Goal: Contribute content: Add original content to the website for others to see

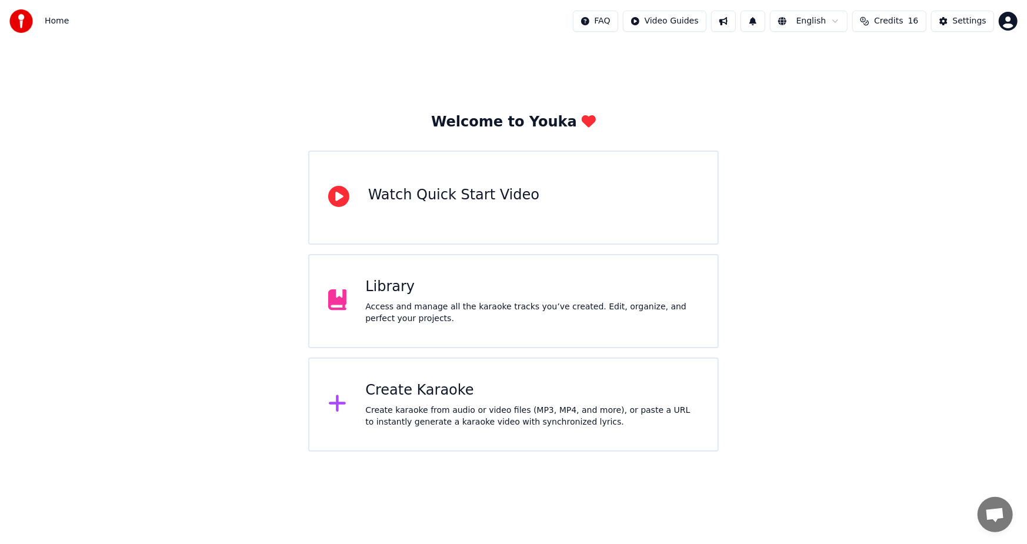
click at [501, 402] on div "Create Karaoke Create karaoke from audio or video files (MP3, MP4, and more), o…" at bounding box center [532, 404] width 334 height 47
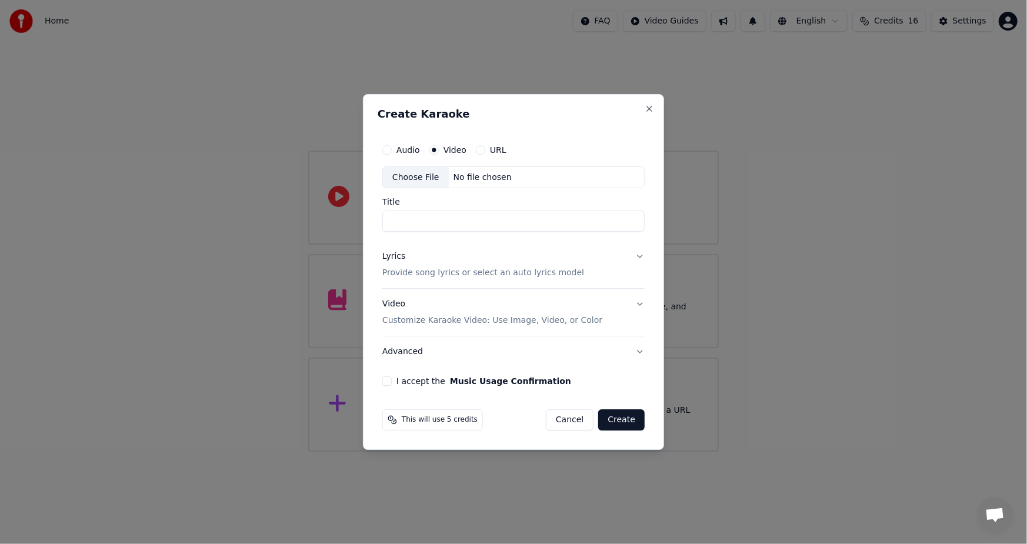
click at [585, 418] on button "Cancel" at bounding box center [570, 420] width 48 height 21
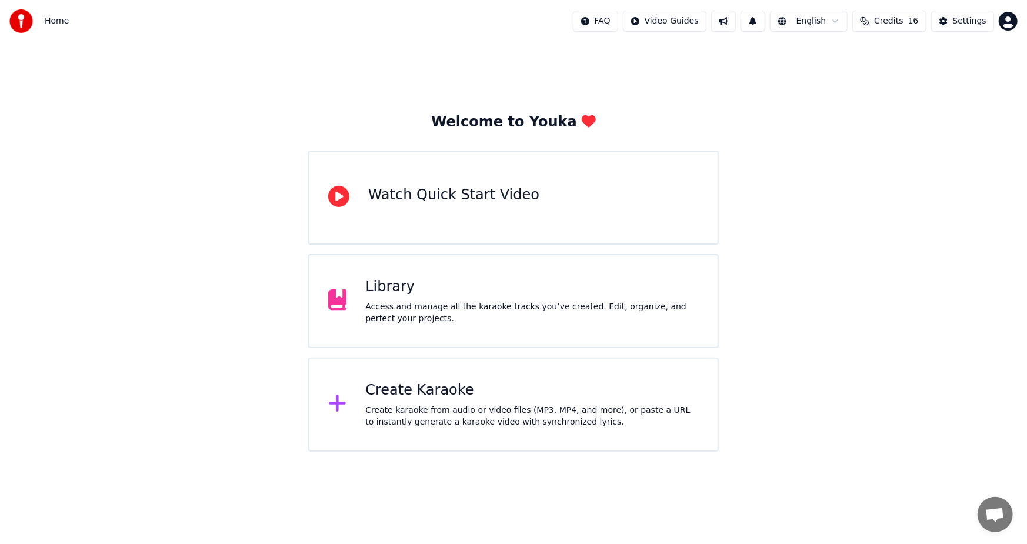
click at [453, 304] on div "Access and manage all the karaoke tracks you’ve created. Edit, organize, and pe…" at bounding box center [532, 313] width 334 height 24
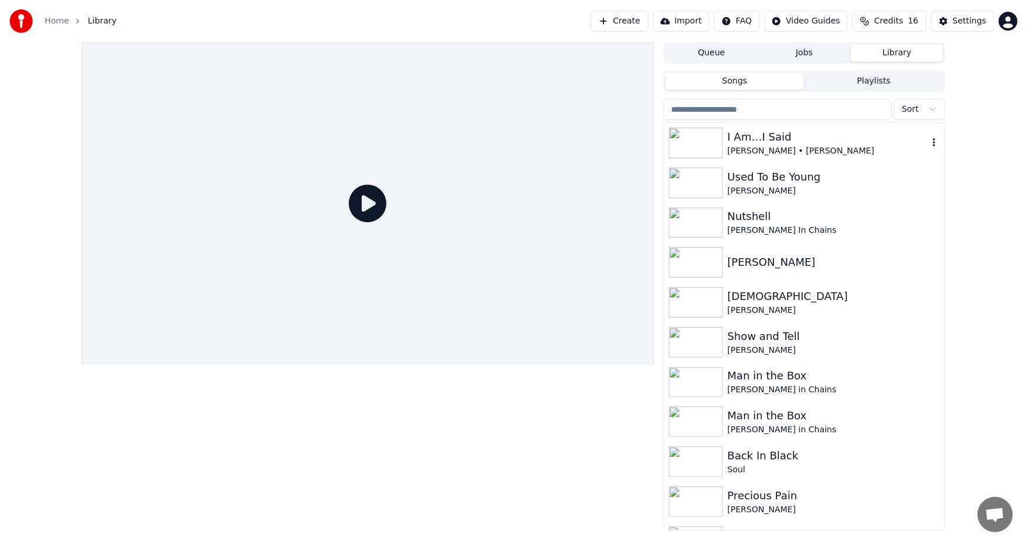
click at [803, 140] on div "I Am…I Said" at bounding box center [828, 137] width 201 height 16
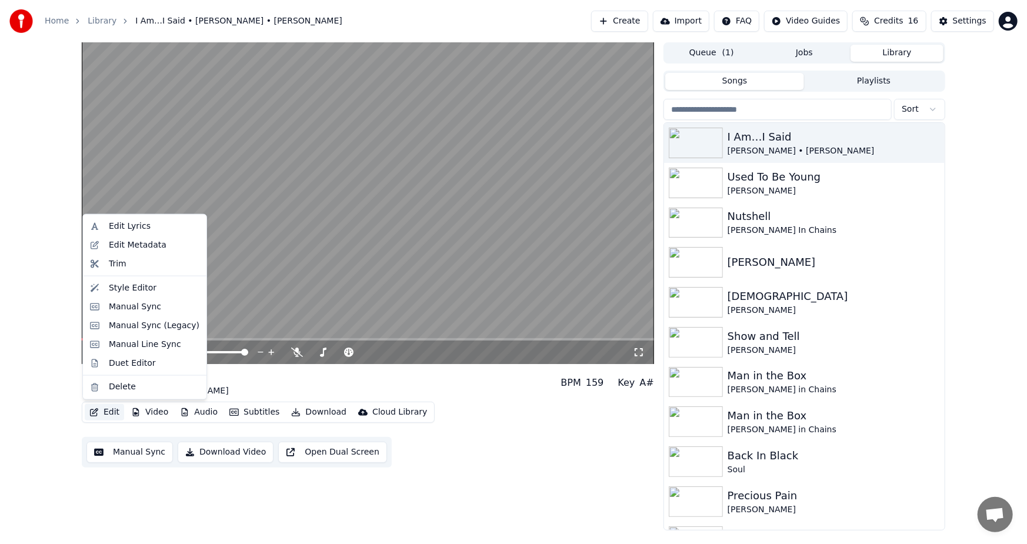
click at [102, 412] on button "Edit" at bounding box center [104, 412] width 39 height 16
click at [121, 224] on div "Edit Lyrics" at bounding box center [130, 227] width 42 height 12
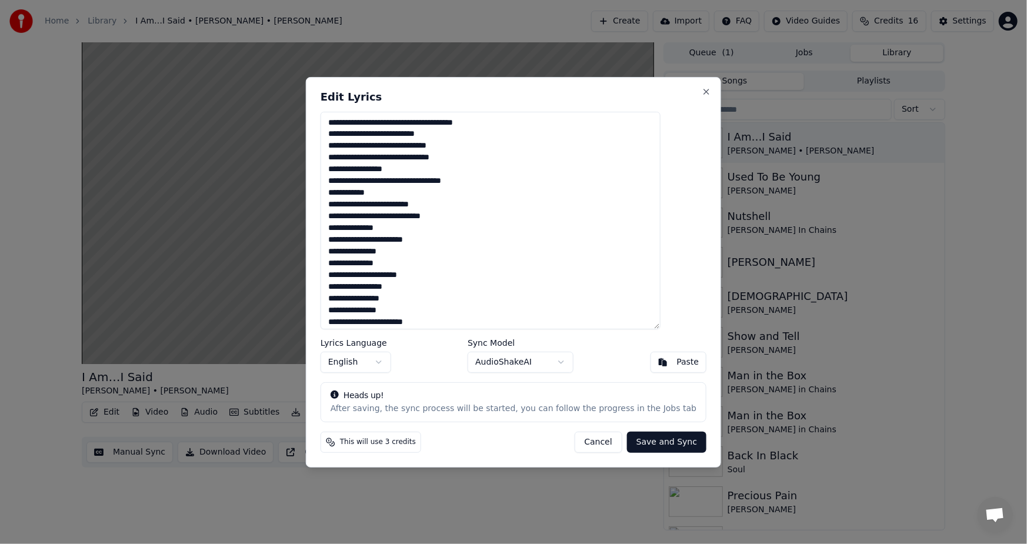
click at [578, 447] on button "Cancel" at bounding box center [598, 442] width 48 height 21
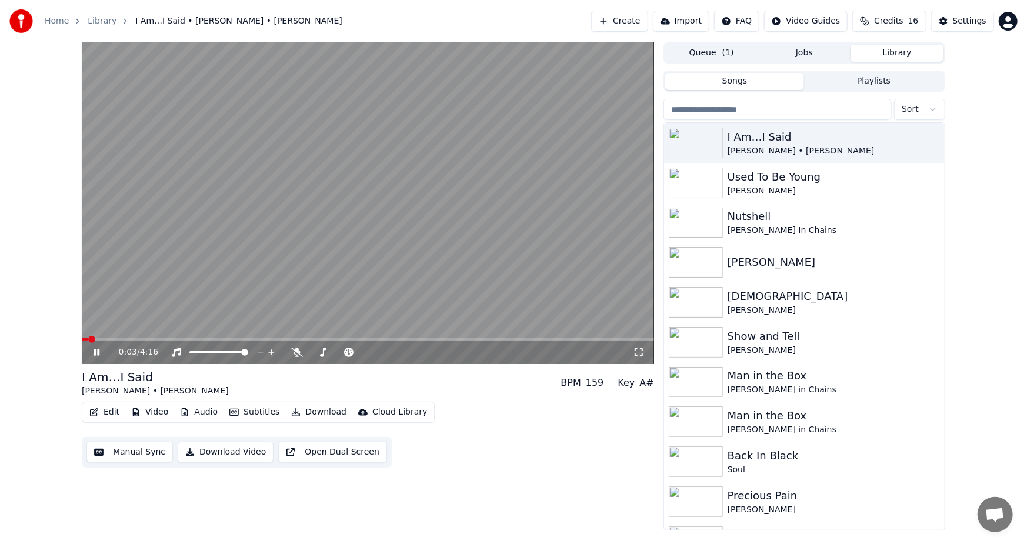
click at [88, 338] on span at bounding box center [85, 339] width 6 height 2
click at [95, 354] on icon at bounding box center [97, 352] width 6 height 7
click at [82, 340] on span at bounding box center [85, 339] width 7 height 7
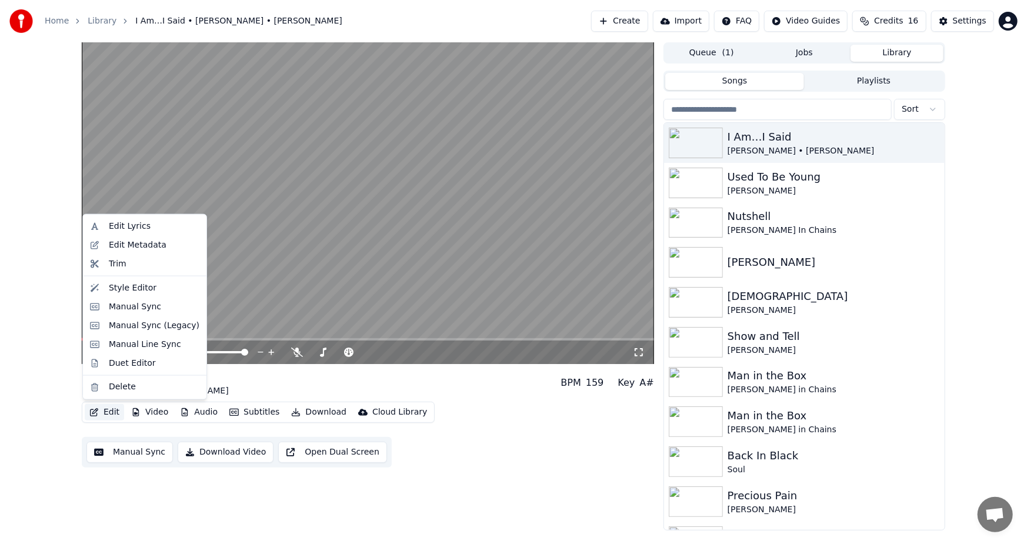
click at [105, 412] on button "Edit" at bounding box center [104, 412] width 39 height 16
click at [124, 227] on div "Edit Lyrics" at bounding box center [130, 227] width 42 height 12
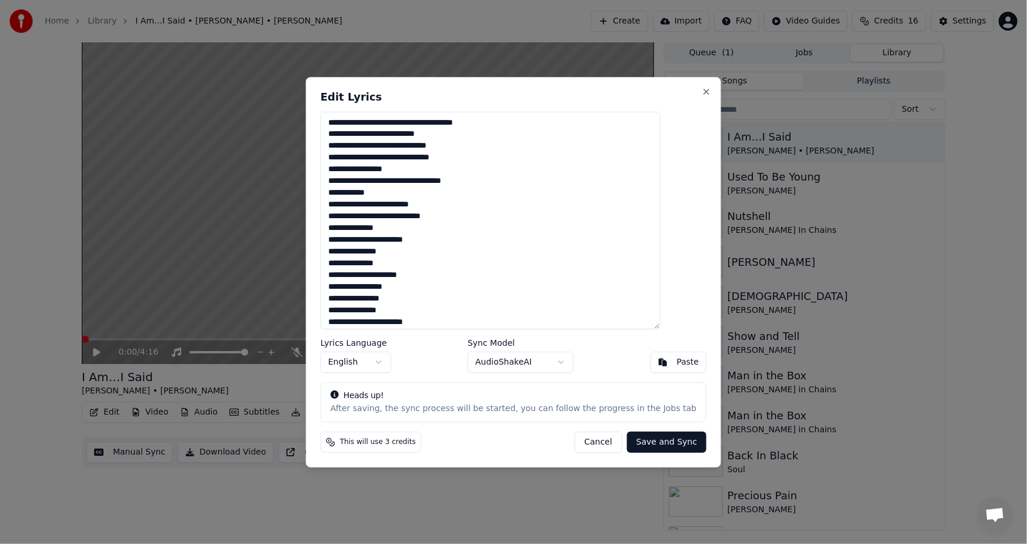
drag, startPoint x: 418, startPoint y: 134, endPoint x: 451, endPoint y: 137, distance: 33.7
click at [451, 137] on textarea "**********" at bounding box center [491, 220] width 340 height 218
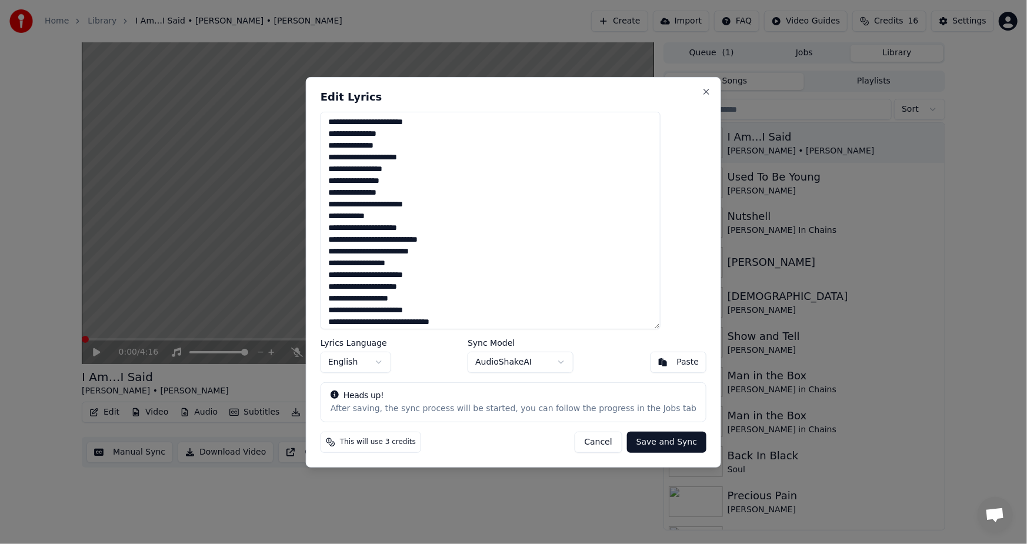
click at [374, 230] on textarea "**********" at bounding box center [491, 220] width 340 height 218
click at [435, 229] on textarea "**********" at bounding box center [491, 220] width 340 height 218
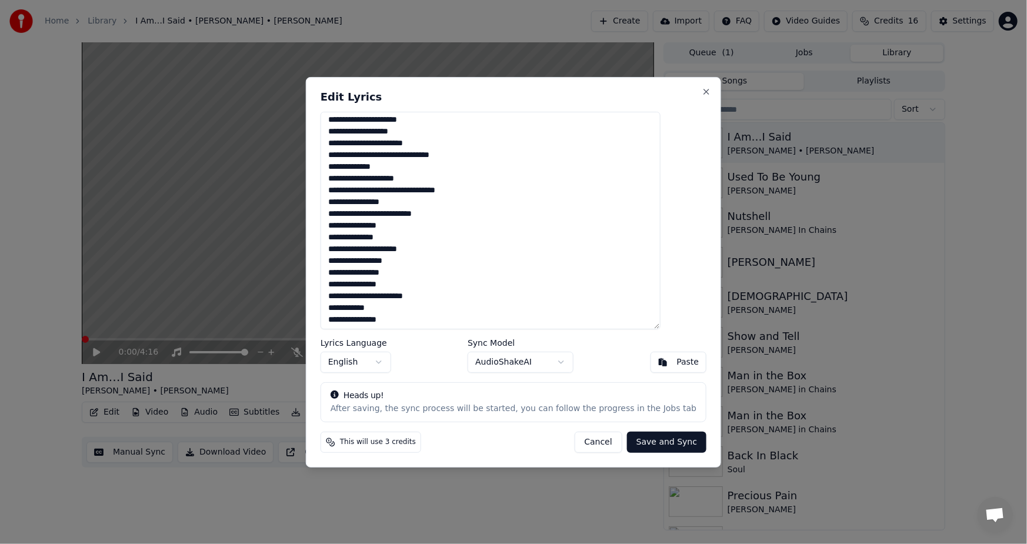
scroll to position [322, 0]
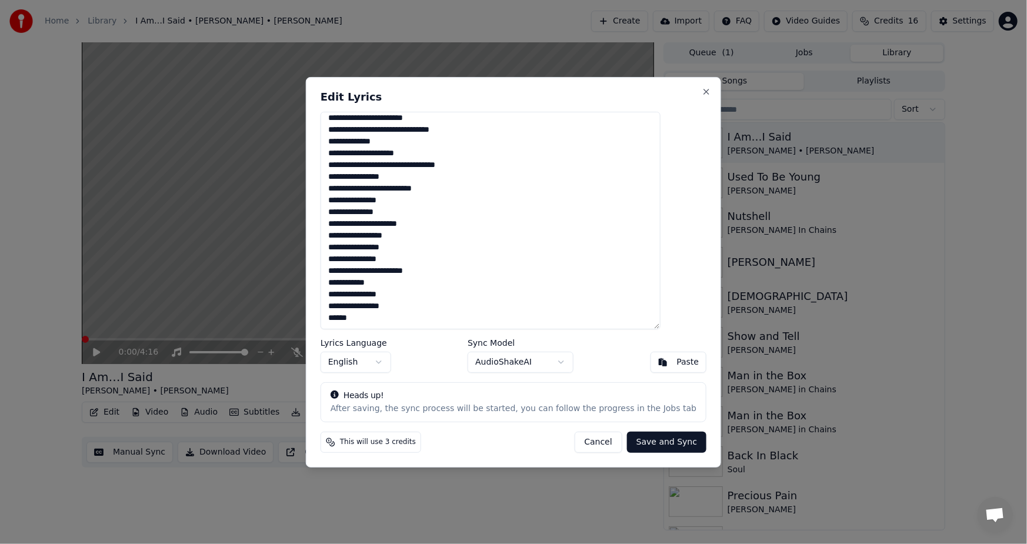
click at [459, 188] on textarea "**********" at bounding box center [491, 220] width 340 height 218
click at [423, 272] on textarea "**********" at bounding box center [491, 220] width 340 height 218
click at [366, 285] on textarea "**********" at bounding box center [491, 220] width 340 height 218
click at [378, 318] on textarea "**********" at bounding box center [491, 220] width 340 height 218
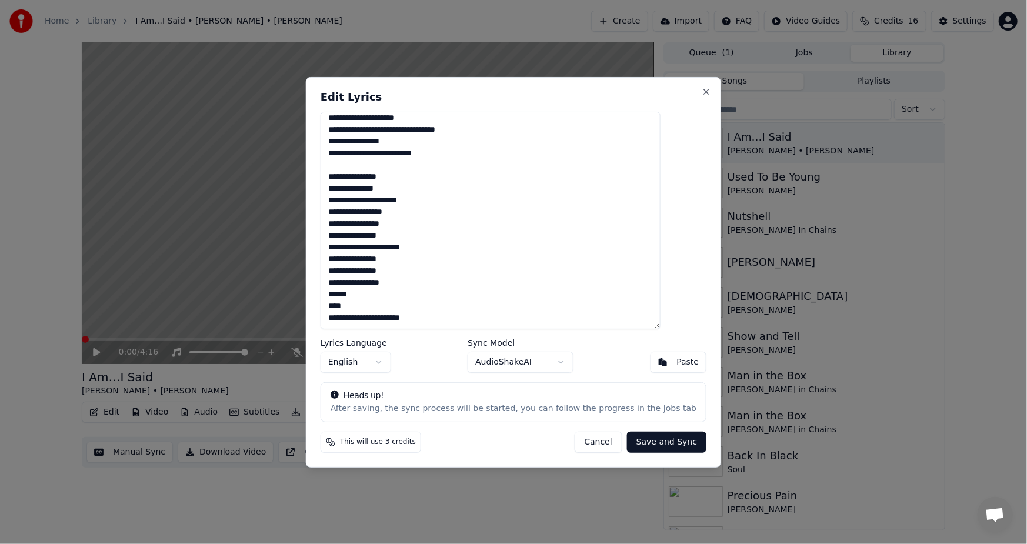
scroll to position [370, 0]
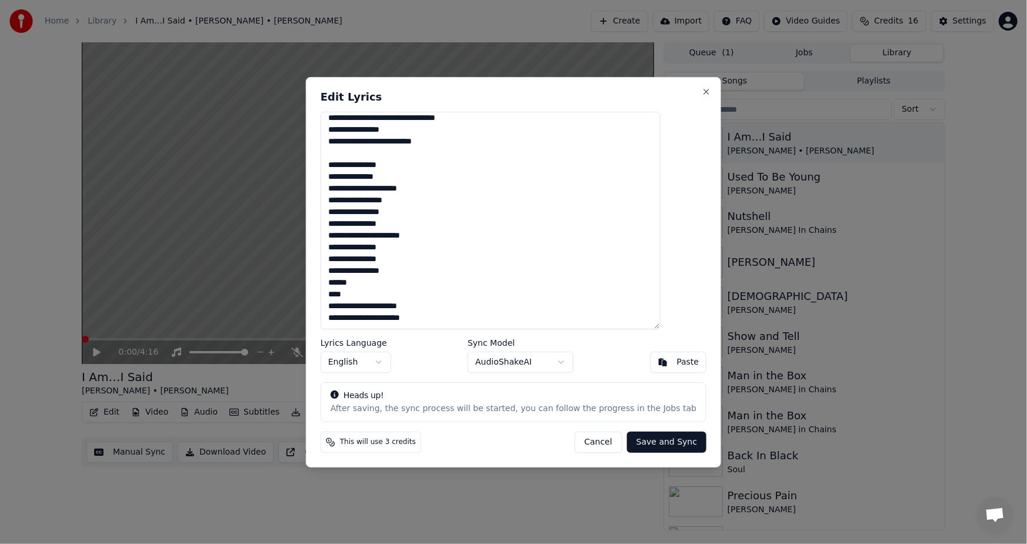
type textarea "**********"
click at [634, 440] on button "Save and Sync" at bounding box center [666, 442] width 79 height 21
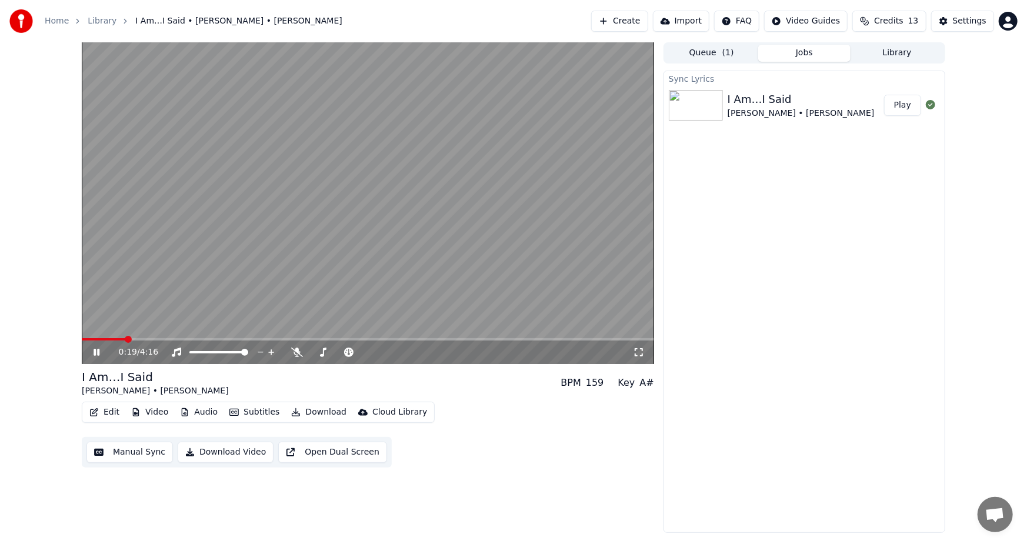
click at [95, 353] on icon at bounding box center [97, 352] width 6 height 7
click at [897, 105] on button "Play" at bounding box center [902, 105] width 37 height 21
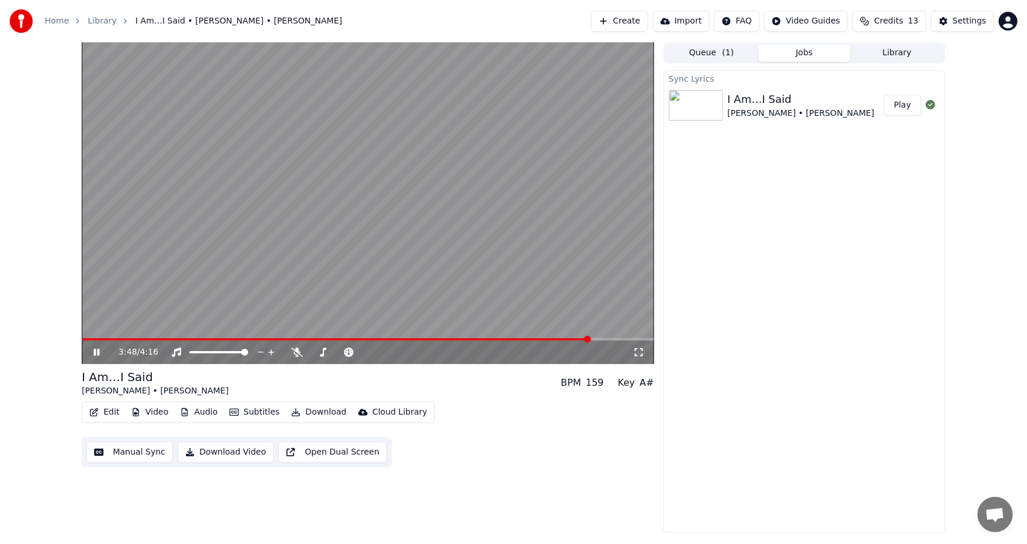
click at [590, 339] on span at bounding box center [368, 339] width 573 height 2
click at [218, 453] on button "Download Video" at bounding box center [226, 452] width 96 height 21
click at [93, 354] on icon at bounding box center [105, 352] width 28 height 9
click at [899, 105] on button "Show" at bounding box center [900, 105] width 42 height 21
click at [643, 20] on button "Create" at bounding box center [619, 21] width 57 height 21
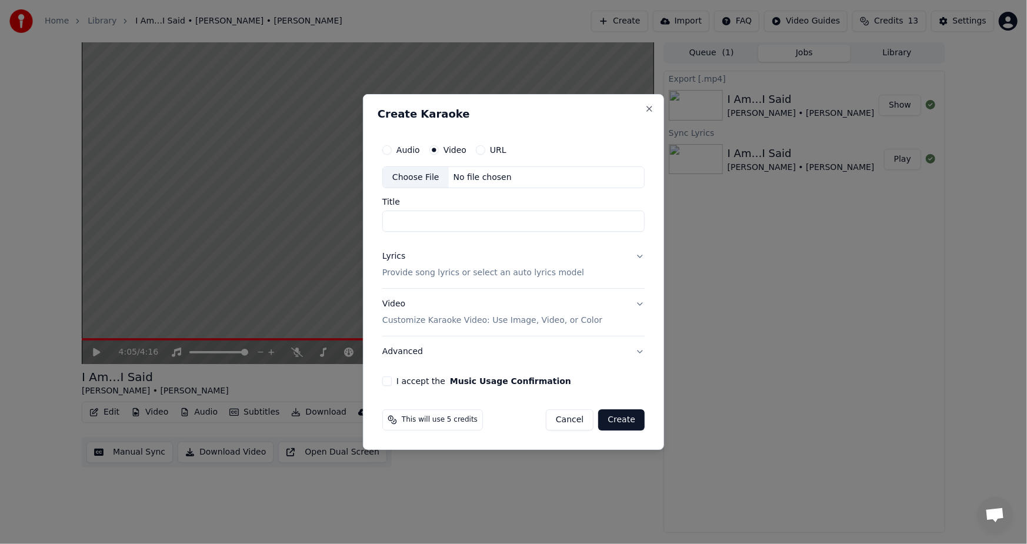
click at [396, 180] on div "Choose File" at bounding box center [416, 177] width 66 height 21
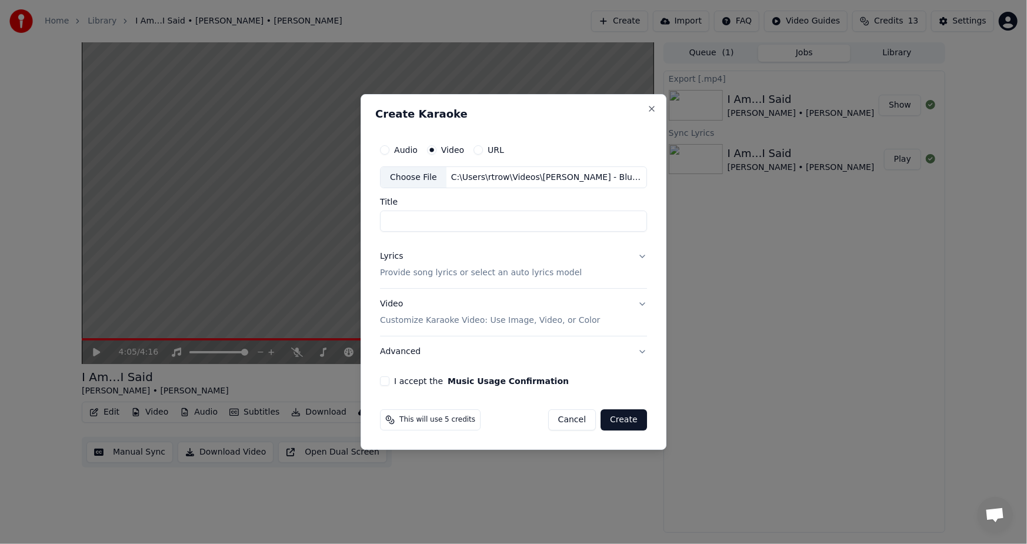
type input "**********"
click at [388, 257] on div "Lyrics" at bounding box center [391, 257] width 23 height 12
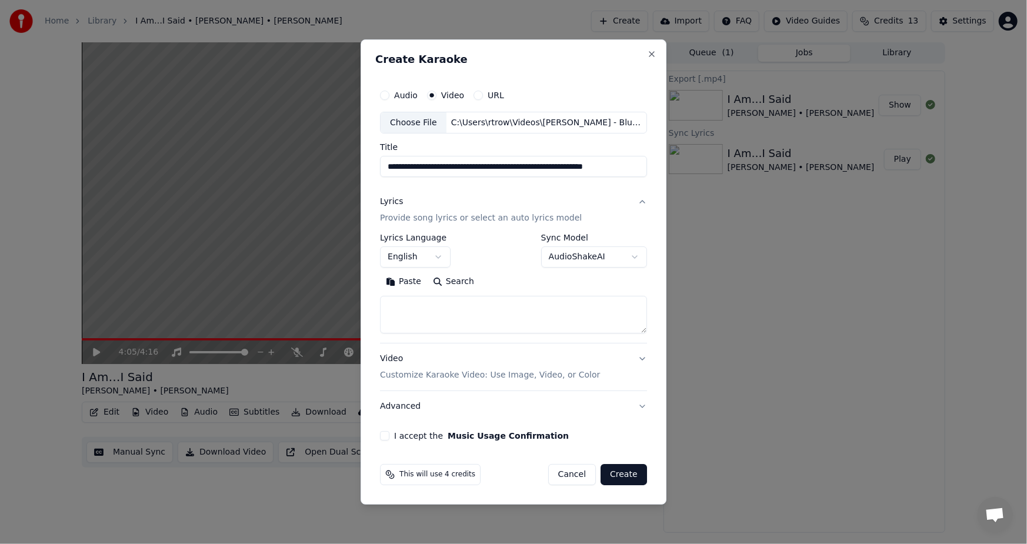
click at [414, 282] on button "Paste" at bounding box center [403, 282] width 47 height 19
click at [388, 440] on button "I accept the Music Usage Confirmation" at bounding box center [384, 435] width 9 height 9
click at [625, 477] on button "Create" at bounding box center [624, 474] width 46 height 21
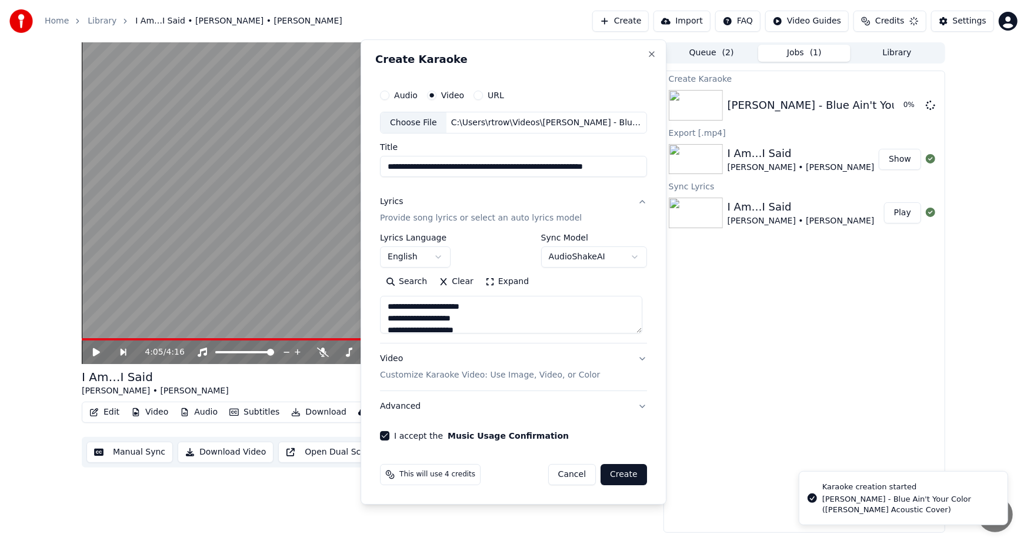
type textarea "**********"
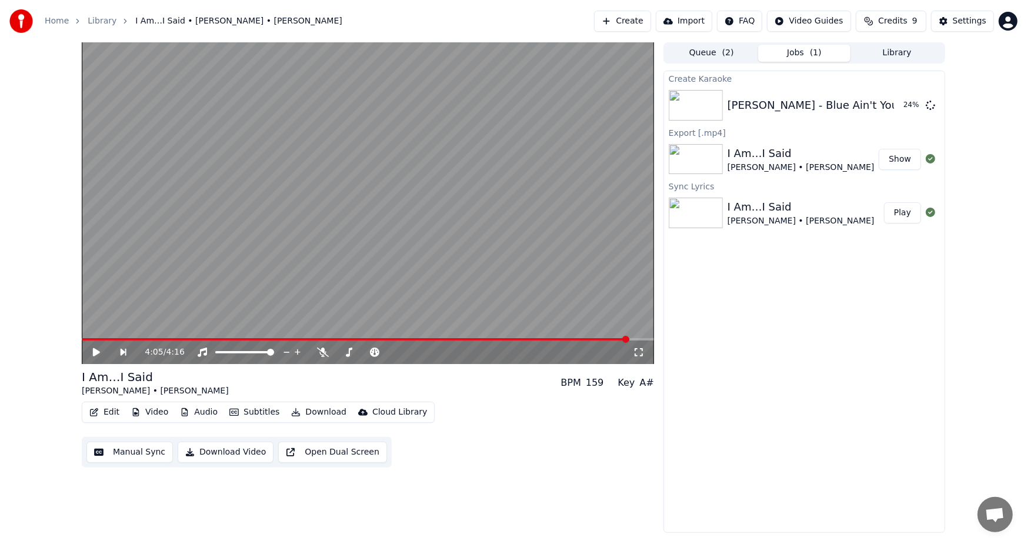
click at [644, 18] on button "Create" at bounding box center [622, 21] width 57 height 21
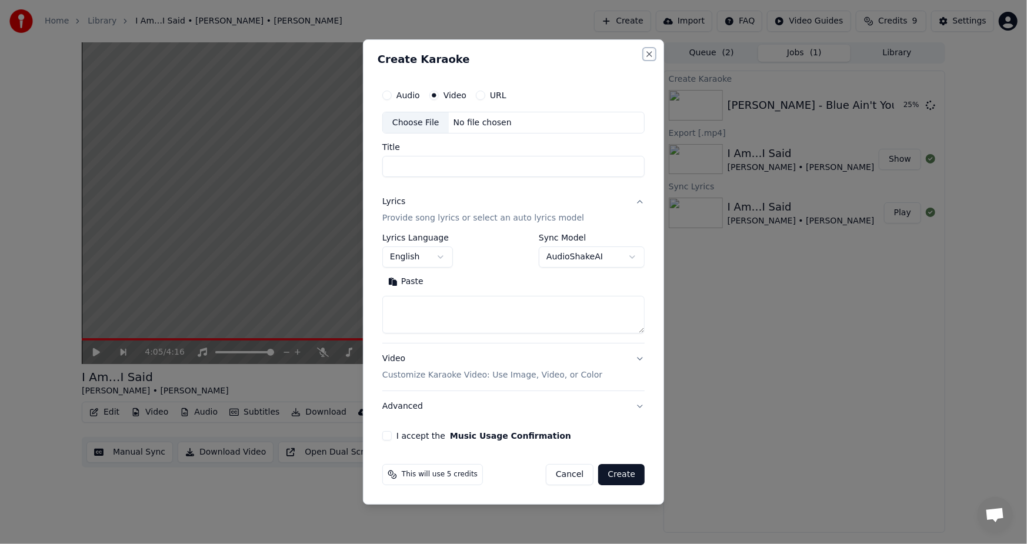
click at [653, 52] on button "Close" at bounding box center [649, 53] width 9 height 9
select select
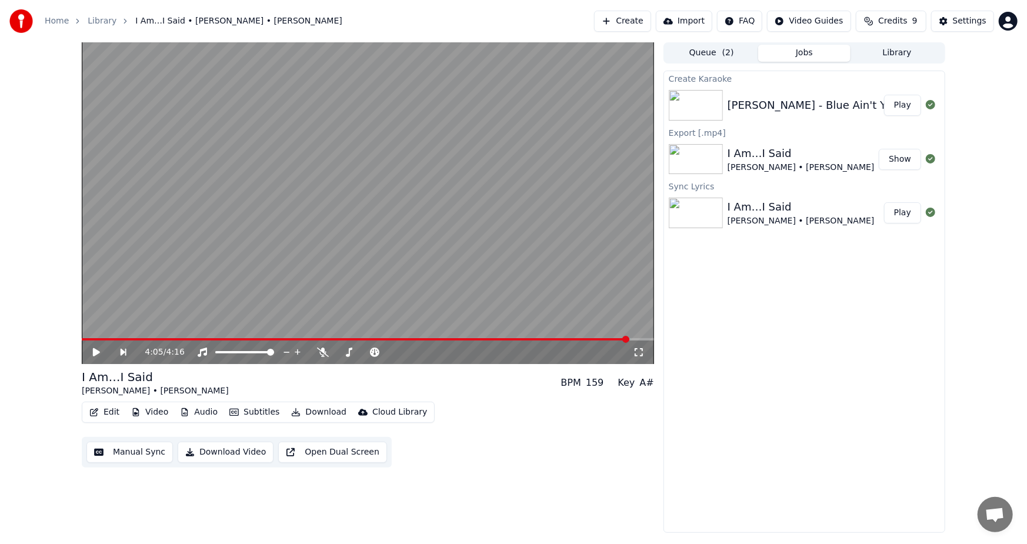
click at [910, 105] on button "Play" at bounding box center [902, 105] width 37 height 21
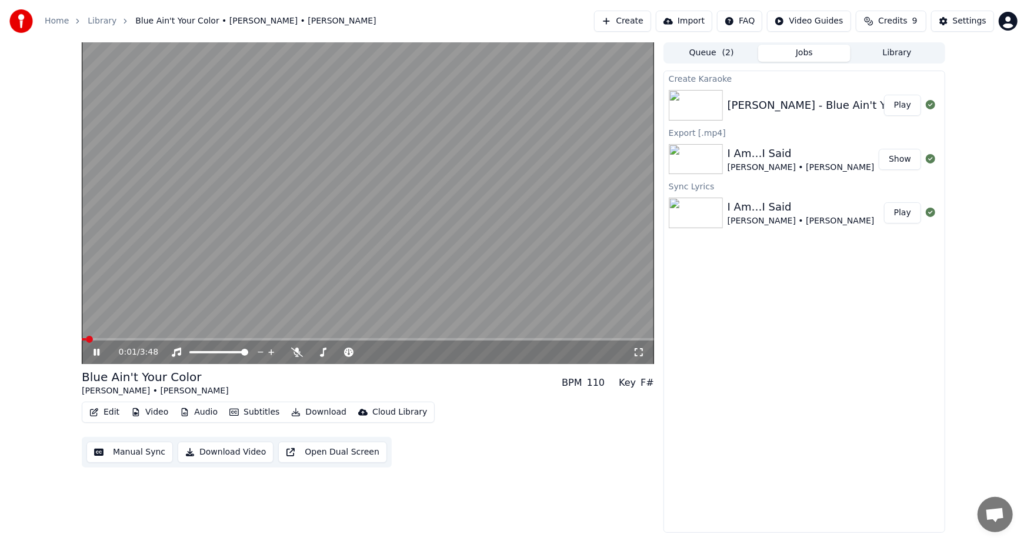
click at [236, 453] on button "Download Video" at bounding box center [226, 452] width 96 height 21
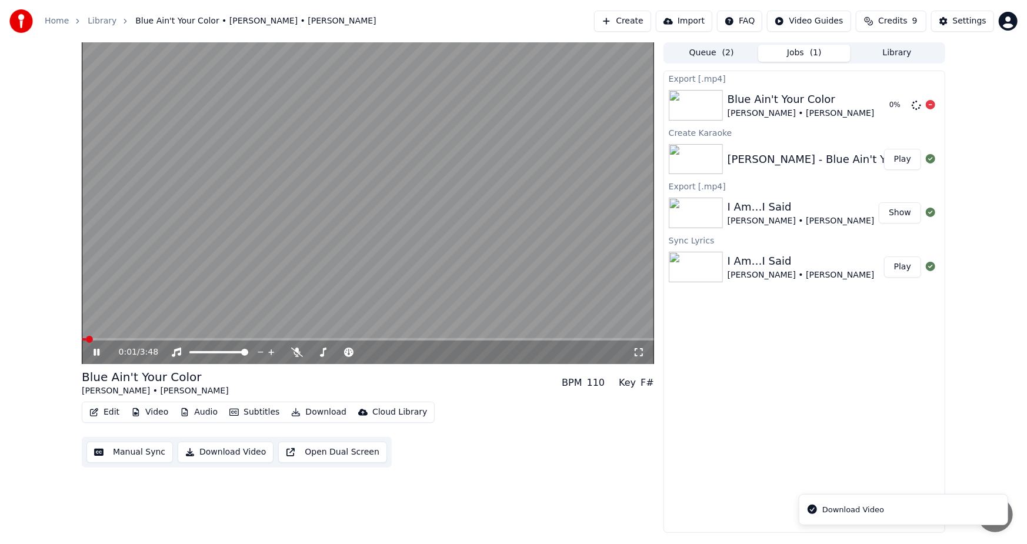
click at [928, 105] on icon at bounding box center [930, 104] width 9 height 9
click at [92, 349] on icon at bounding box center [105, 352] width 28 height 9
click at [255, 412] on button "Subtitles" at bounding box center [254, 412] width 59 height 16
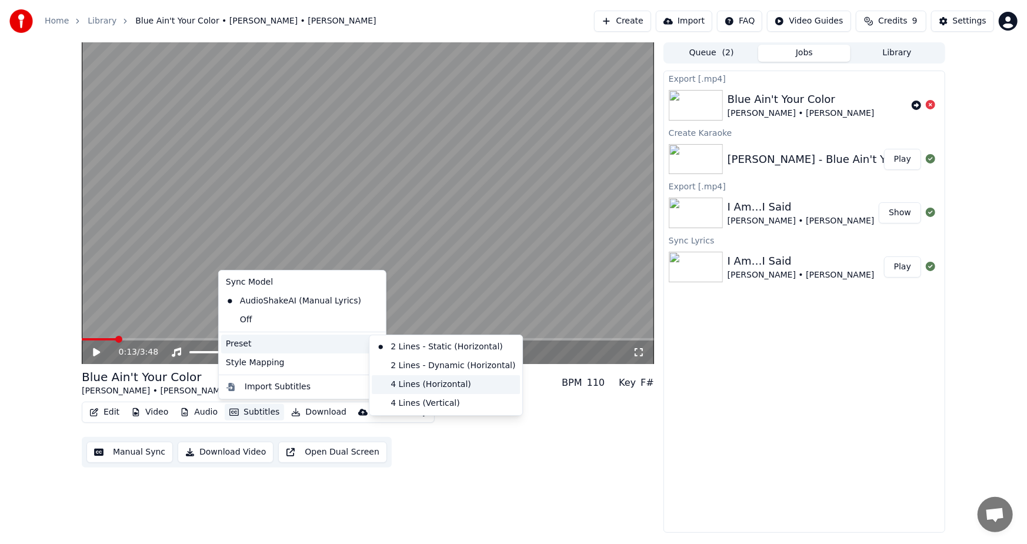
click at [453, 385] on div "4 Lines (Horizontal)" at bounding box center [446, 384] width 148 height 19
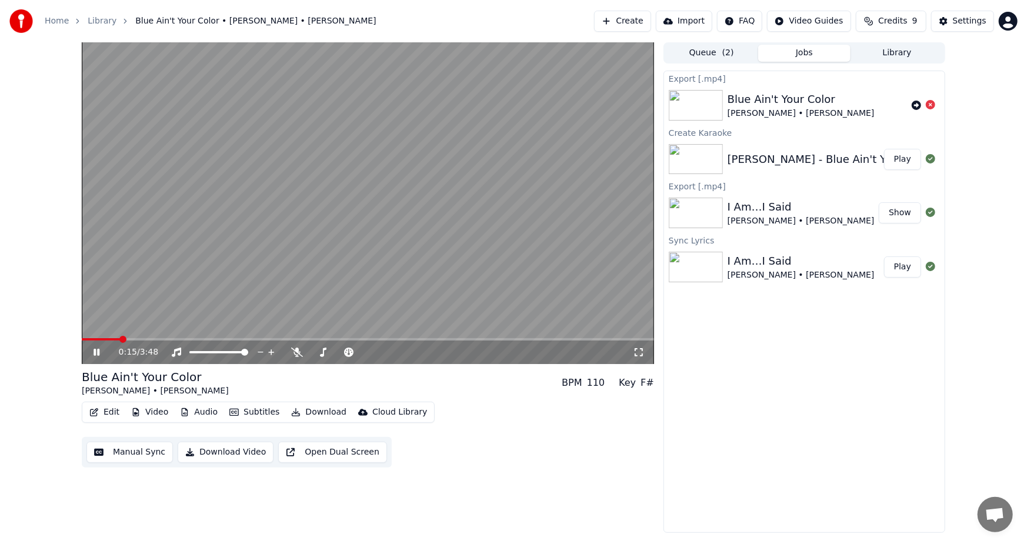
click at [217, 269] on video at bounding box center [368, 203] width 573 height 322
click at [148, 411] on button "Video" at bounding box center [150, 412] width 46 height 16
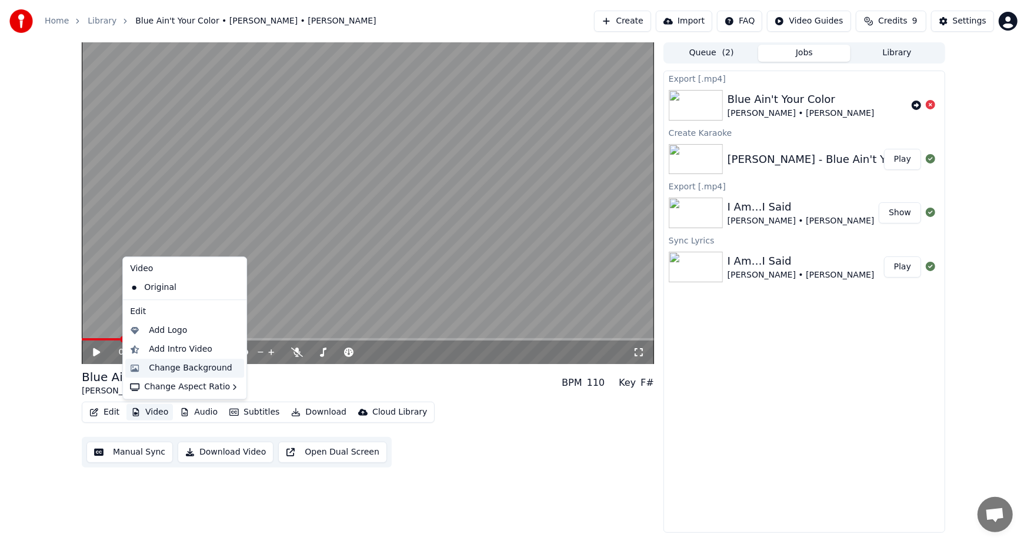
click at [175, 370] on div "Change Background" at bounding box center [191, 368] width 84 height 12
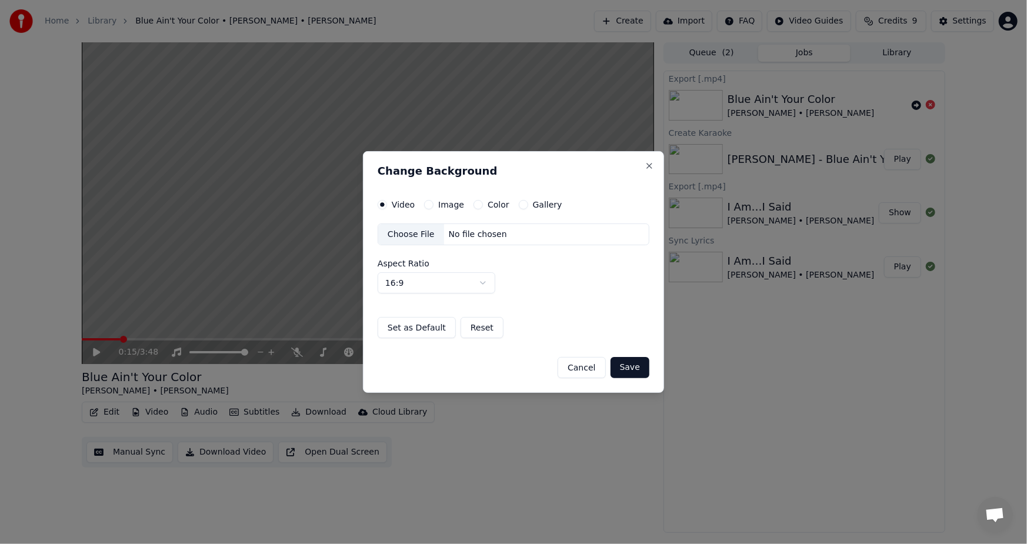
click at [410, 234] on div "Choose File" at bounding box center [411, 234] width 66 height 21
click at [650, 165] on button "Close" at bounding box center [649, 165] width 9 height 9
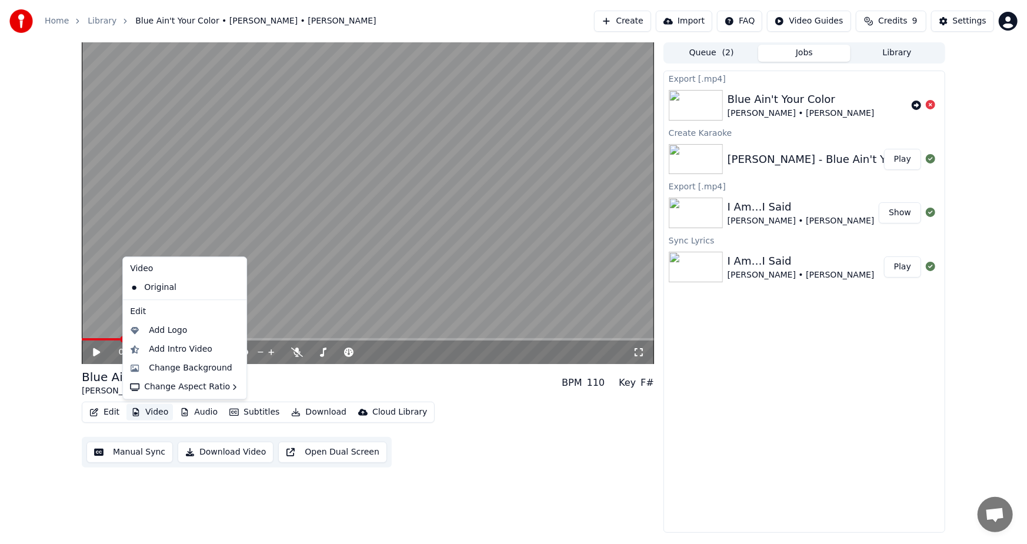
click at [153, 409] on button "Video" at bounding box center [150, 412] width 46 height 16
click at [204, 373] on div "Change Background" at bounding box center [191, 368] width 84 height 12
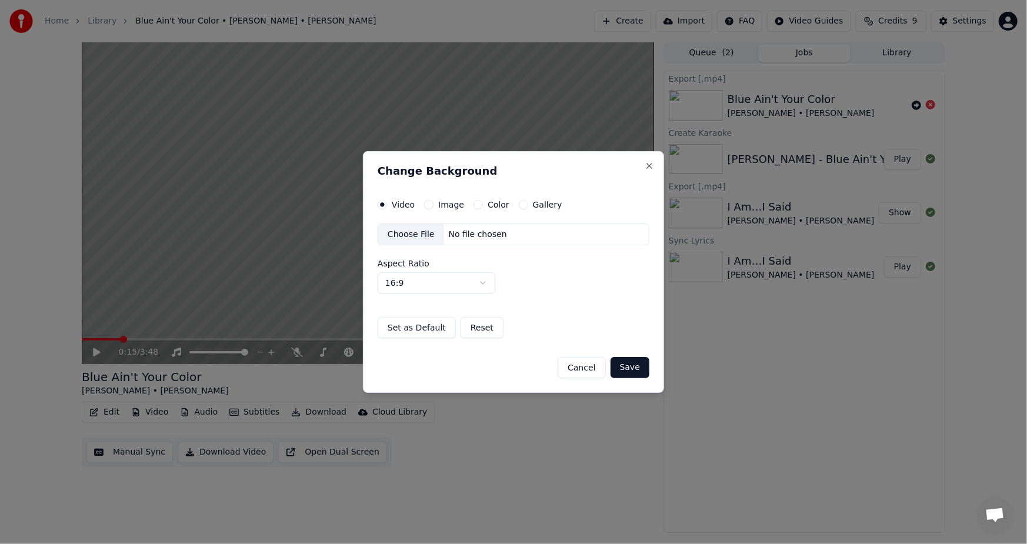
click at [412, 232] on div "Choose File" at bounding box center [411, 234] width 66 height 21
click at [447, 208] on label "Image" at bounding box center [451, 205] width 26 height 8
click at [434, 208] on button "Image" at bounding box center [428, 204] width 9 height 9
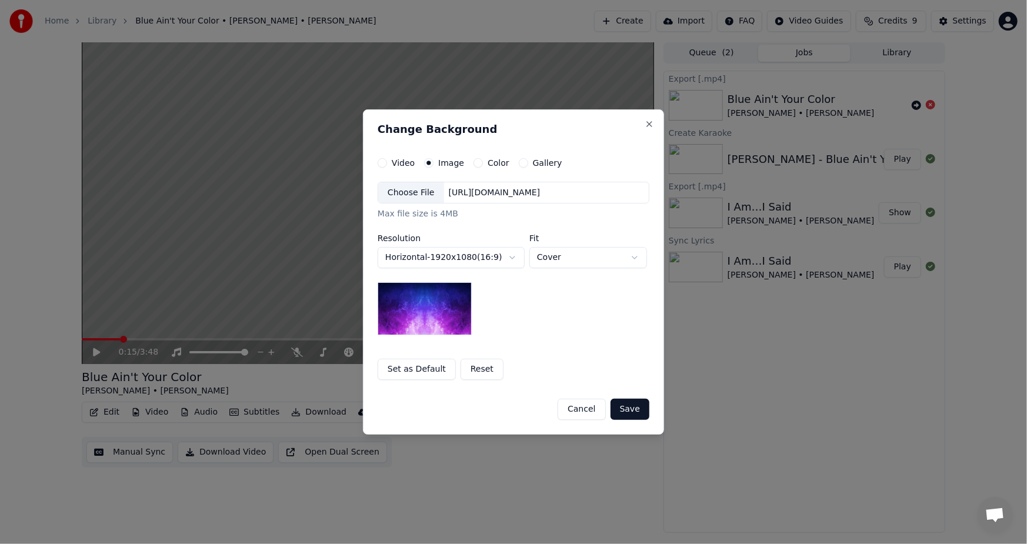
click at [420, 194] on div "Choose File" at bounding box center [411, 192] width 66 height 21
click at [631, 409] on button "Save" at bounding box center [630, 409] width 39 height 21
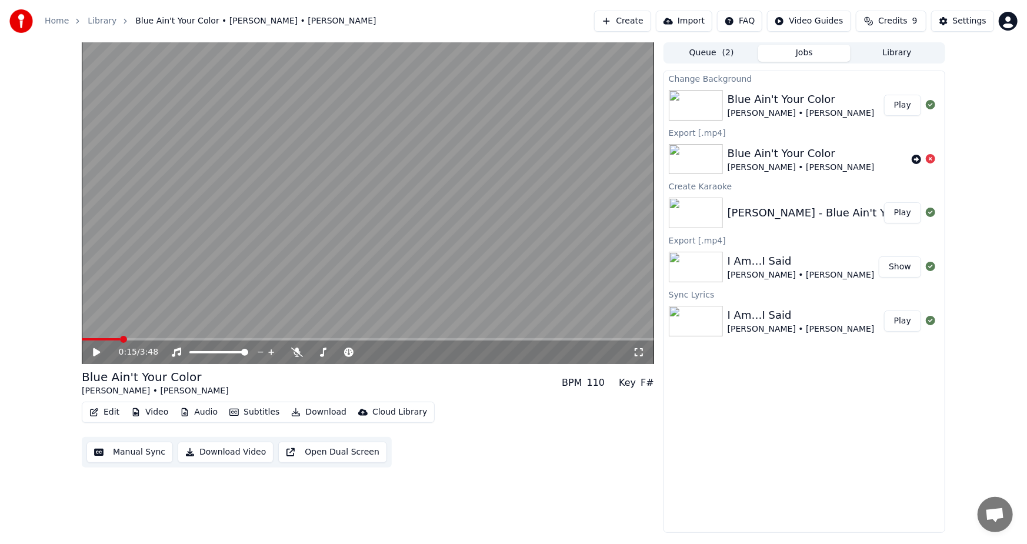
click at [898, 107] on button "Play" at bounding box center [902, 105] width 37 height 21
click at [83, 338] on span at bounding box center [83, 339] width 2 height 2
click at [400, 339] on span at bounding box center [368, 339] width 573 height 2
click at [92, 352] on icon at bounding box center [105, 352] width 28 height 9
click at [898, 107] on button "Play" at bounding box center [902, 105] width 37 height 21
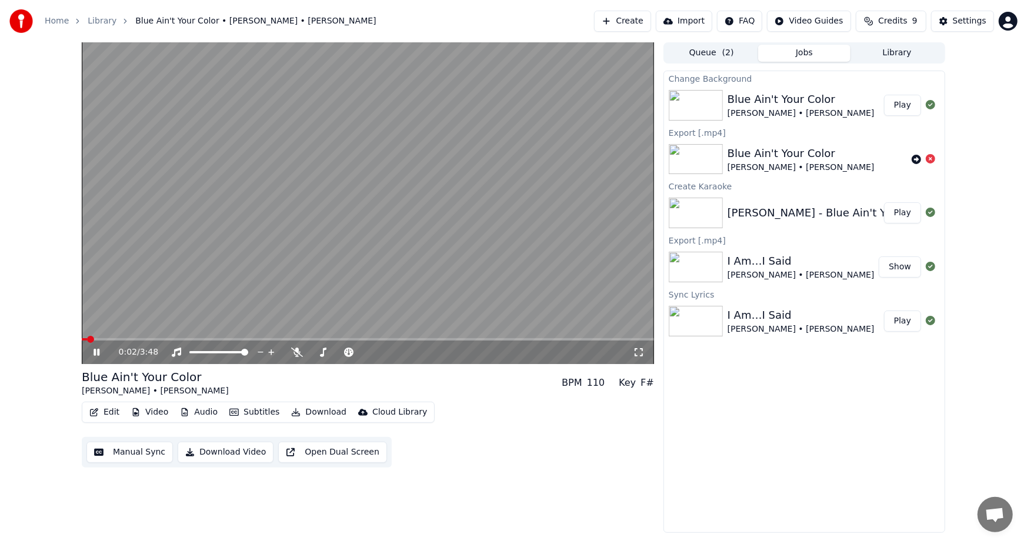
click at [897, 106] on button "Play" at bounding box center [902, 105] width 37 height 21
click at [92, 353] on icon at bounding box center [105, 352] width 28 height 9
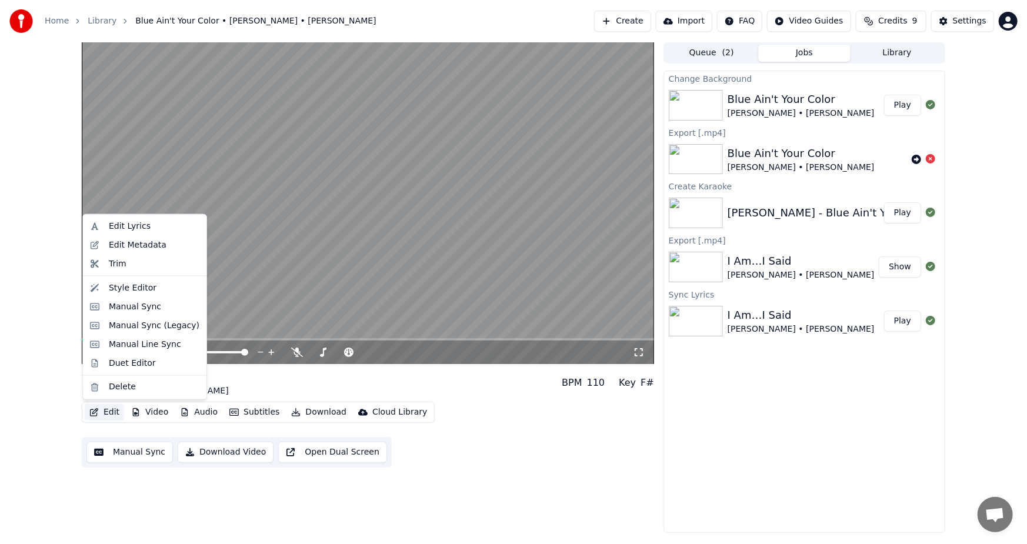
click at [112, 412] on button "Edit" at bounding box center [104, 412] width 39 height 16
click at [135, 225] on div "Edit Lyrics" at bounding box center [130, 227] width 42 height 12
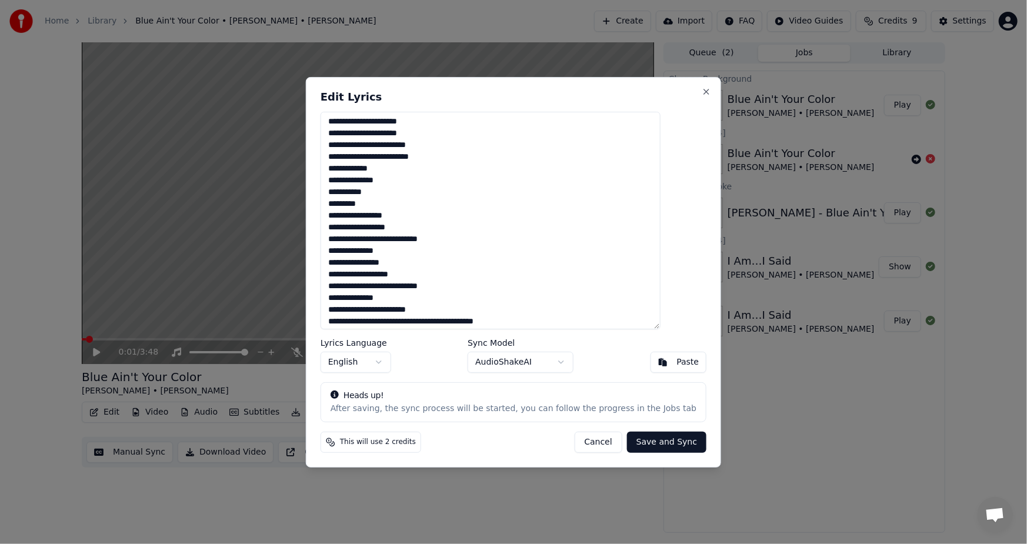
scroll to position [229, 0]
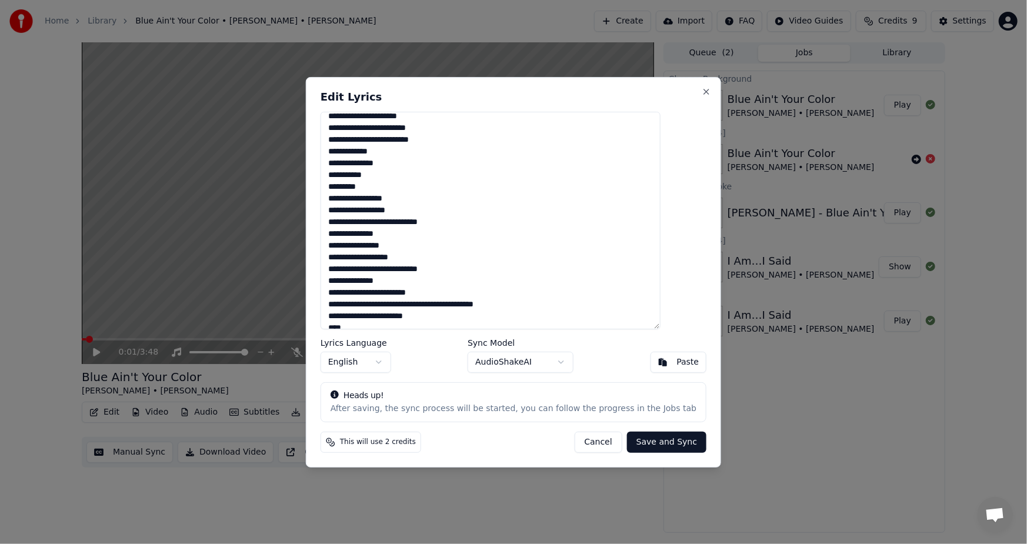
click at [368, 223] on textarea at bounding box center [491, 220] width 340 height 218
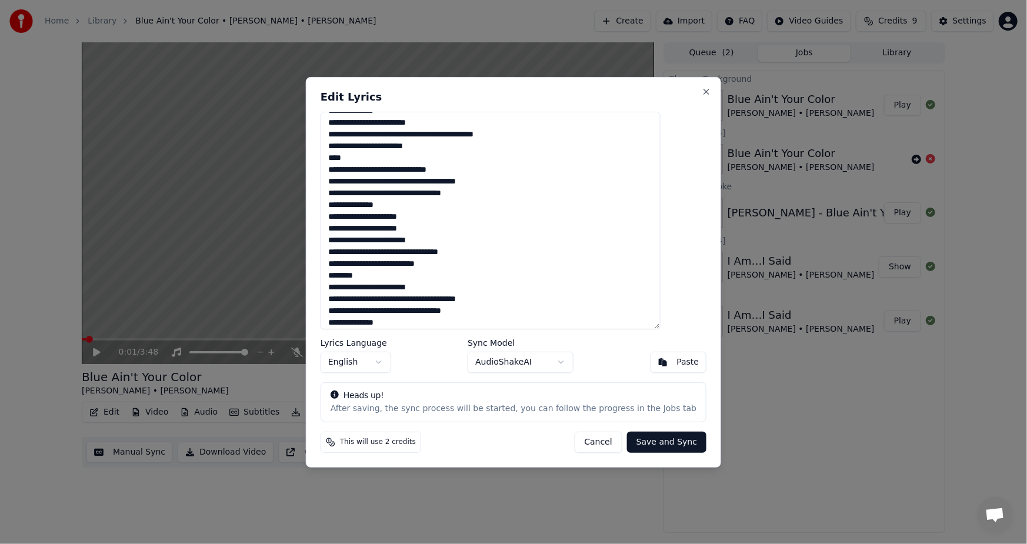
scroll to position [403, 0]
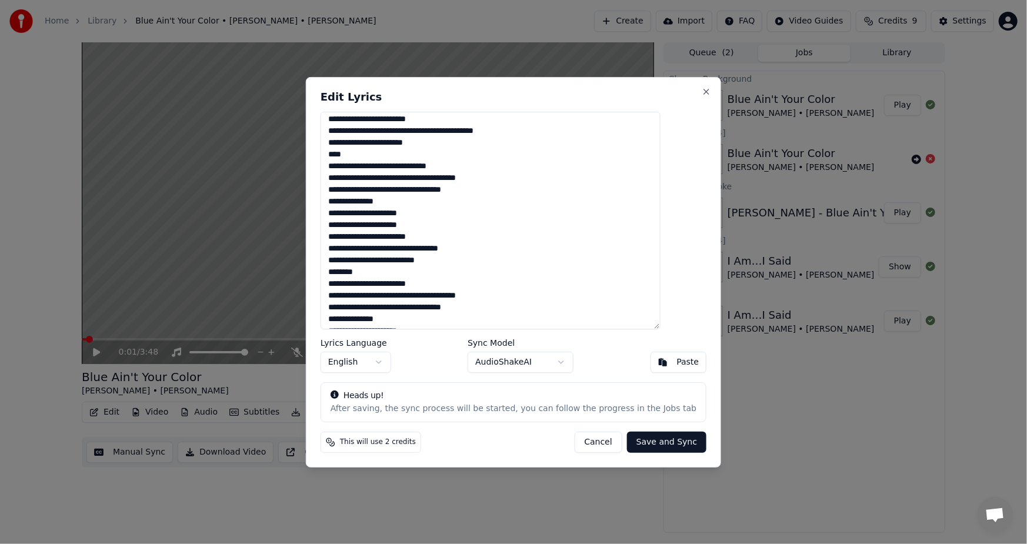
click at [459, 249] on textarea at bounding box center [491, 220] width 340 height 218
click at [458, 258] on textarea at bounding box center [491, 220] width 340 height 218
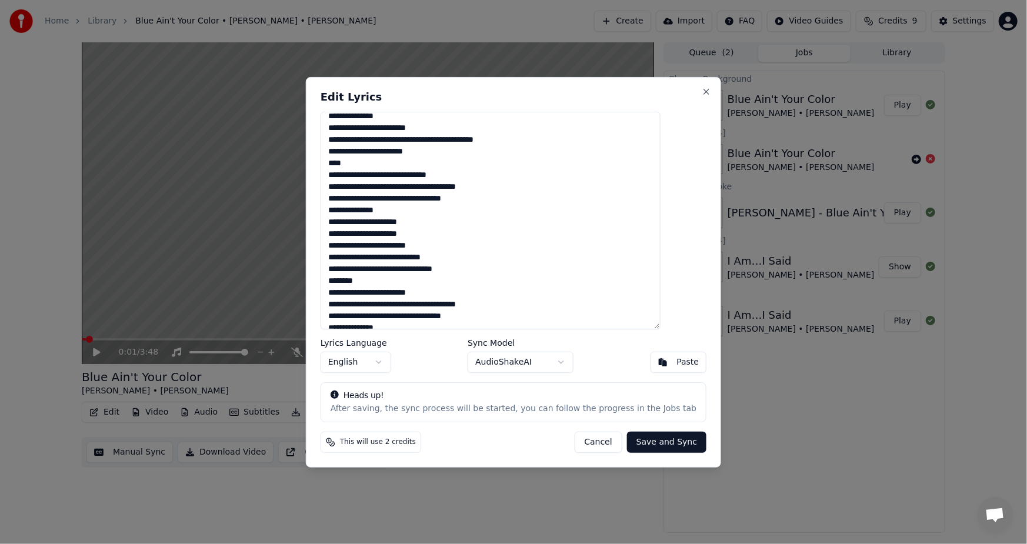
scroll to position [378, 0]
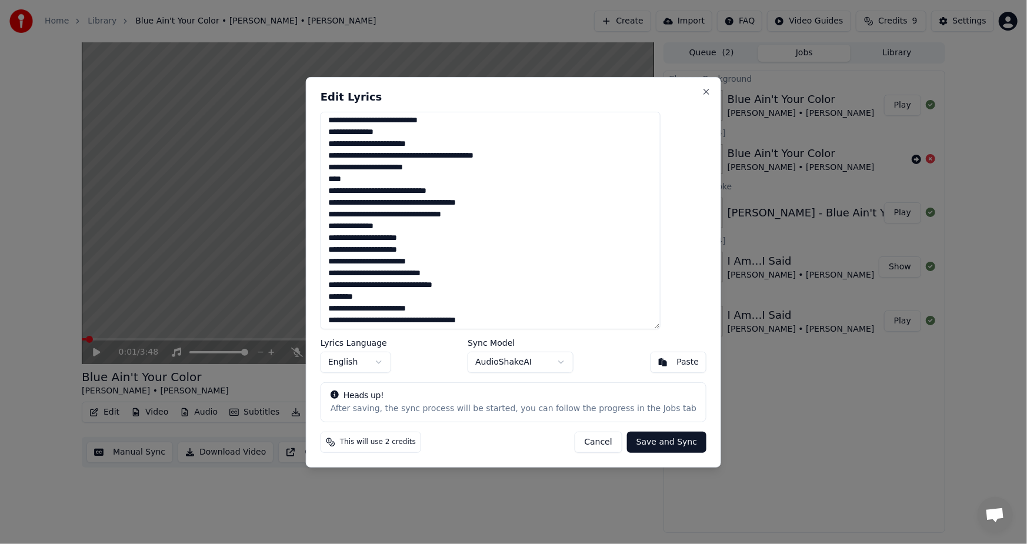
click at [498, 287] on textarea at bounding box center [491, 220] width 340 height 218
click at [368, 297] on textarea at bounding box center [491, 220] width 340 height 218
click at [430, 288] on textarea at bounding box center [491, 220] width 340 height 218
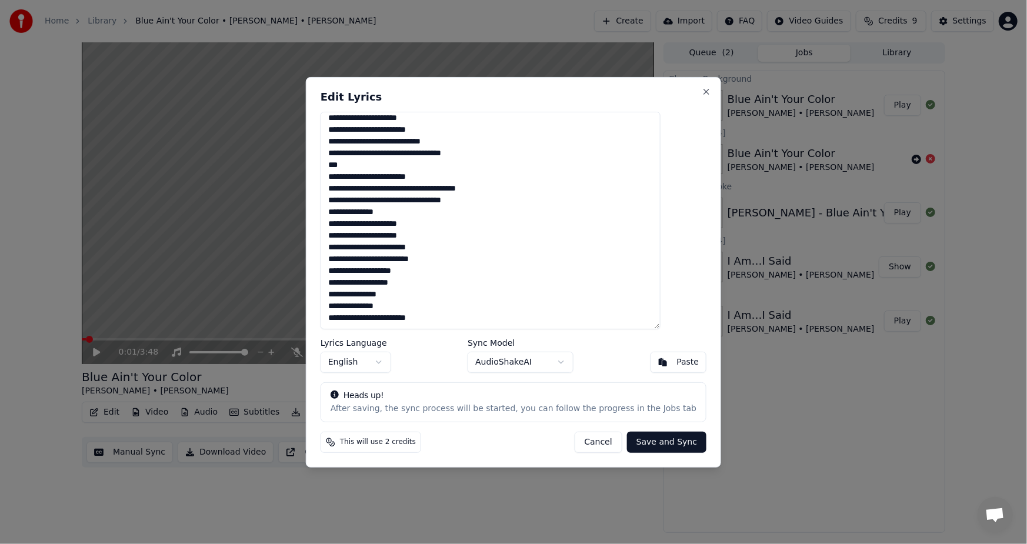
click at [380, 285] on textarea at bounding box center [491, 220] width 340 height 218
drag, startPoint x: 391, startPoint y: 295, endPoint x: 351, endPoint y: 298, distance: 40.1
click at [351, 298] on textarea at bounding box center [491, 220] width 340 height 218
drag, startPoint x: 350, startPoint y: 306, endPoint x: 460, endPoint y: 325, distance: 111.7
click at [460, 325] on textarea at bounding box center [491, 220] width 340 height 218
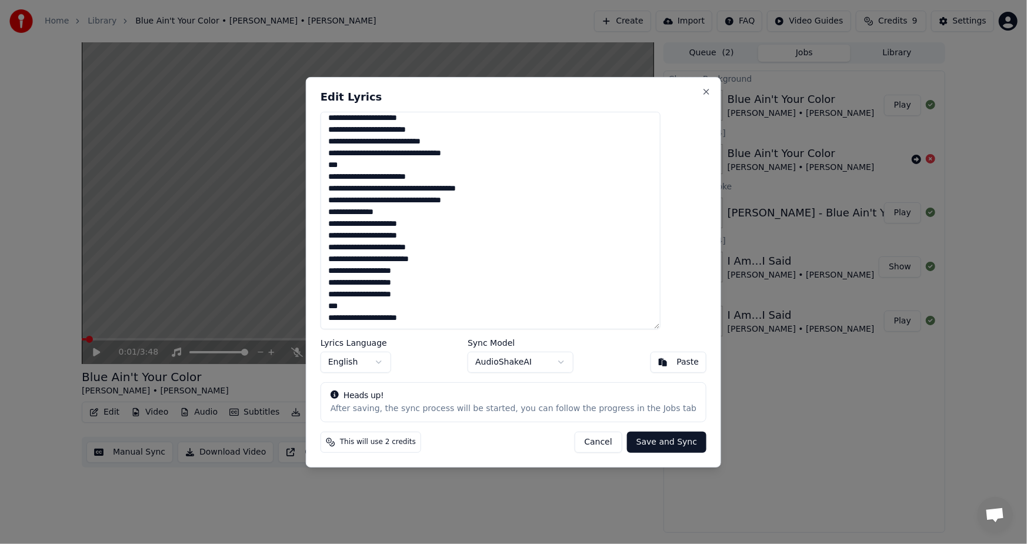
type textarea "**********"
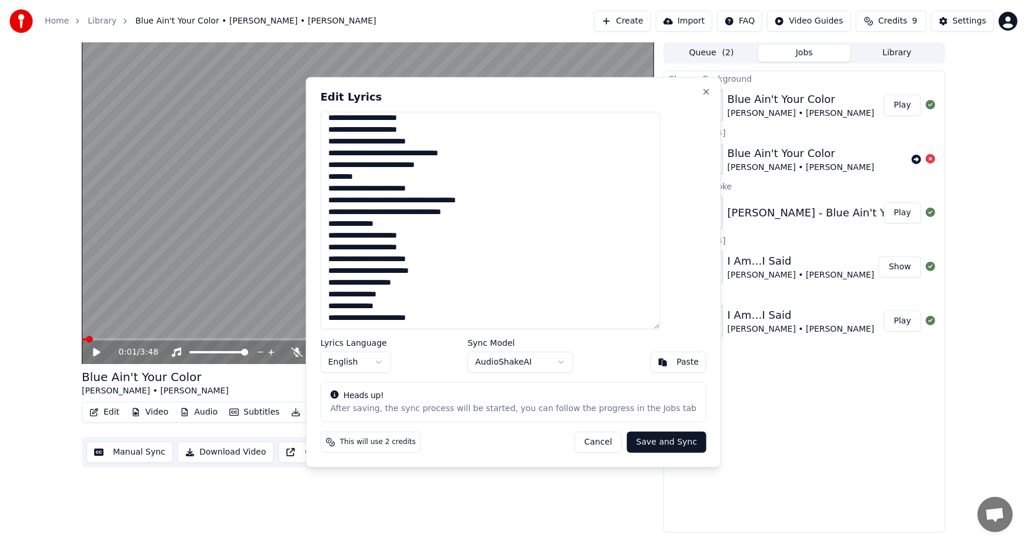
scroll to position [499, 0]
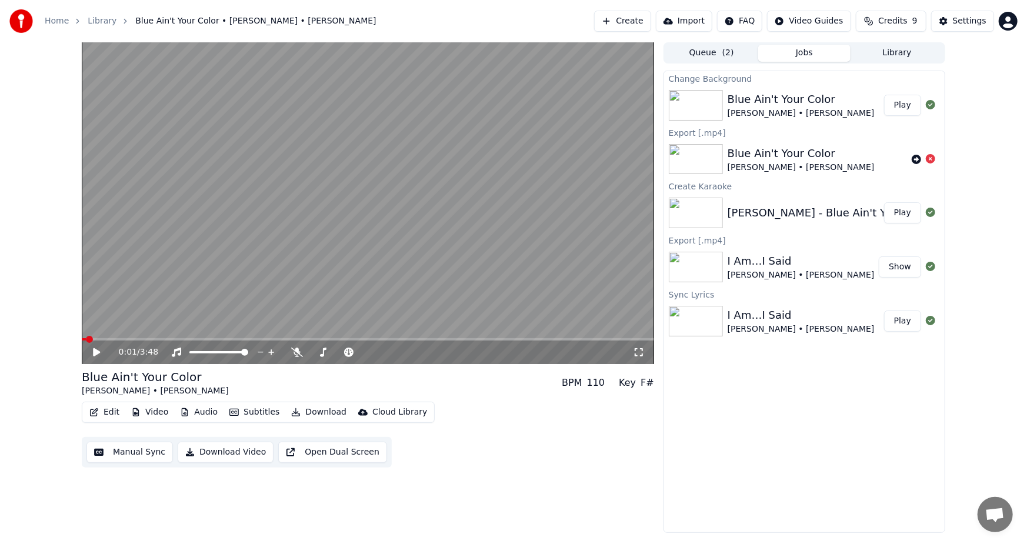
click at [101, 415] on button "Edit" at bounding box center [104, 412] width 39 height 16
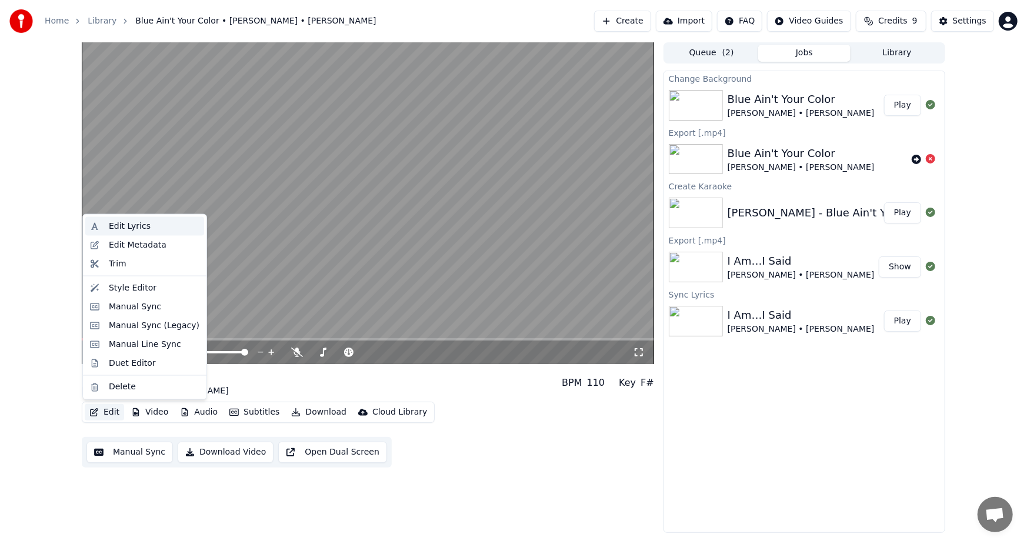
click at [115, 231] on div "Edit Lyrics" at bounding box center [130, 227] width 42 height 12
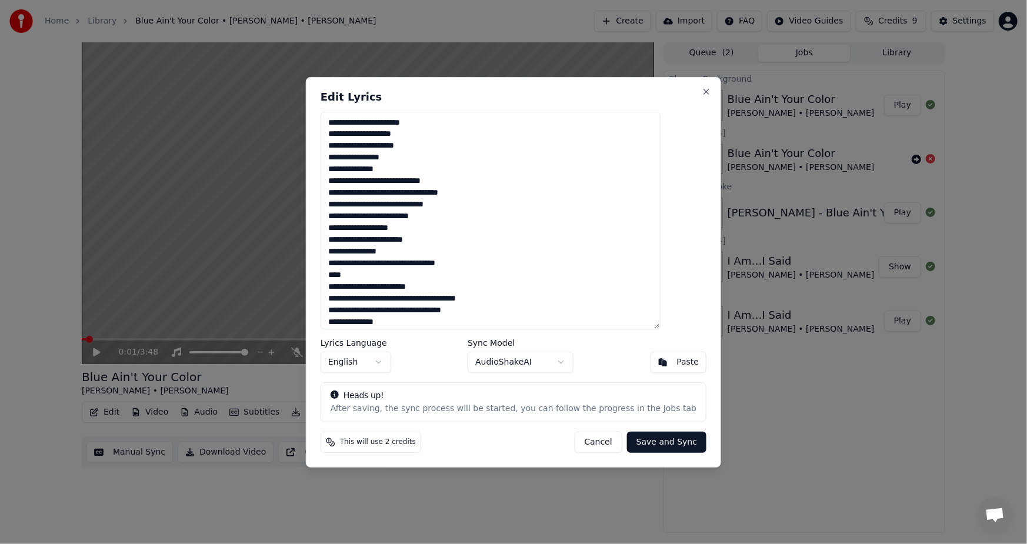
click at [447, 123] on textarea at bounding box center [491, 220] width 340 height 218
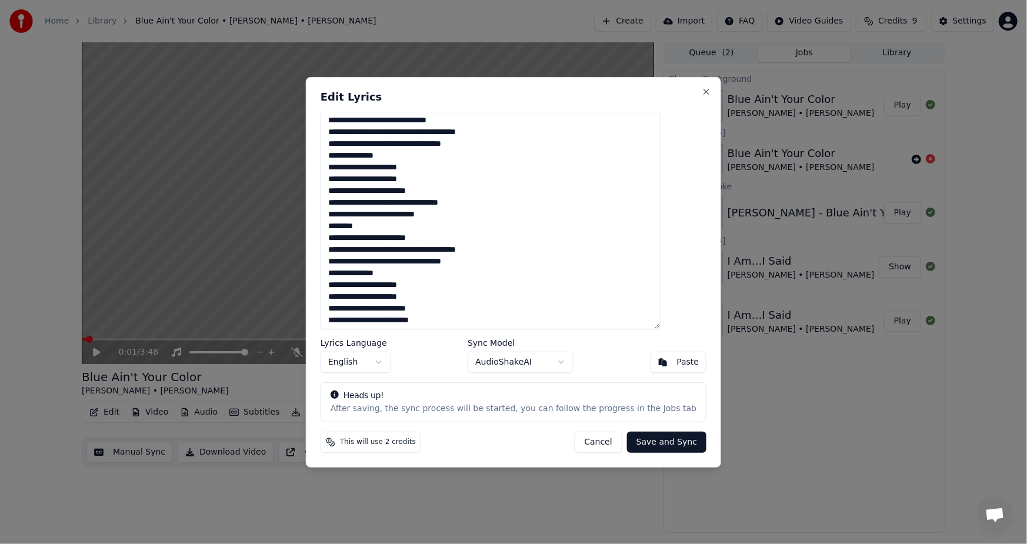
scroll to position [471, 0]
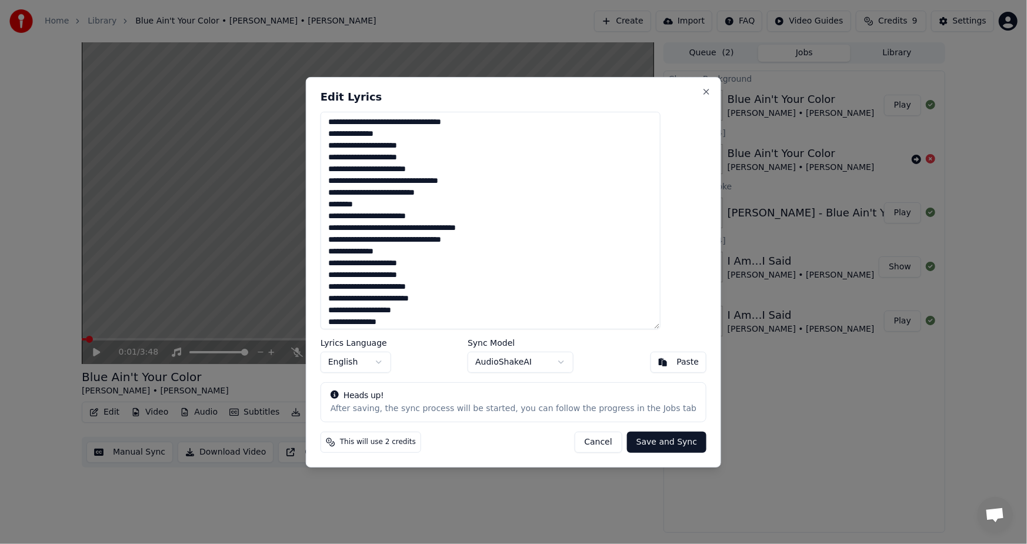
click at [461, 183] on textarea at bounding box center [491, 220] width 340 height 218
drag, startPoint x: 370, startPoint y: 206, endPoint x: 403, endPoint y: 209, distance: 33.1
click at [403, 209] on textarea at bounding box center [491, 220] width 340 height 218
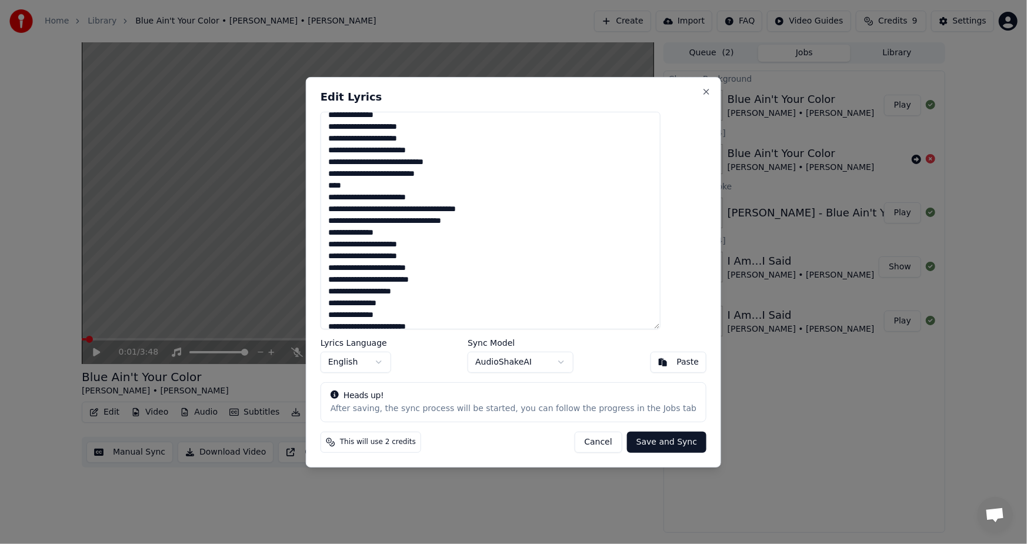
scroll to position [498, 0]
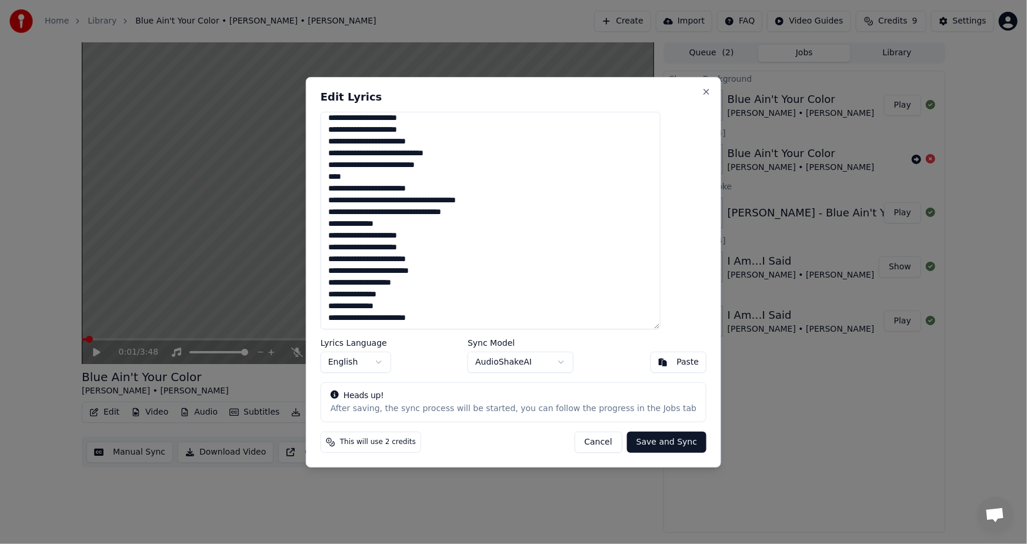
click at [352, 298] on textarea at bounding box center [491, 220] width 340 height 218
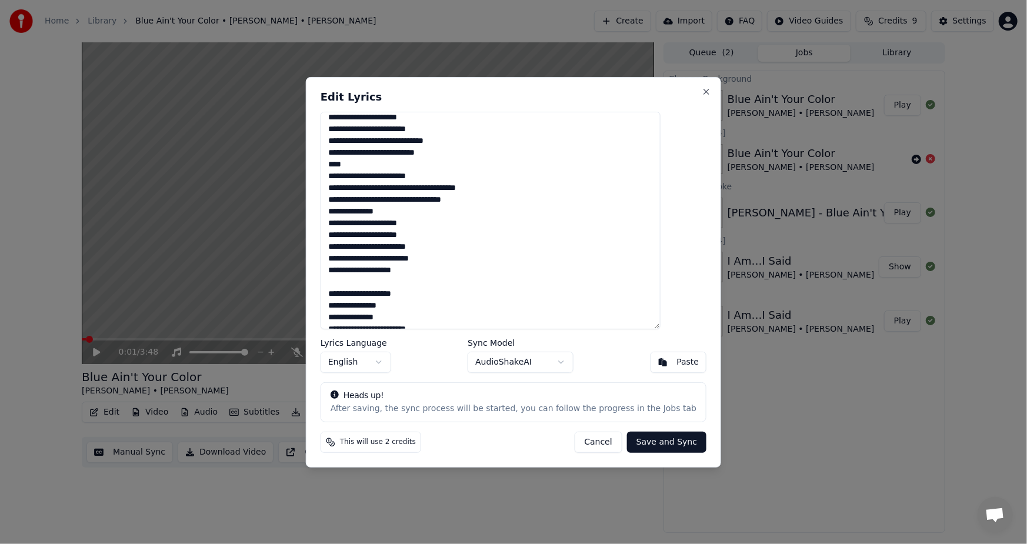
scroll to position [523, 0]
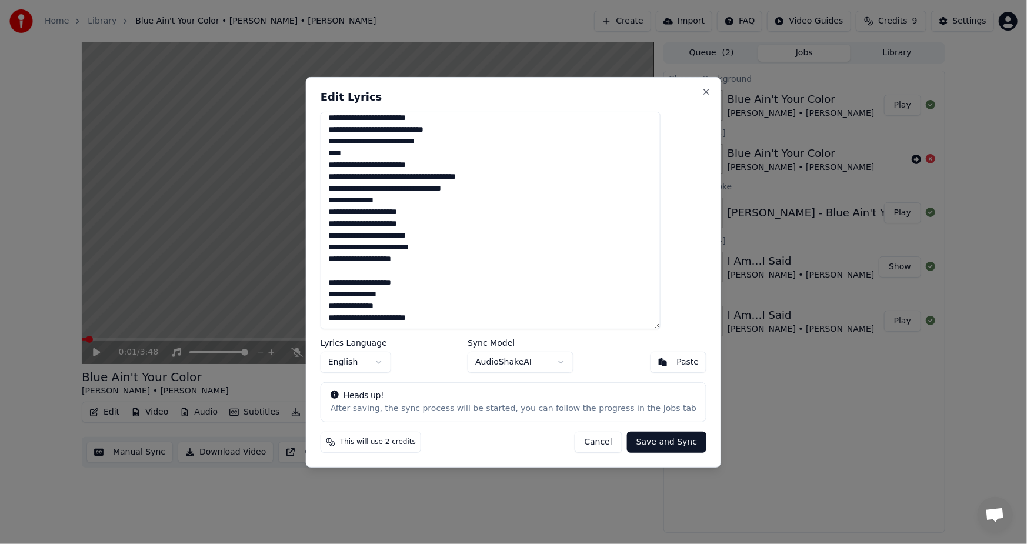
click at [351, 266] on textarea at bounding box center [491, 220] width 340 height 218
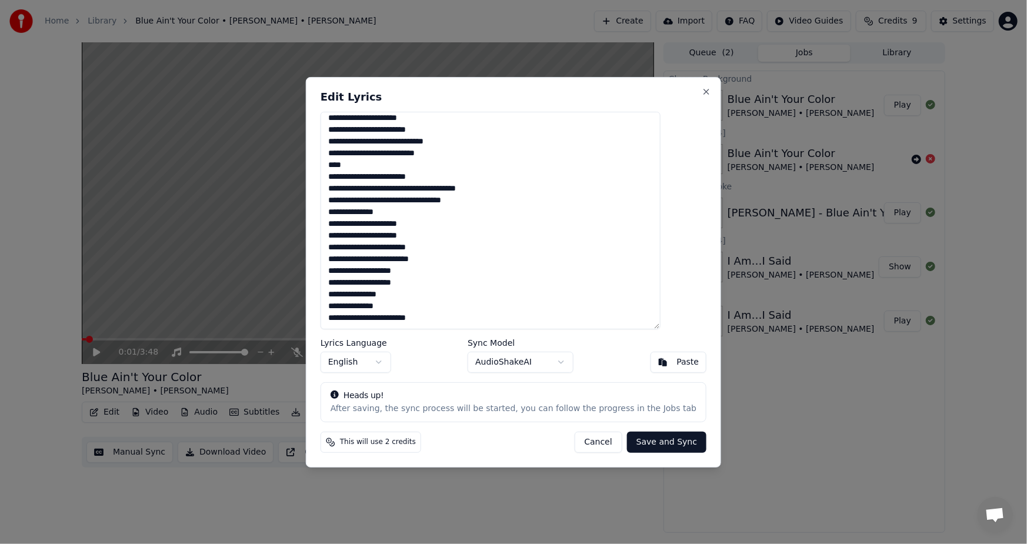
scroll to position [511, 0]
click at [372, 262] on textarea at bounding box center [491, 220] width 340 height 218
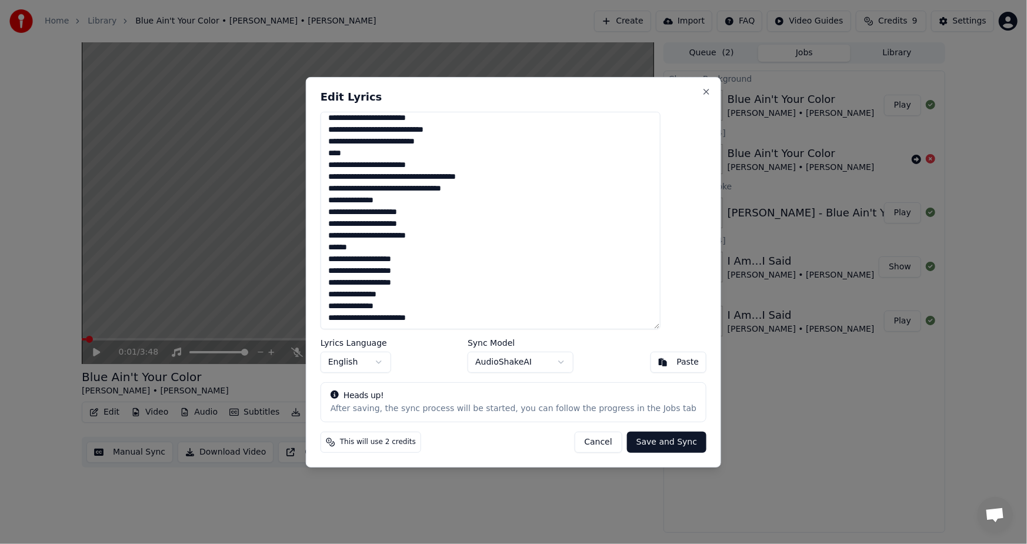
click at [368, 294] on textarea at bounding box center [491, 220] width 340 height 218
click at [351, 294] on textarea at bounding box center [491, 220] width 340 height 218
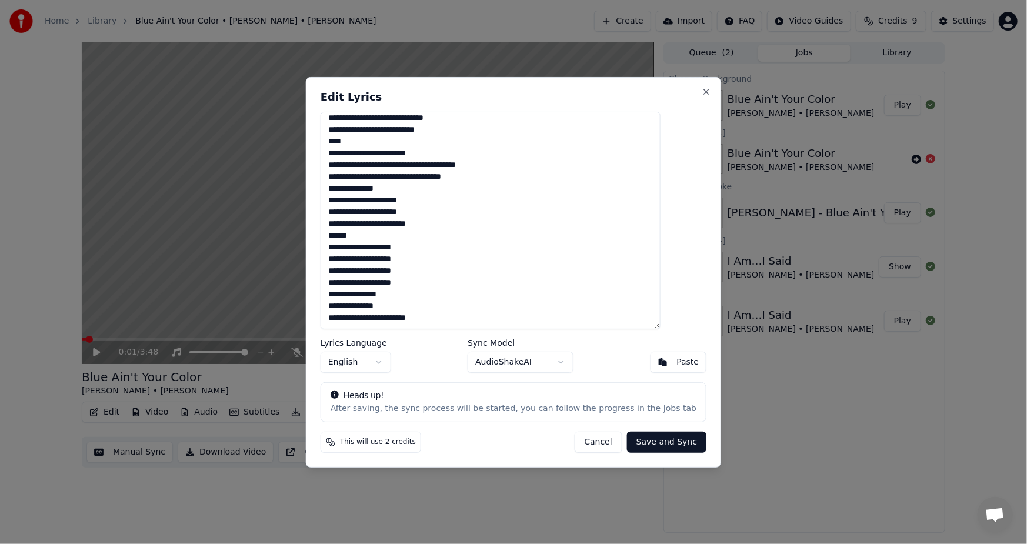
drag, startPoint x: 369, startPoint y: 294, endPoint x: 377, endPoint y: 354, distance: 61.2
click at [377, 354] on div "Edit Lyrics Lyrics Language English Sync Model AudioShakeAI Paste Heads up! Aft…" at bounding box center [513, 271] width 415 height 391
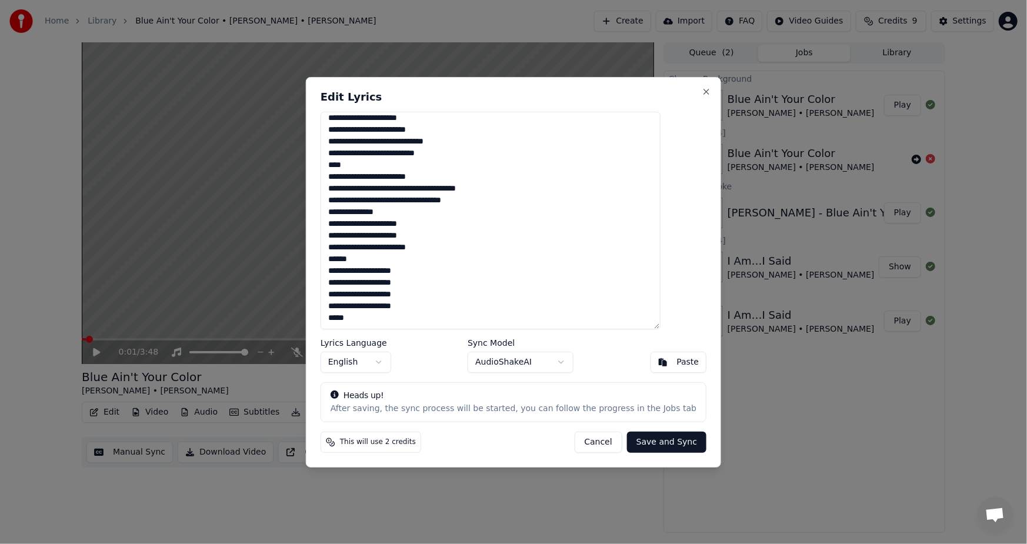
scroll to position [523, 0]
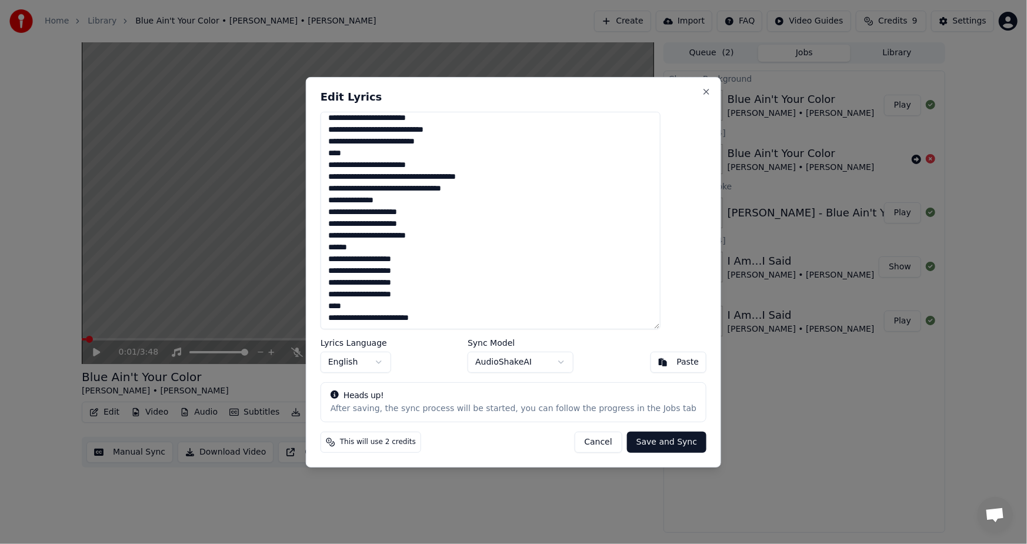
click at [393, 320] on textarea at bounding box center [491, 220] width 340 height 218
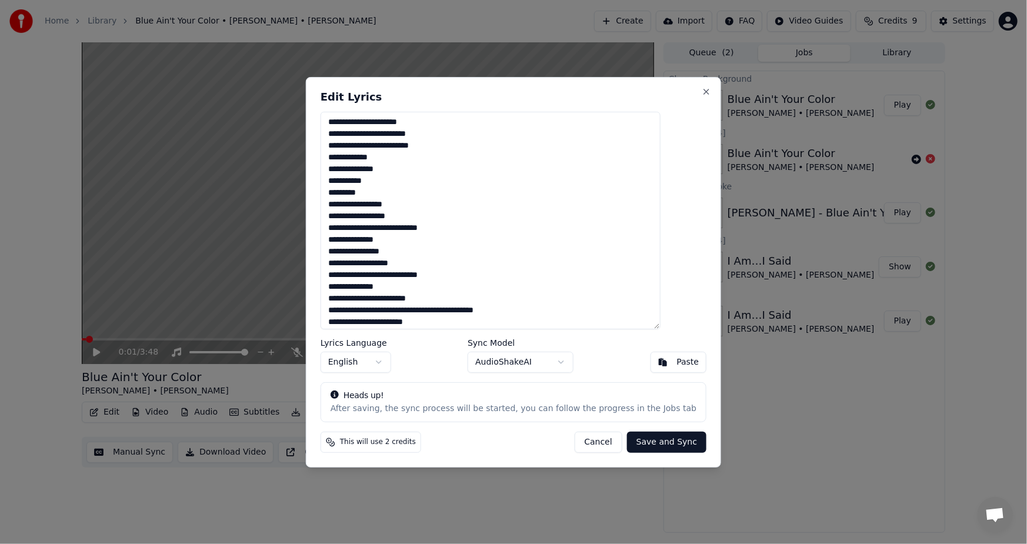
scroll to position [235, 0]
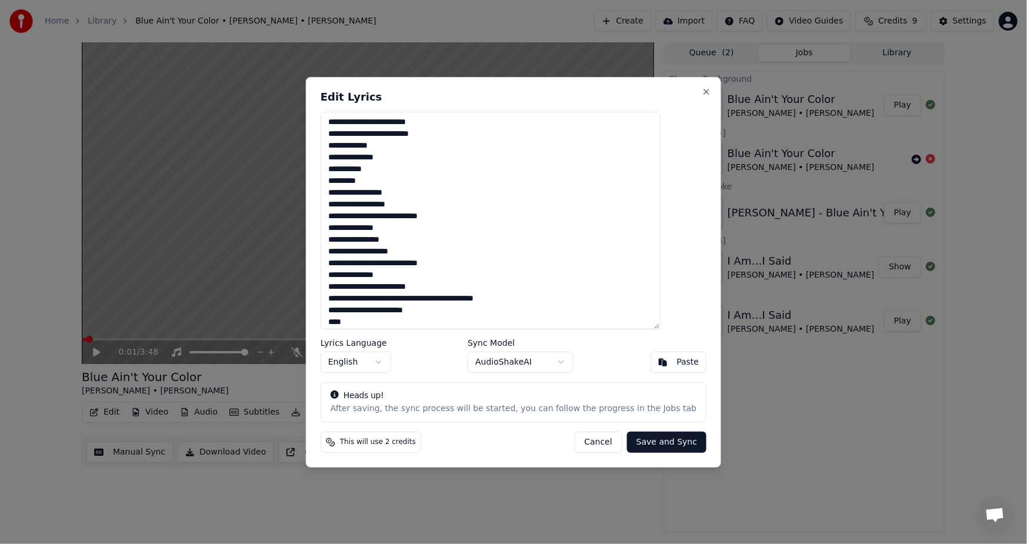
click at [371, 218] on textarea at bounding box center [491, 220] width 340 height 218
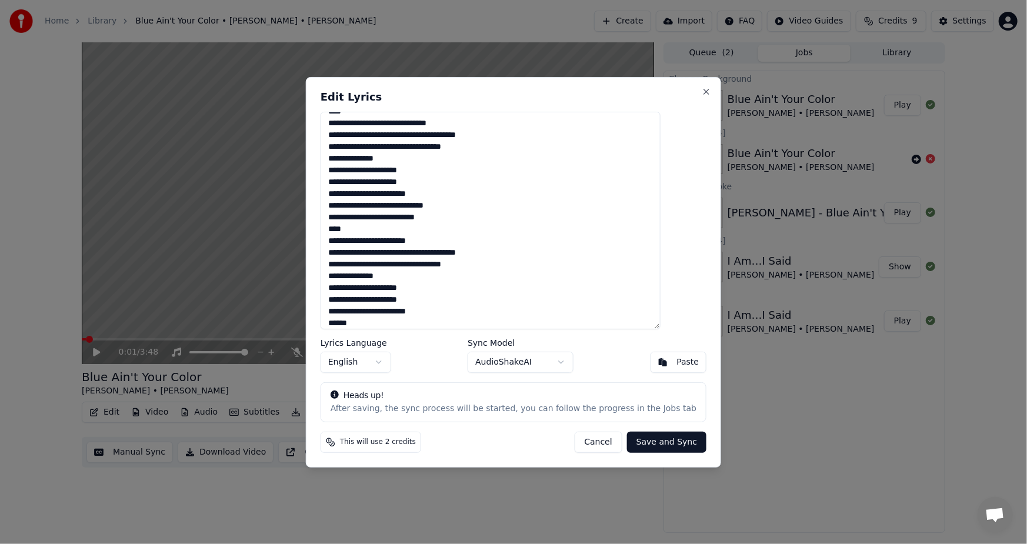
scroll to position [471, 0]
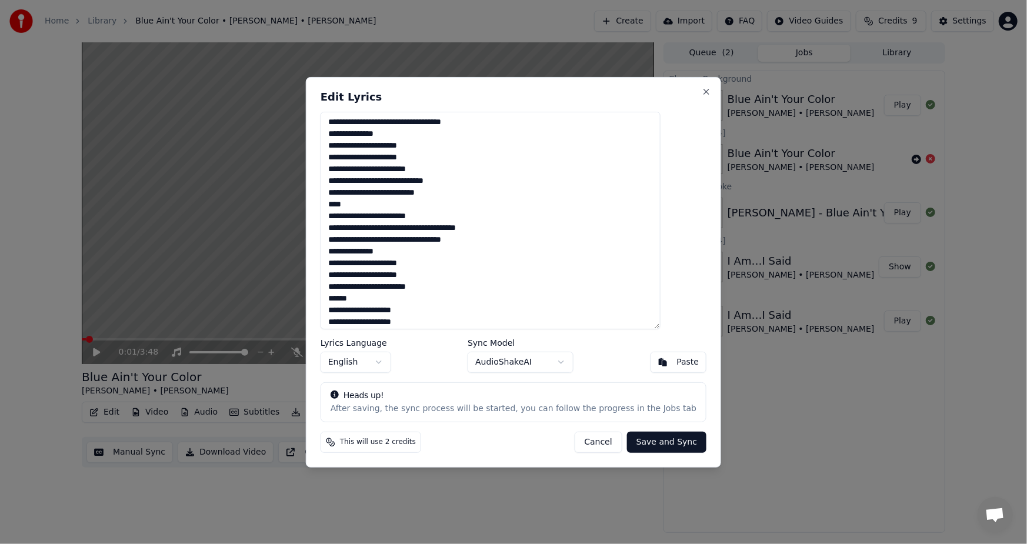
click at [351, 204] on textarea at bounding box center [491, 220] width 340 height 218
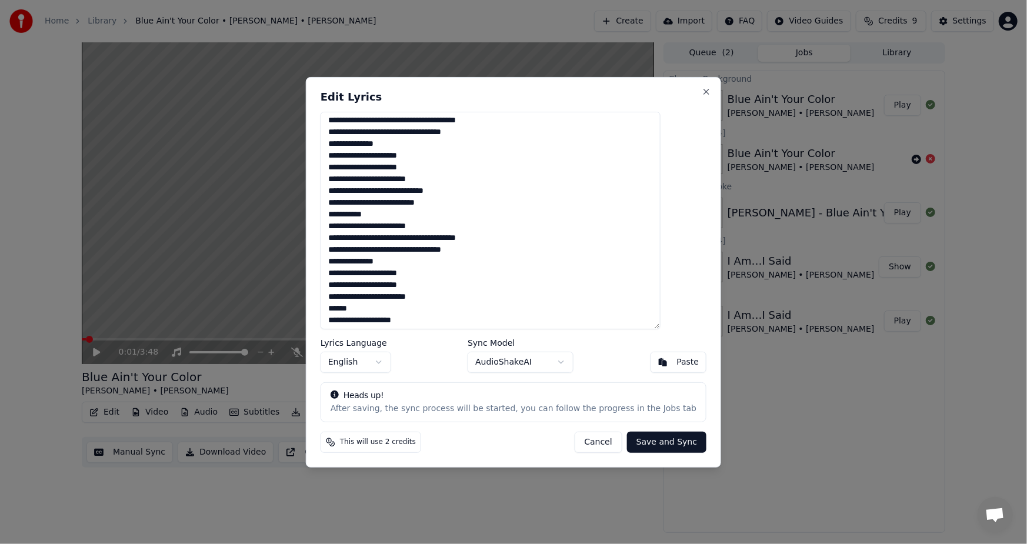
scroll to position [522, 0]
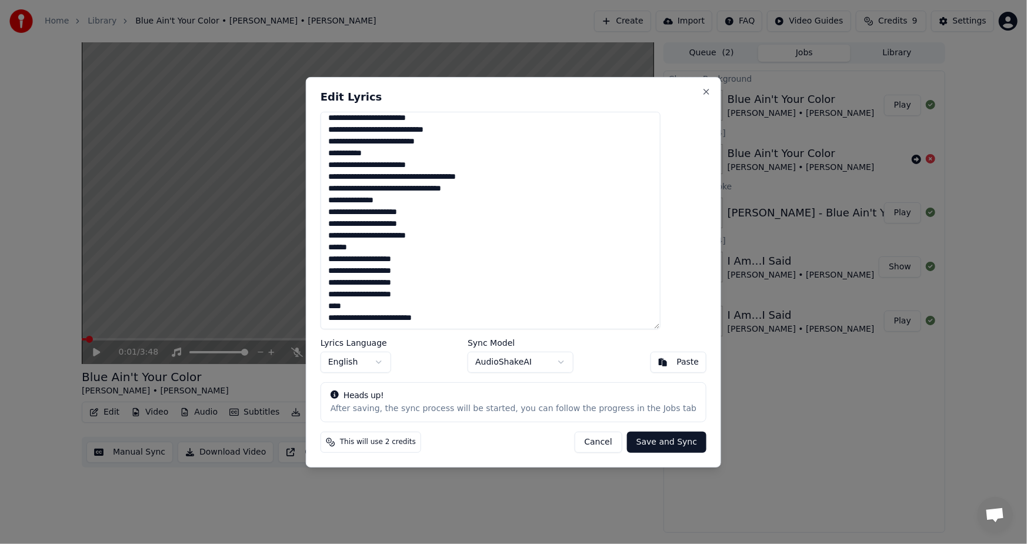
click at [410, 318] on textarea at bounding box center [491, 220] width 340 height 218
type textarea "**********"
click at [646, 440] on button "Save and Sync" at bounding box center [666, 442] width 79 height 21
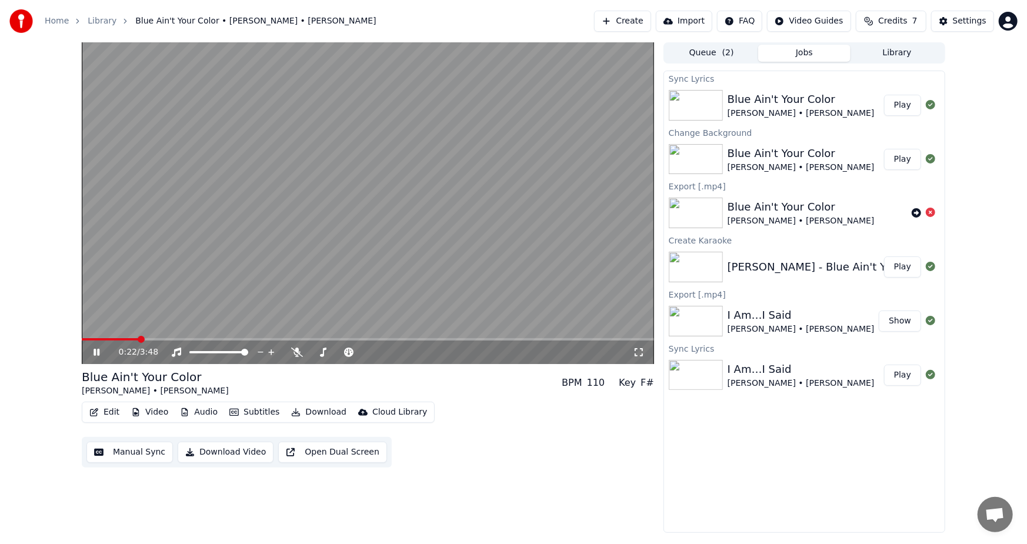
click at [99, 353] on icon at bounding box center [97, 352] width 6 height 7
click at [908, 105] on button "Play" at bounding box center [902, 105] width 37 height 21
click at [488, 153] on video at bounding box center [368, 203] width 573 height 322
click at [212, 451] on button "Download Video" at bounding box center [226, 452] width 96 height 21
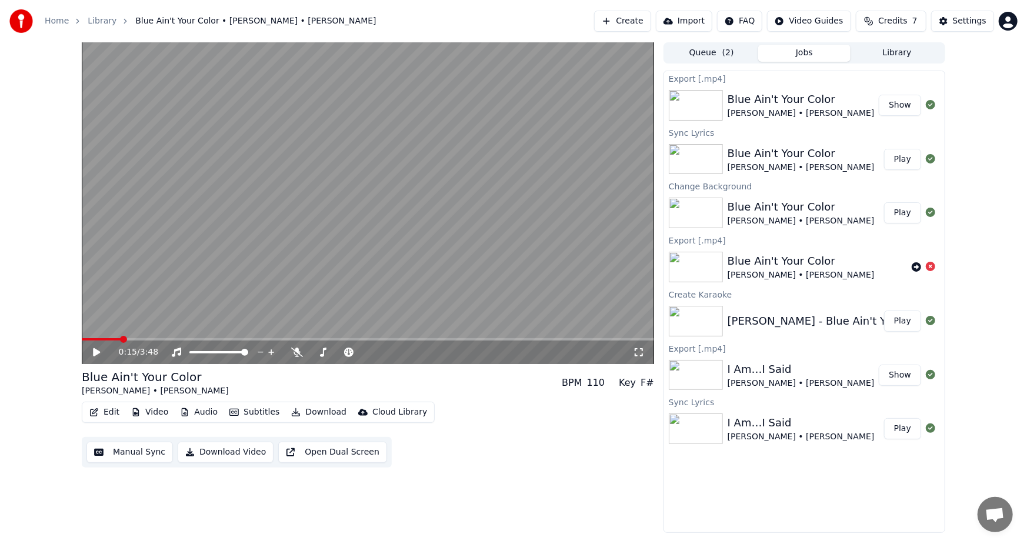
click at [898, 106] on button "Show" at bounding box center [900, 105] width 42 height 21
click at [636, 23] on button "Create" at bounding box center [622, 21] width 57 height 21
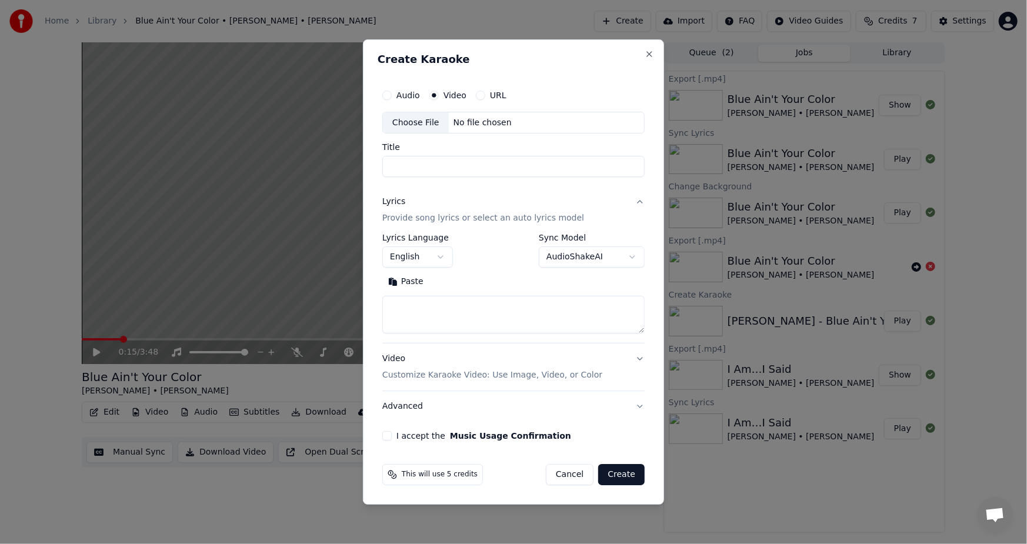
click at [448, 96] on label "Video" at bounding box center [455, 95] width 23 height 8
click at [439, 96] on button "Video" at bounding box center [434, 95] width 9 height 9
click at [419, 129] on div "Choose File" at bounding box center [416, 122] width 66 height 21
type input "**********"
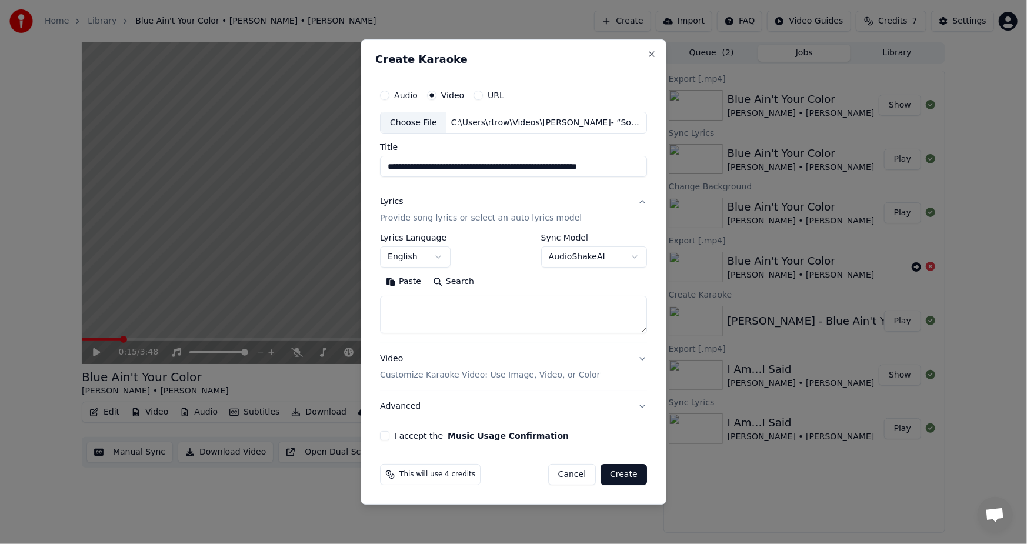
click at [406, 279] on button "Paste" at bounding box center [403, 282] width 47 height 19
click at [387, 442] on div "**********" at bounding box center [513, 262] width 277 height 367
click at [617, 475] on button "Create" at bounding box center [624, 474] width 46 height 21
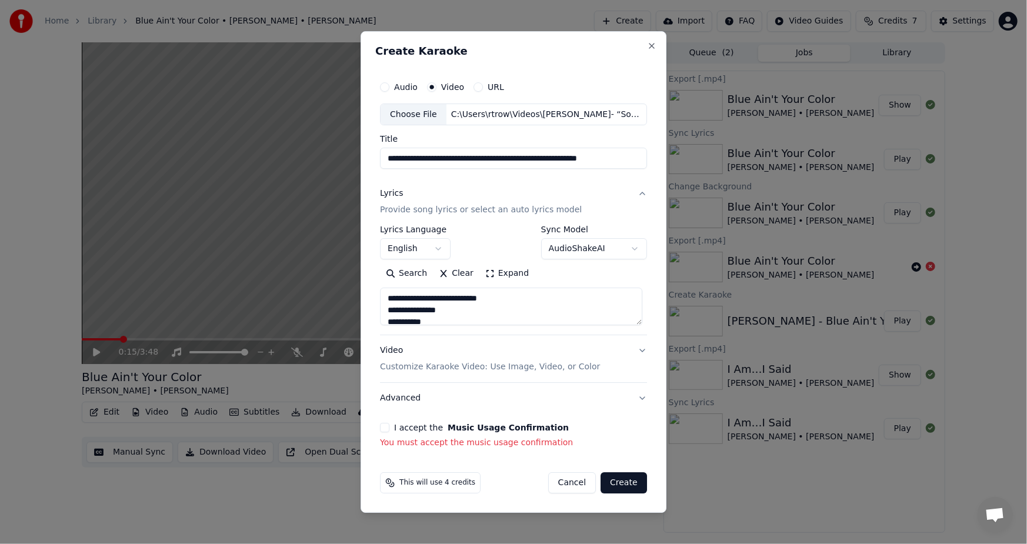
click at [394, 428] on div "I accept the Music Usage Confirmation" at bounding box center [513, 427] width 267 height 9
click at [390, 431] on button "I accept the Music Usage Confirmation" at bounding box center [384, 427] width 9 height 9
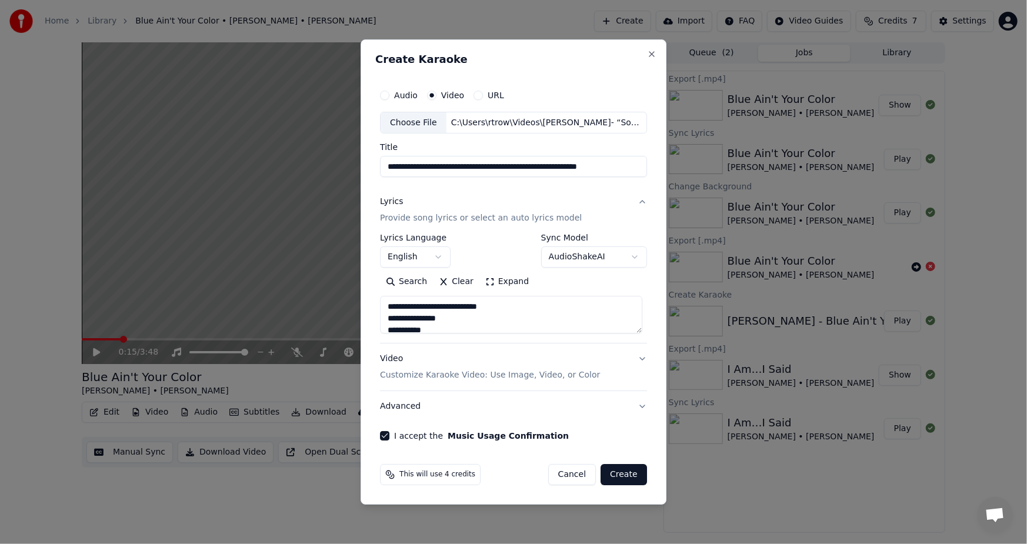
click at [620, 477] on button "Create" at bounding box center [624, 474] width 46 height 21
type textarea "**********"
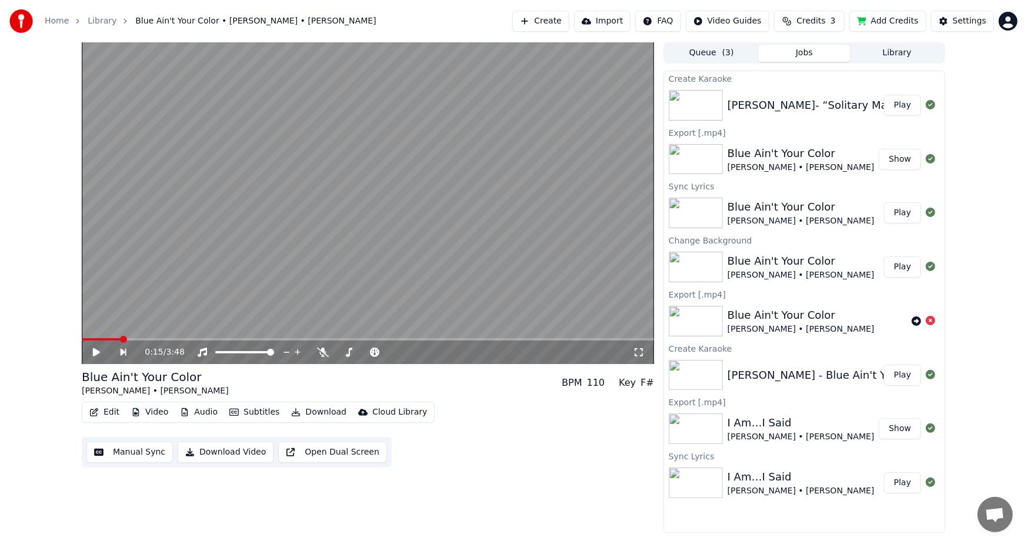
click at [912, 105] on button "Play" at bounding box center [902, 105] width 37 height 21
click at [182, 337] on video at bounding box center [368, 203] width 573 height 322
click at [95, 338] on span at bounding box center [91, 339] width 7 height 7
click at [95, 354] on icon at bounding box center [96, 352] width 7 height 8
click at [87, 340] on span at bounding box center [115, 339] width 66 height 2
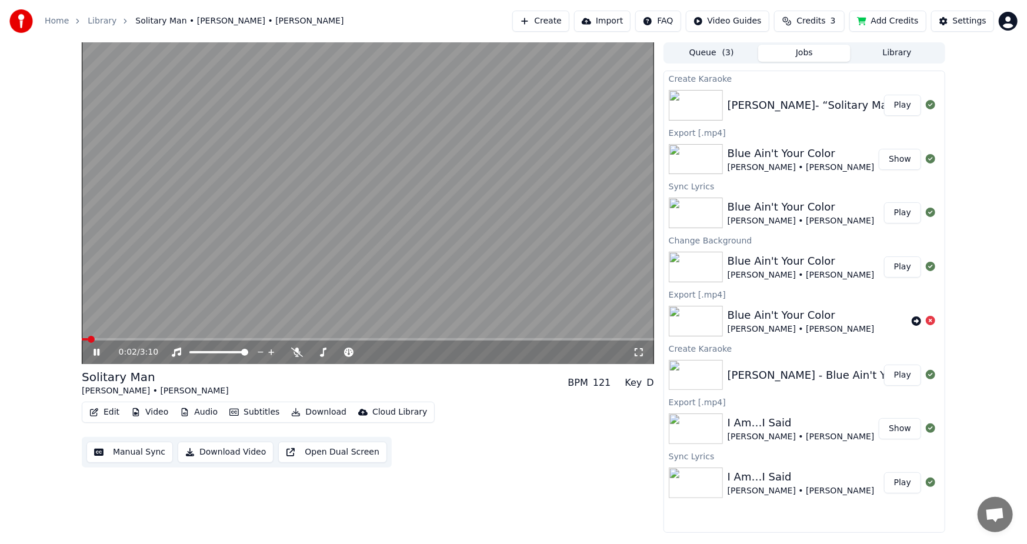
click at [93, 350] on icon at bounding box center [105, 352] width 28 height 9
click at [88, 341] on span at bounding box center [91, 339] width 7 height 7
click at [104, 413] on button "Edit" at bounding box center [104, 412] width 39 height 16
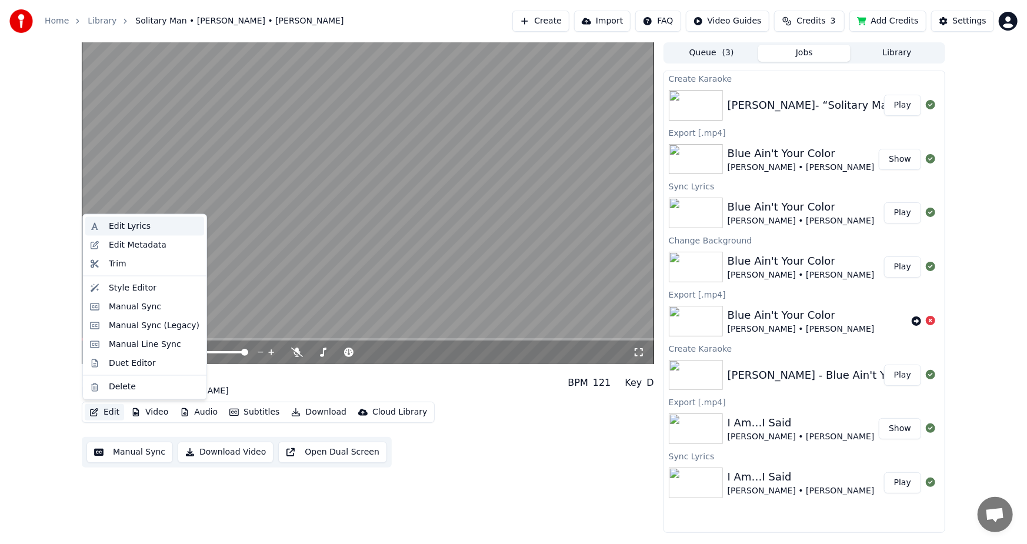
click at [112, 225] on div "Edit Lyrics" at bounding box center [130, 227] width 42 height 12
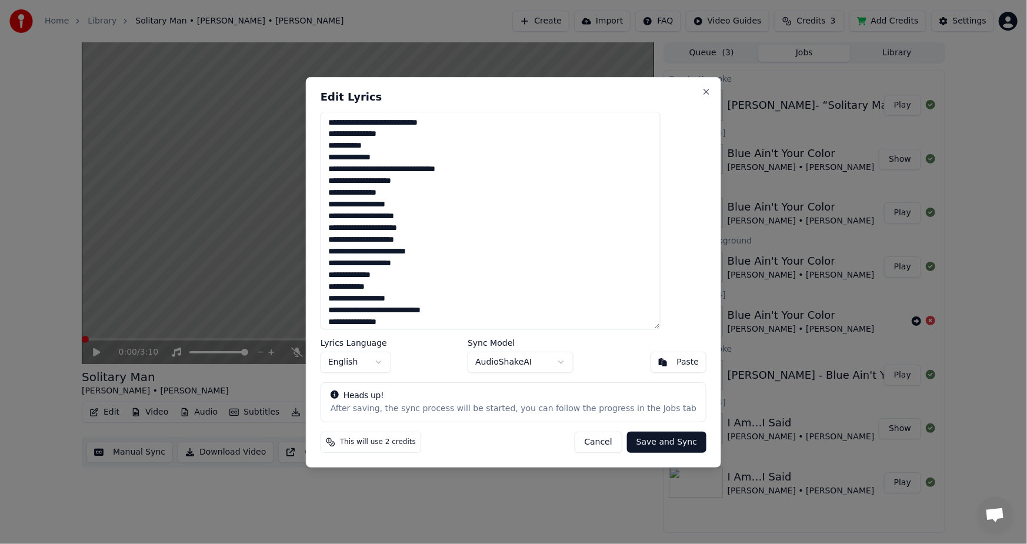
click at [351, 194] on textarea "**********" at bounding box center [491, 220] width 340 height 218
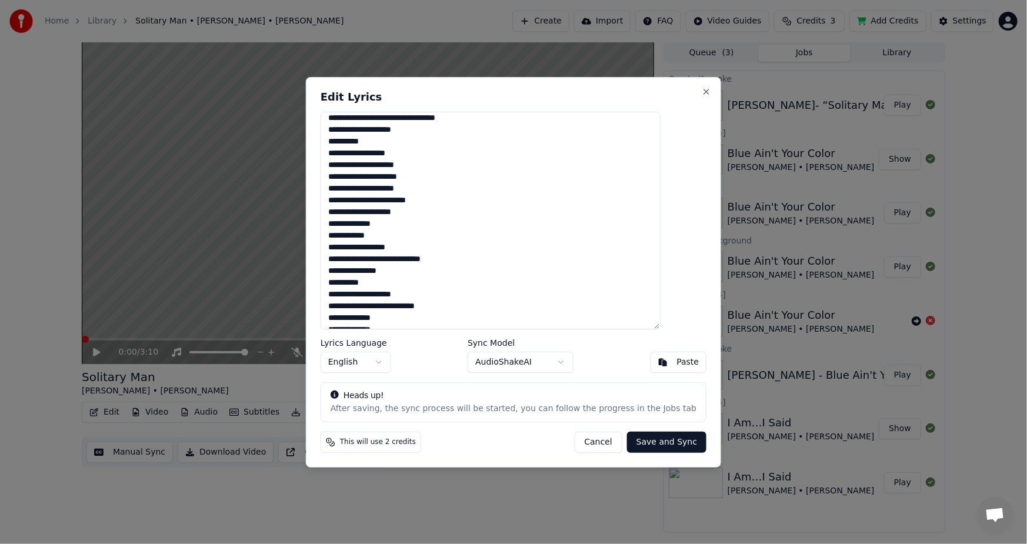
scroll to position [65, 0]
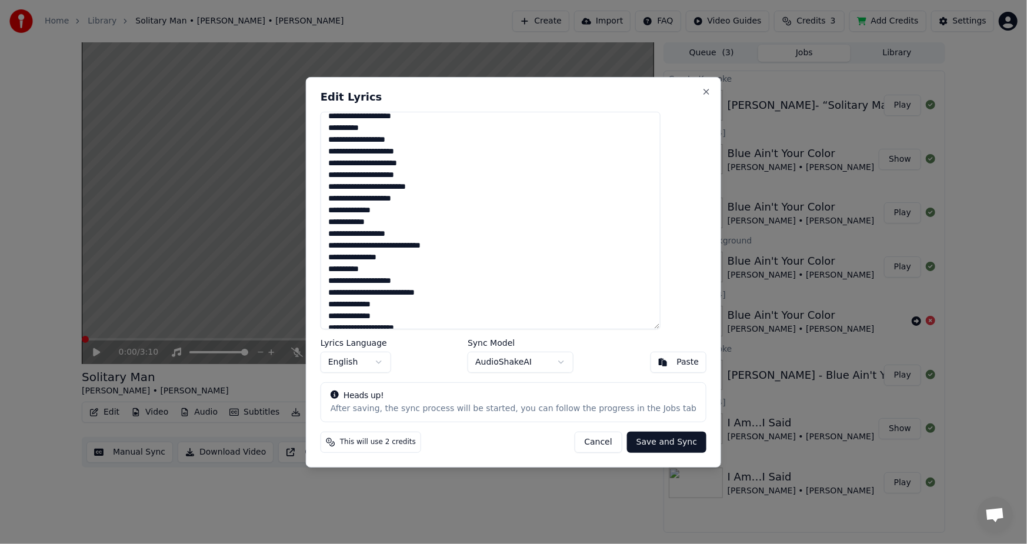
click at [350, 224] on textarea "**********" at bounding box center [491, 220] width 340 height 218
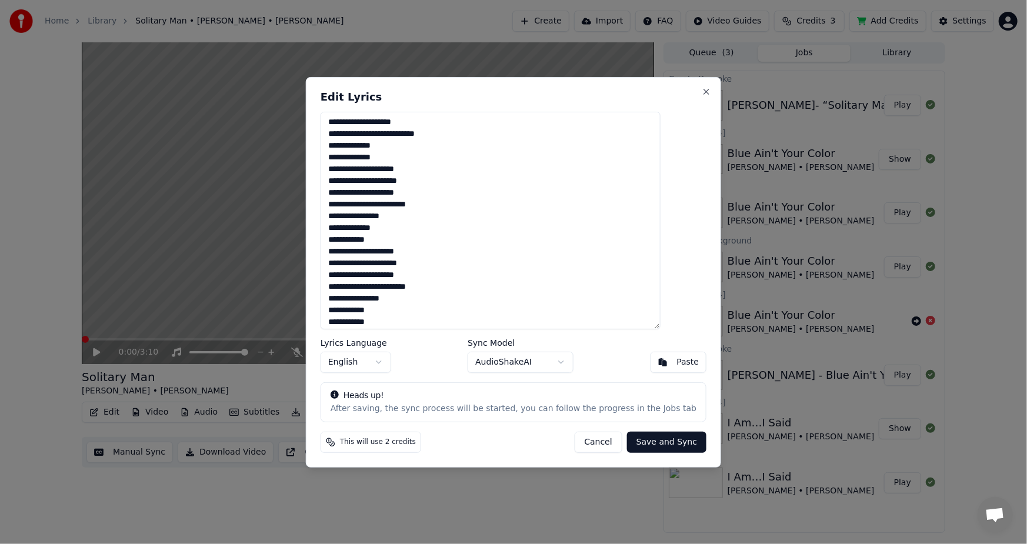
scroll to position [240, 0]
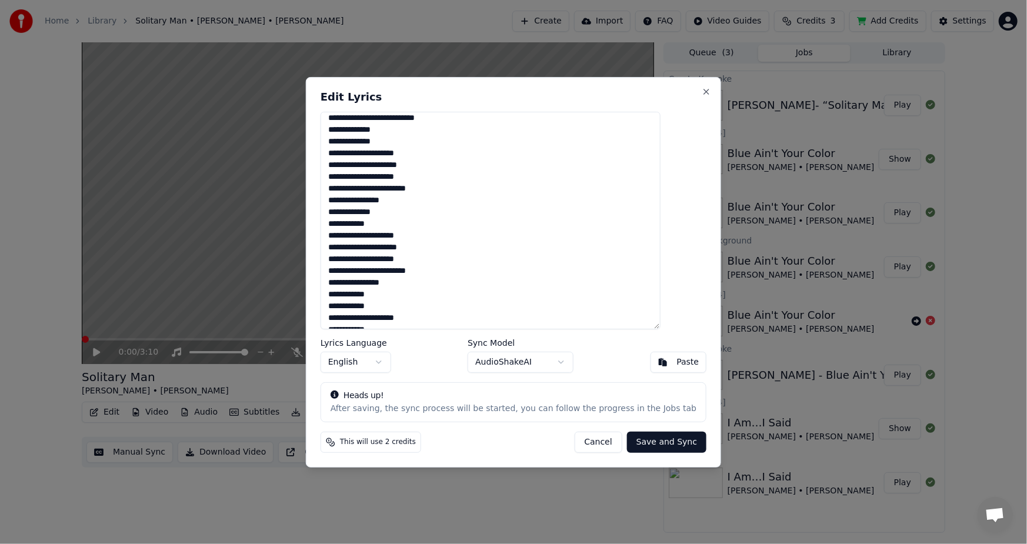
click at [352, 225] on textarea "**********" at bounding box center [491, 220] width 340 height 218
click at [353, 227] on textarea "**********" at bounding box center [491, 220] width 340 height 218
click at [349, 222] on textarea "**********" at bounding box center [491, 220] width 340 height 218
click at [405, 224] on textarea "**********" at bounding box center [491, 220] width 340 height 218
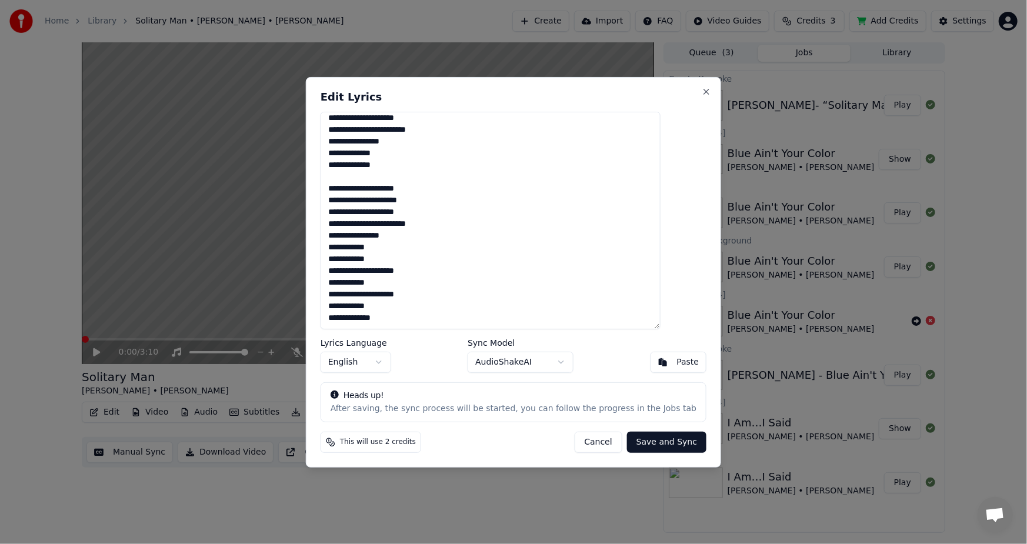
click at [351, 249] on textarea "**********" at bounding box center [491, 220] width 340 height 218
click at [351, 251] on textarea "**********" at bounding box center [491, 220] width 340 height 218
click at [350, 264] on textarea "**********" at bounding box center [491, 220] width 340 height 218
drag, startPoint x: 348, startPoint y: 284, endPoint x: 455, endPoint y: 337, distance: 119.0
click at [455, 337] on div "**********" at bounding box center [513, 271] width 415 height 391
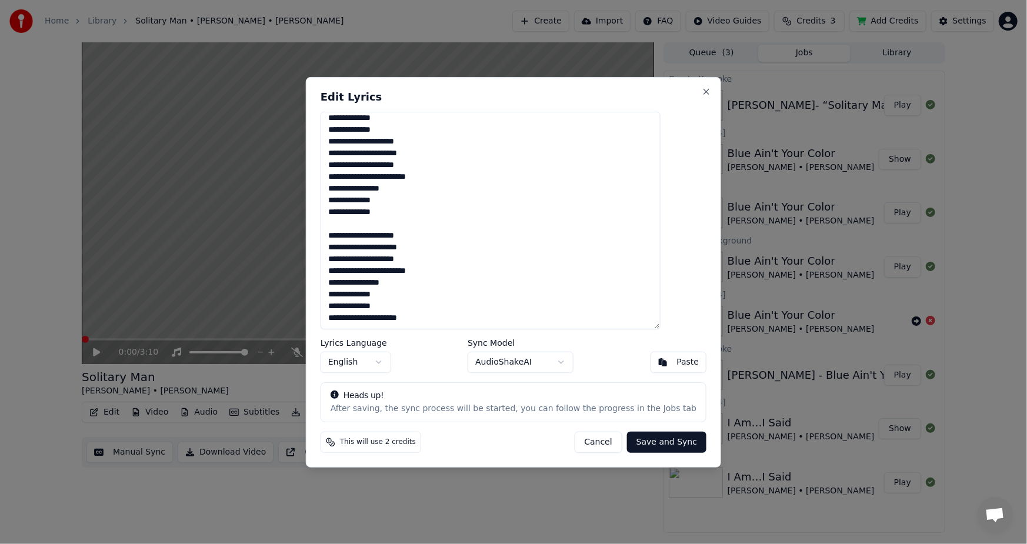
scroll to position [264, 0]
click at [424, 310] on textarea "**********" at bounding box center [491, 220] width 340 height 218
click at [640, 441] on button "Save and Sync" at bounding box center [666, 442] width 79 height 21
type textarea "**********"
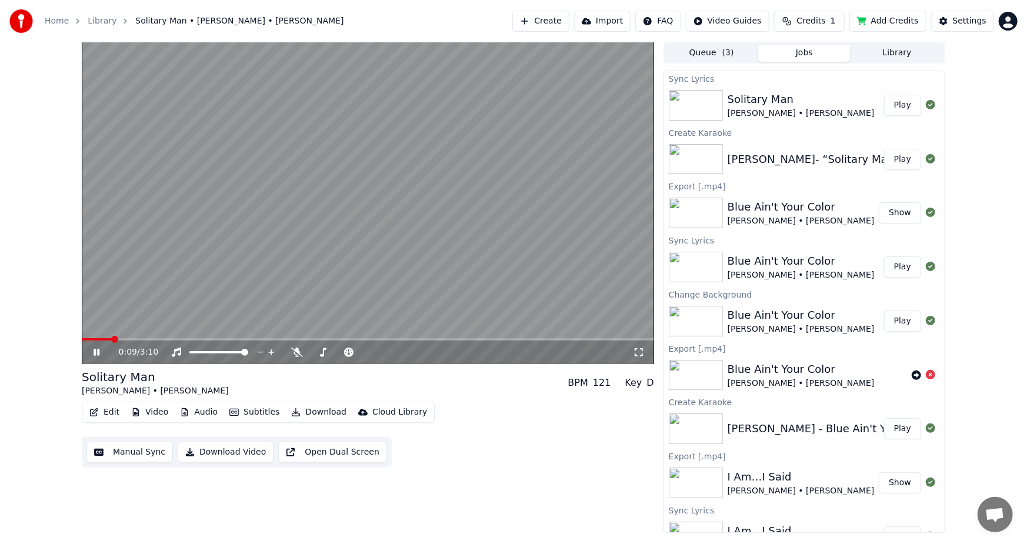
click at [92, 355] on icon at bounding box center [105, 352] width 28 height 9
click at [94, 352] on icon at bounding box center [96, 352] width 7 height 8
click at [94, 352] on icon at bounding box center [105, 352] width 28 height 9
click at [897, 106] on button "Play" at bounding box center [902, 105] width 37 height 21
click at [641, 351] on icon at bounding box center [639, 352] width 12 height 9
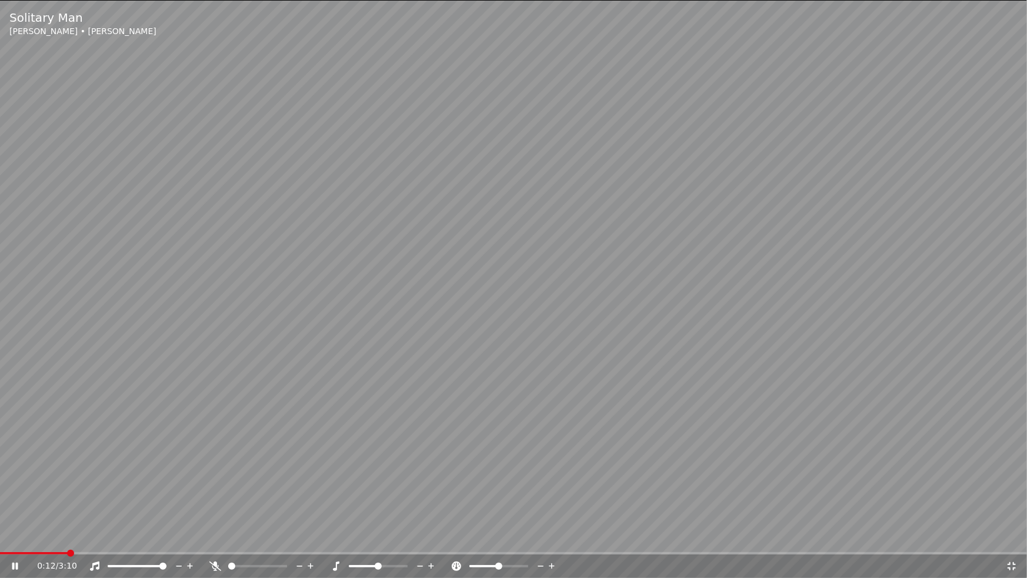
click at [1012, 544] on icon at bounding box center [1012, 566] width 12 height 9
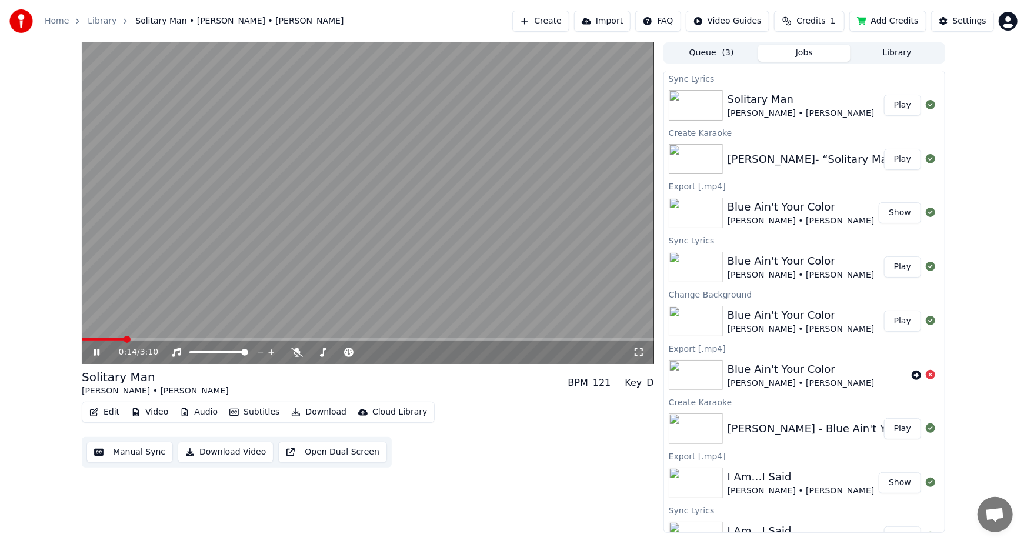
click at [335, 259] on video at bounding box center [368, 203] width 573 height 322
click at [221, 449] on button "Download Video" at bounding box center [226, 452] width 96 height 21
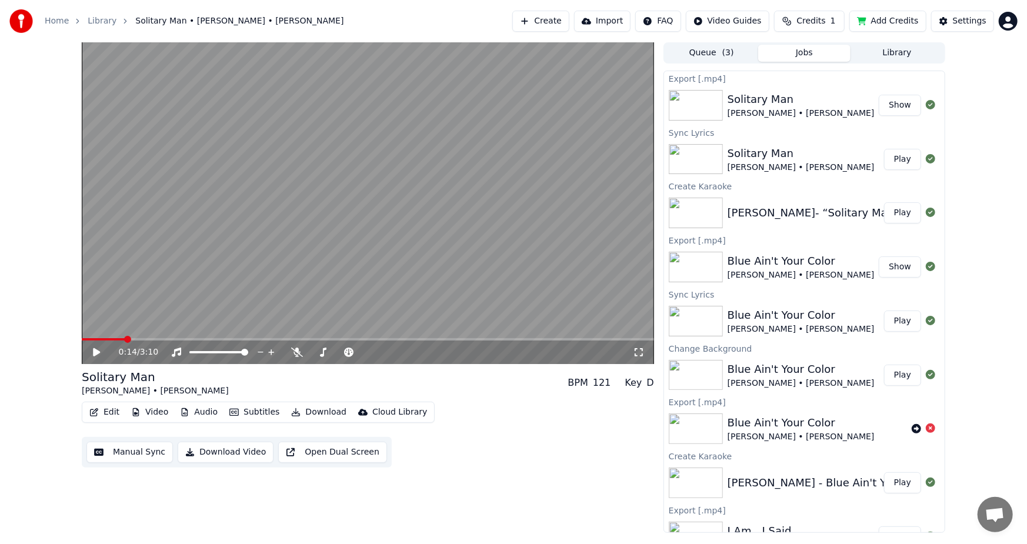
click at [892, 102] on button "Show" at bounding box center [900, 105] width 42 height 21
click at [887, 100] on button "Show" at bounding box center [900, 105] width 42 height 21
click at [889, 104] on button "Show" at bounding box center [900, 105] width 42 height 21
click at [212, 451] on button "Download Video" at bounding box center [226, 452] width 96 height 21
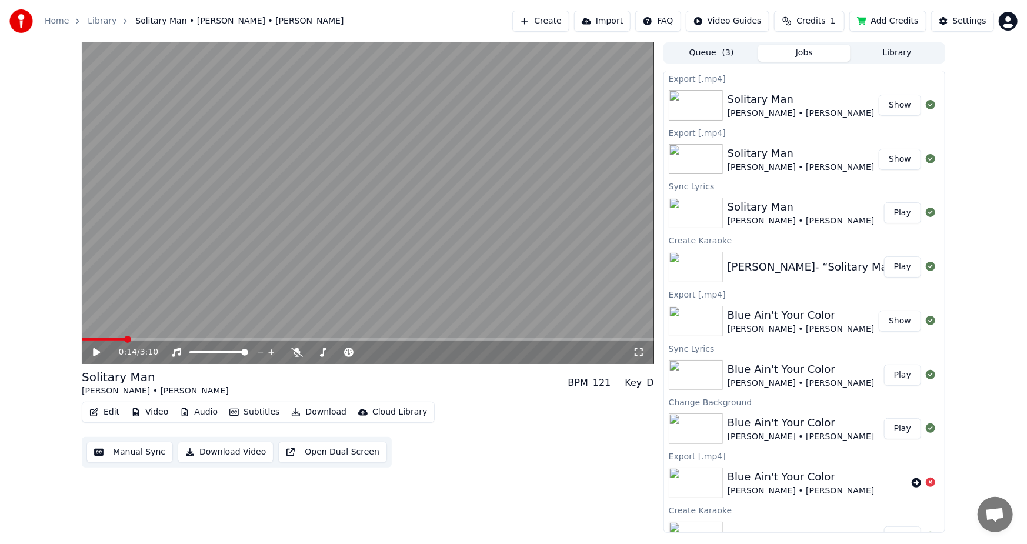
click at [894, 104] on button "Show" at bounding box center [900, 105] width 42 height 21
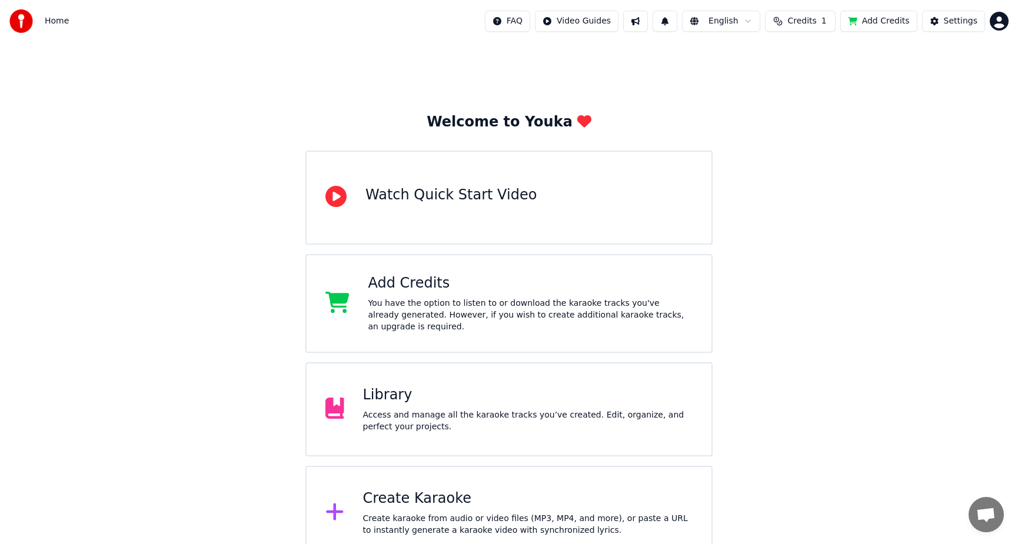
click at [505, 414] on div "Access and manage all the karaoke tracks you’ve created. Edit, organize, and pe…" at bounding box center [528, 422] width 330 height 24
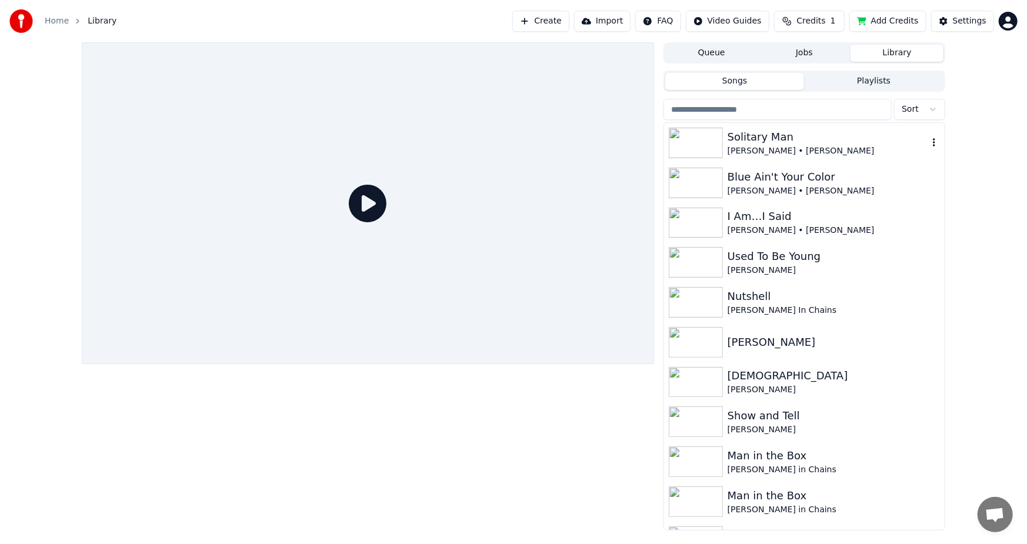
click at [809, 146] on div "[PERSON_NAME] • [PERSON_NAME]" at bounding box center [828, 151] width 201 height 12
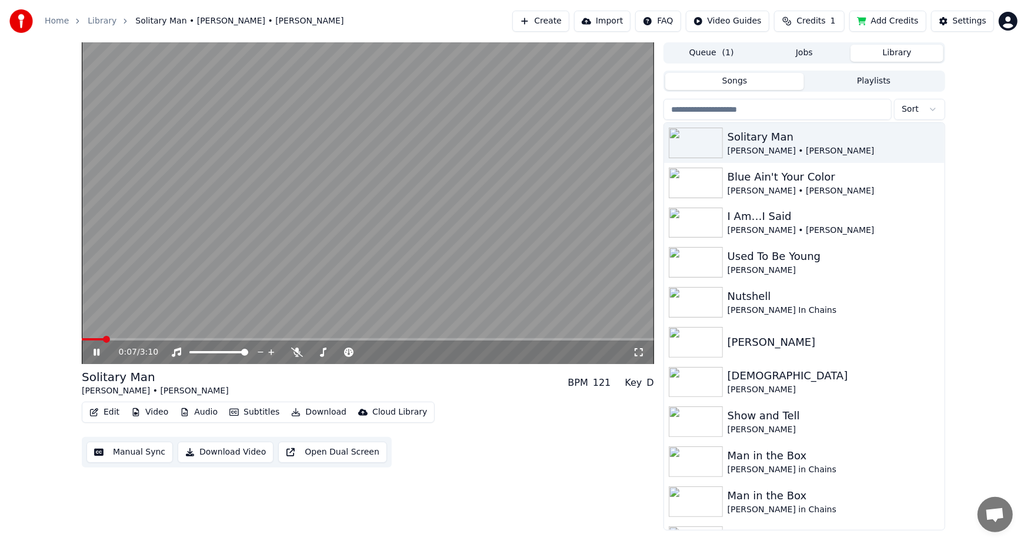
click at [109, 410] on button "Edit" at bounding box center [104, 412] width 39 height 16
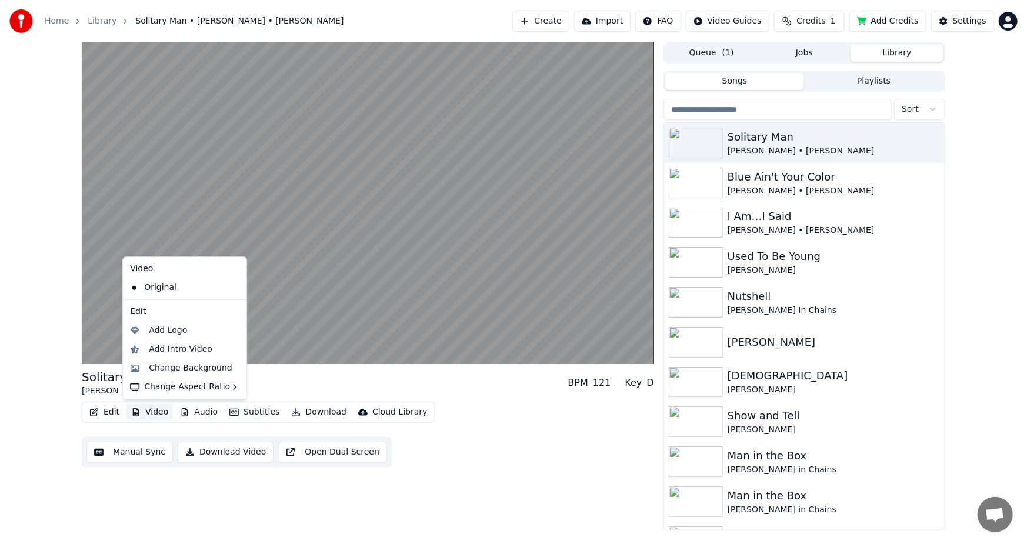
click at [147, 410] on button "Video" at bounding box center [150, 412] width 46 height 16
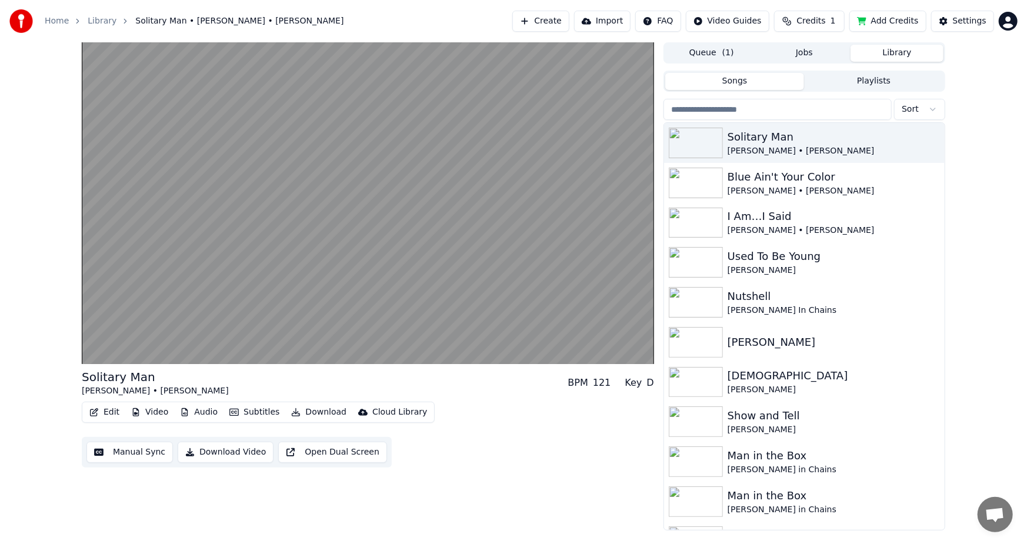
click at [153, 410] on button "Video" at bounding box center [150, 412] width 46 height 16
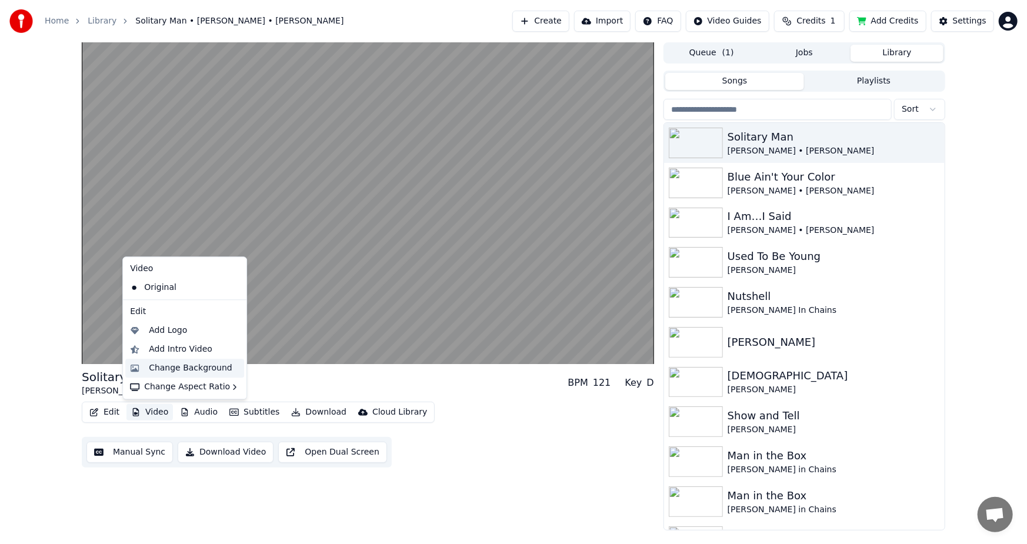
click at [188, 369] on div "Change Background" at bounding box center [191, 368] width 84 height 12
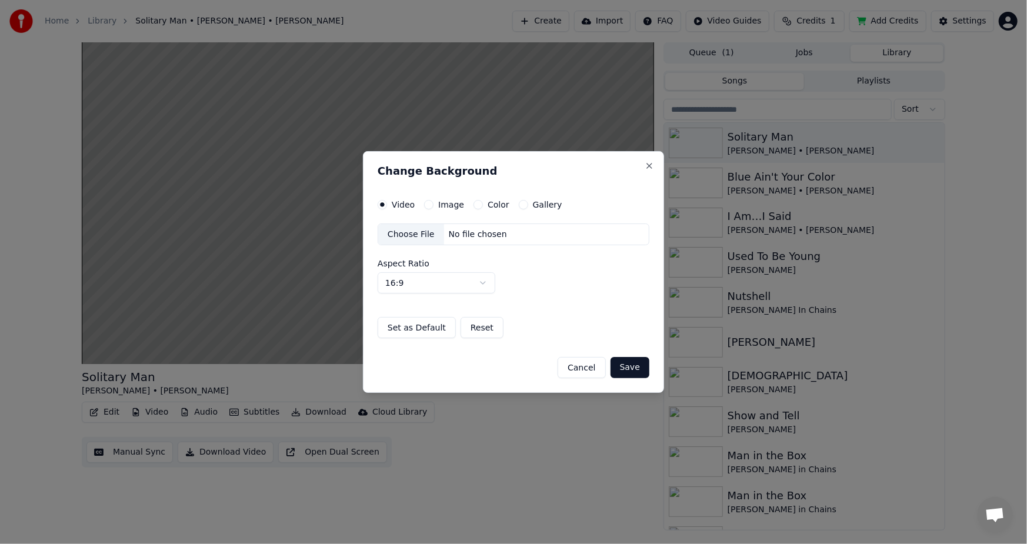
click at [448, 204] on label "Image" at bounding box center [451, 205] width 26 height 8
click at [434, 204] on button "Image" at bounding box center [428, 204] width 9 height 9
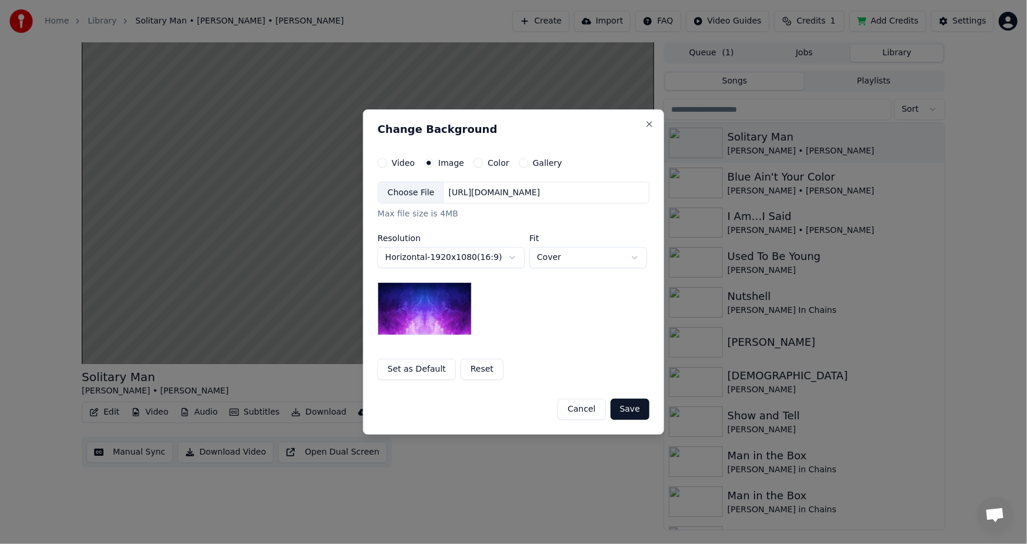
click at [414, 194] on div "Choose File" at bounding box center [411, 192] width 66 height 21
click at [630, 407] on button "Save" at bounding box center [630, 409] width 39 height 21
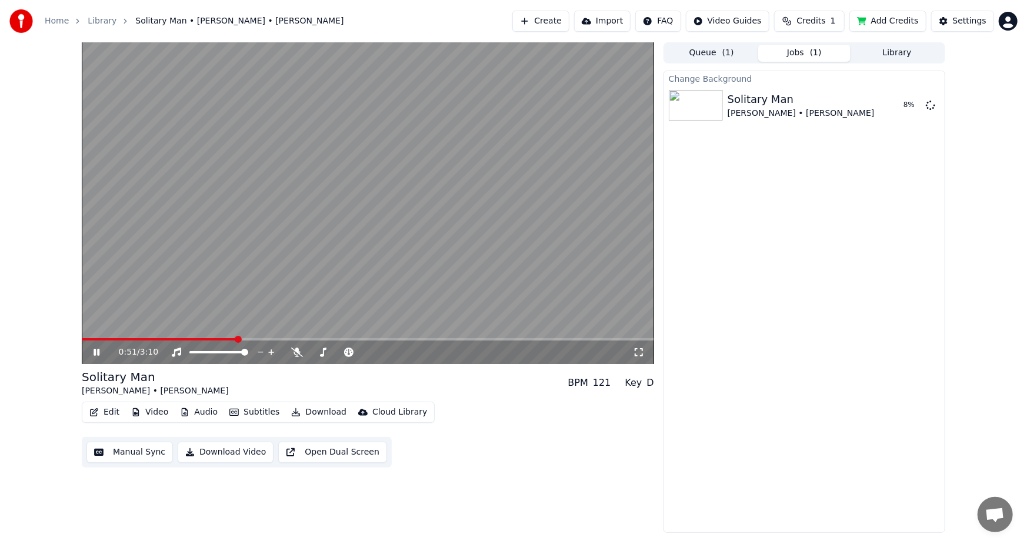
click at [826, 19] on span "Credits" at bounding box center [811, 21] width 29 height 12
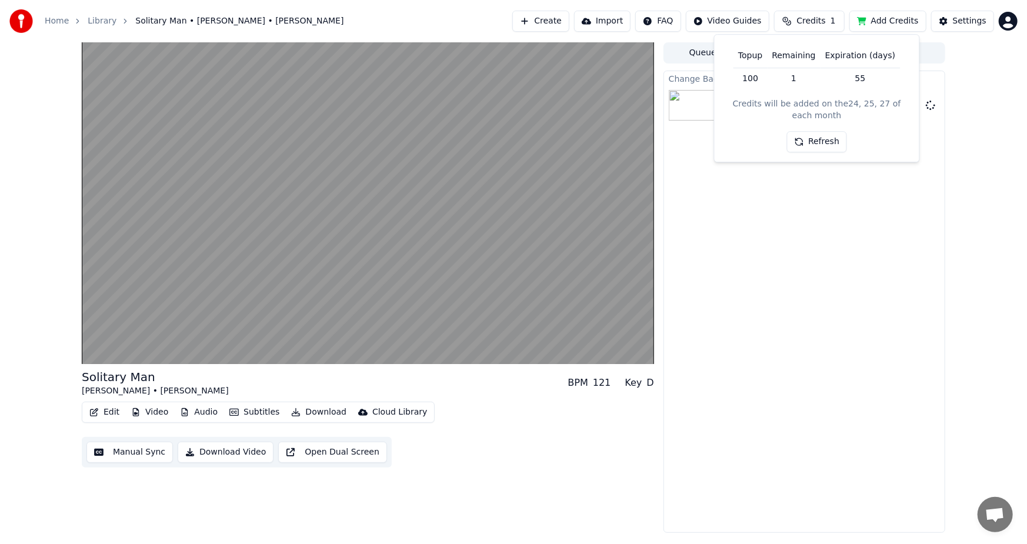
click at [905, 22] on button "Add Credits" at bounding box center [888, 21] width 77 height 21
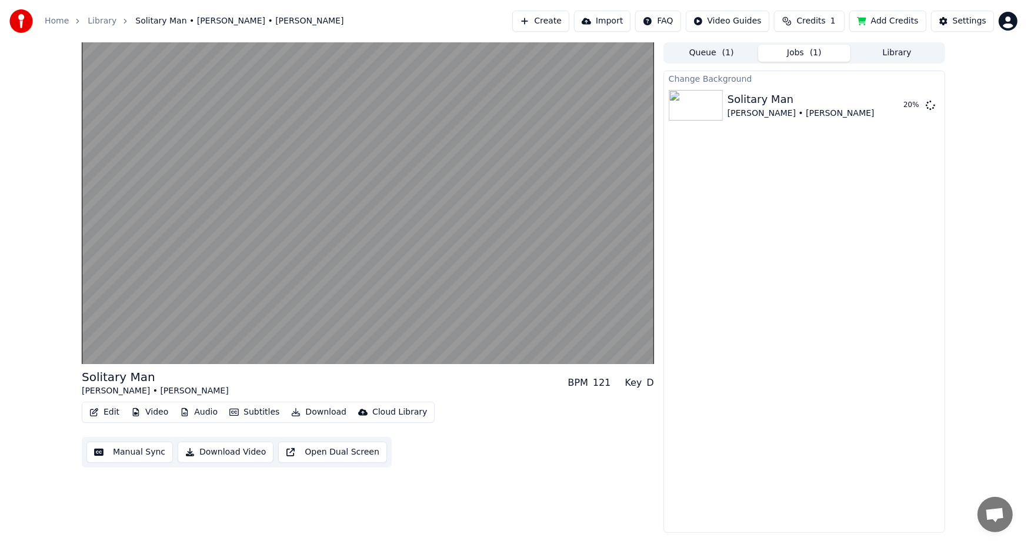
click at [894, 23] on button "Add Credits" at bounding box center [888, 21] width 77 height 21
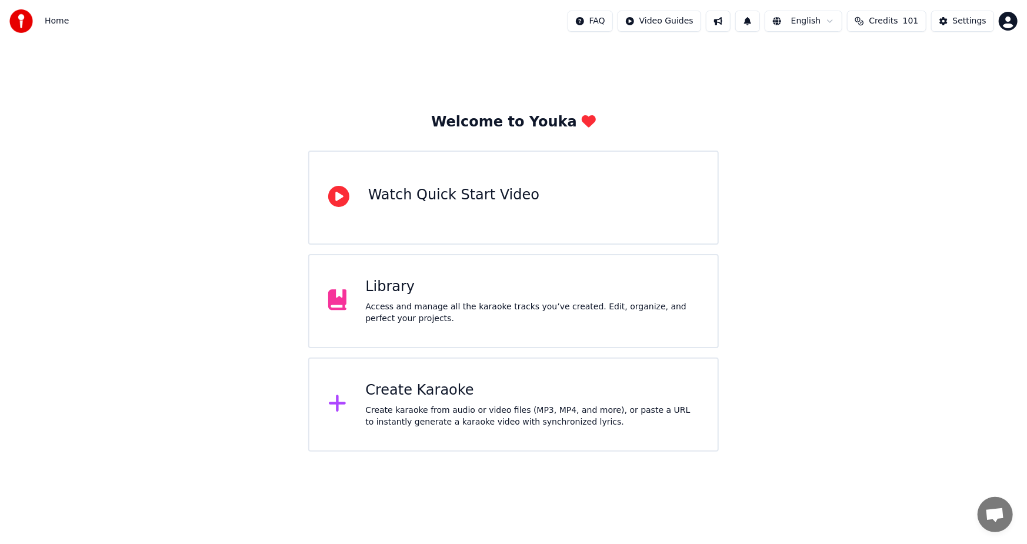
click at [445, 290] on div "Library" at bounding box center [532, 287] width 334 height 19
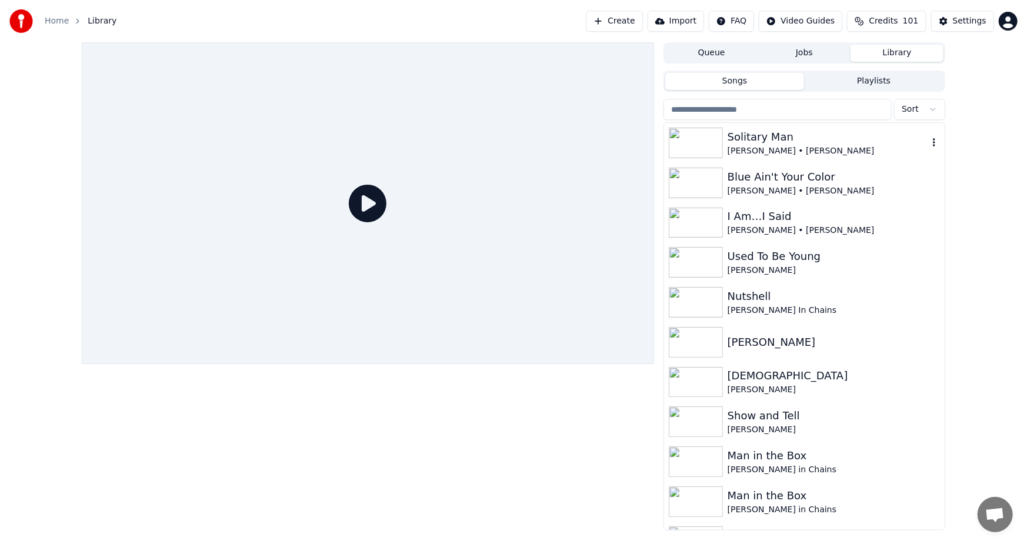
click at [761, 139] on div "Solitary Man" at bounding box center [828, 137] width 201 height 16
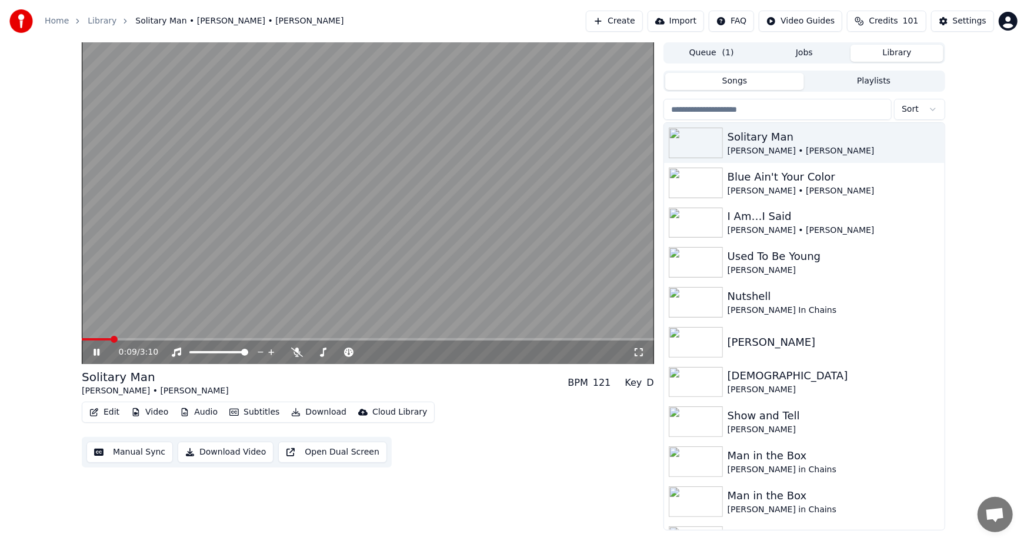
click at [122, 381] on div "Solitary Man" at bounding box center [155, 377] width 147 height 16
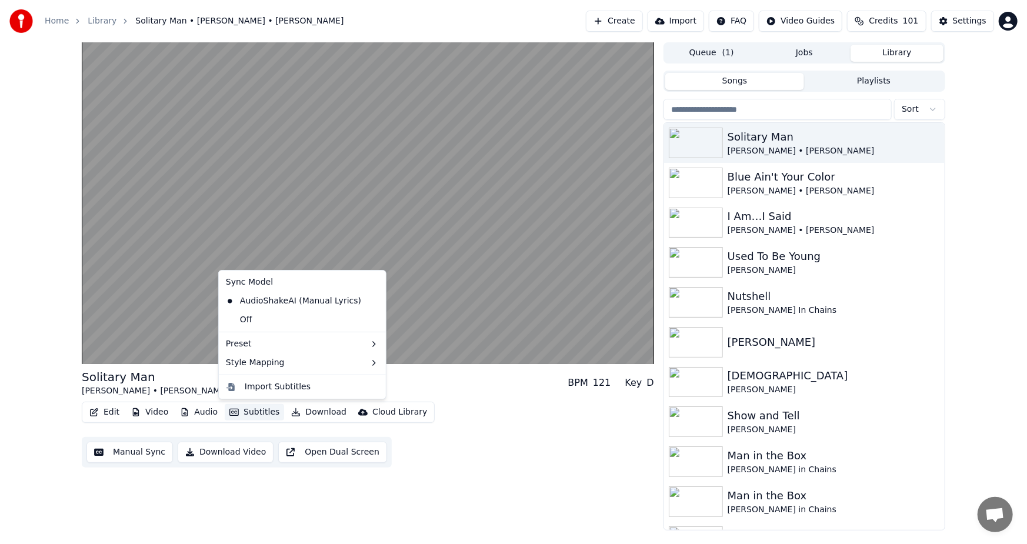
click at [256, 409] on button "Subtitles" at bounding box center [254, 412] width 59 height 16
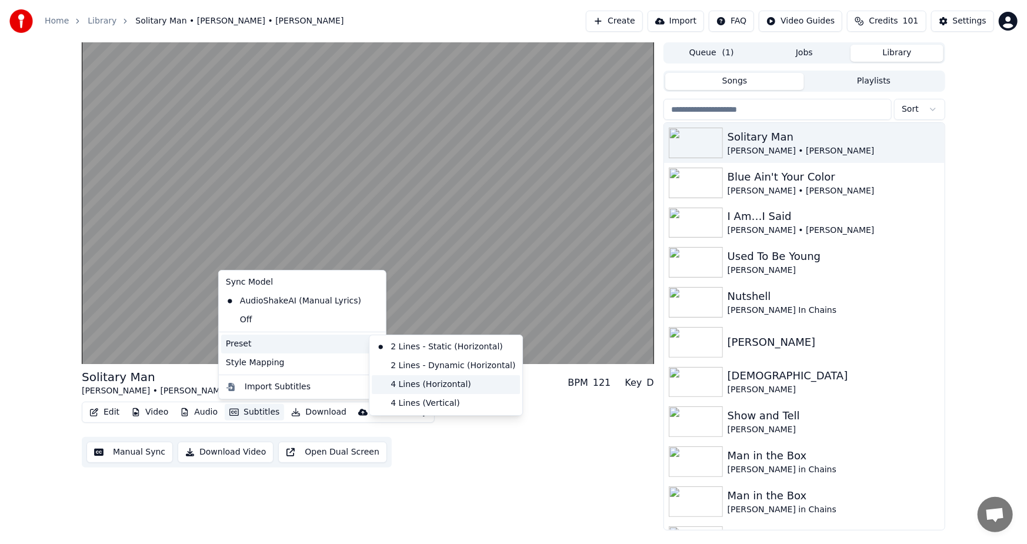
click at [446, 388] on div "4 Lines (Horizontal)" at bounding box center [446, 384] width 148 height 19
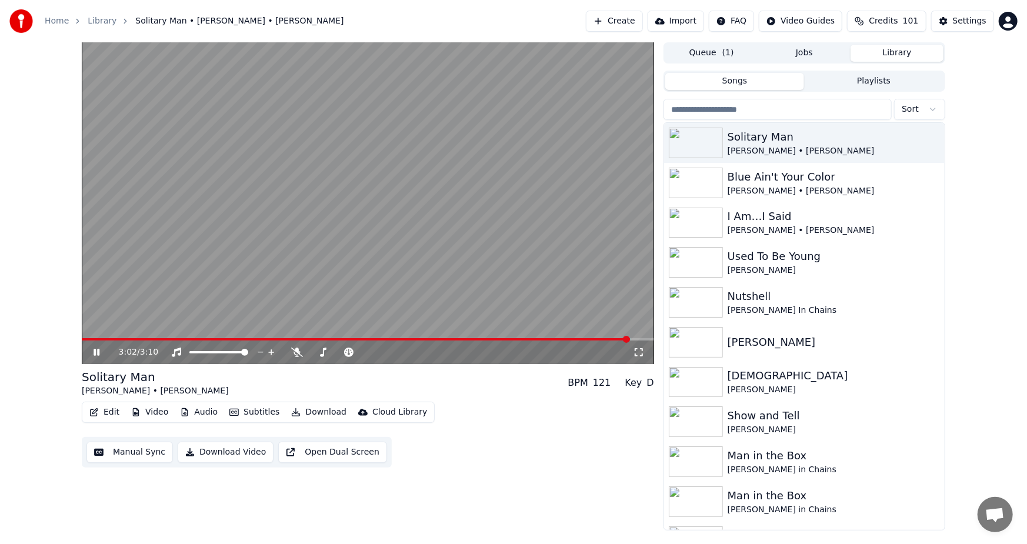
click at [212, 454] on button "Download Video" at bounding box center [226, 452] width 96 height 21
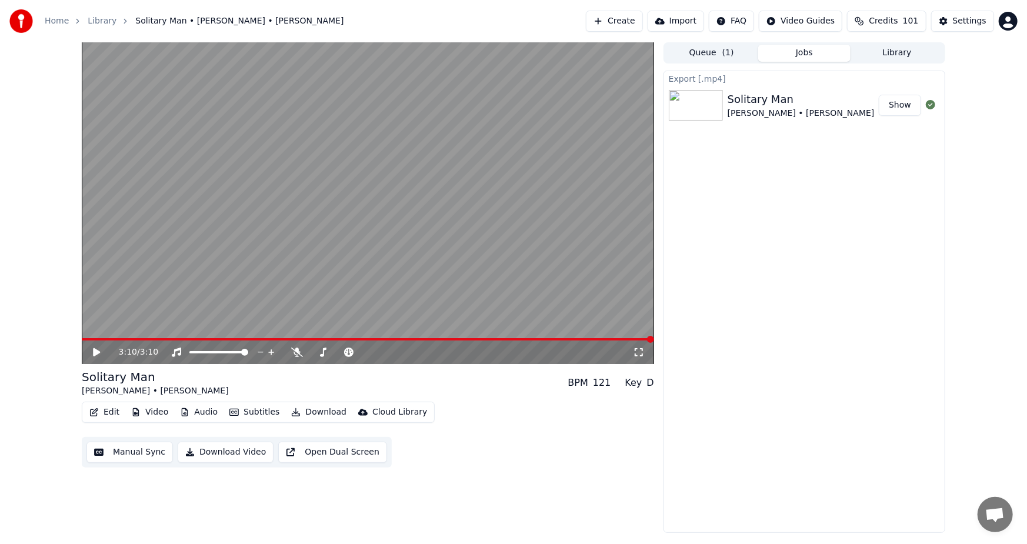
click at [902, 100] on button "Show" at bounding box center [900, 105] width 42 height 21
click at [630, 19] on button "Create" at bounding box center [614, 21] width 57 height 21
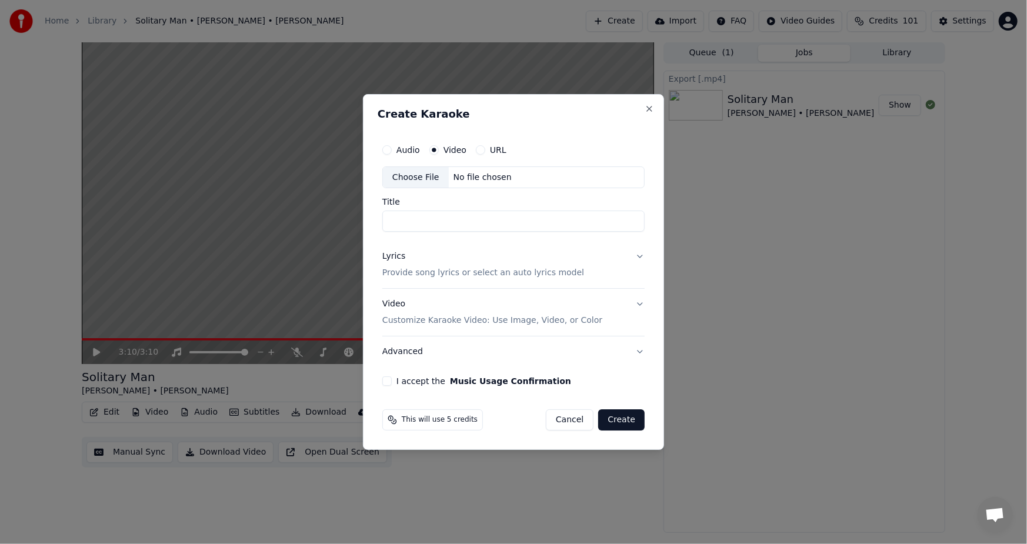
click at [405, 177] on div "Choose File" at bounding box center [416, 177] width 66 height 21
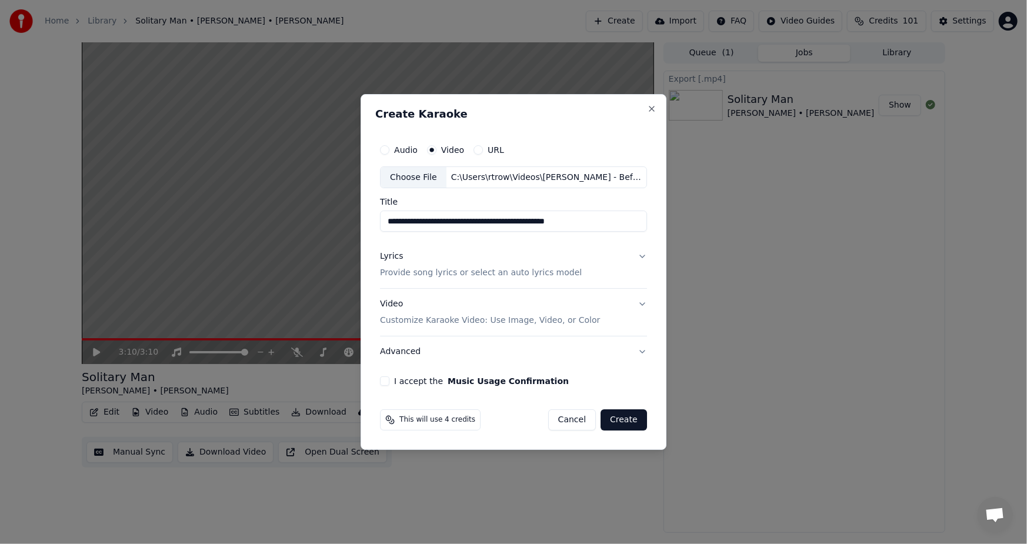
type input "**********"
click at [391, 253] on div "Lyrics" at bounding box center [391, 257] width 23 height 12
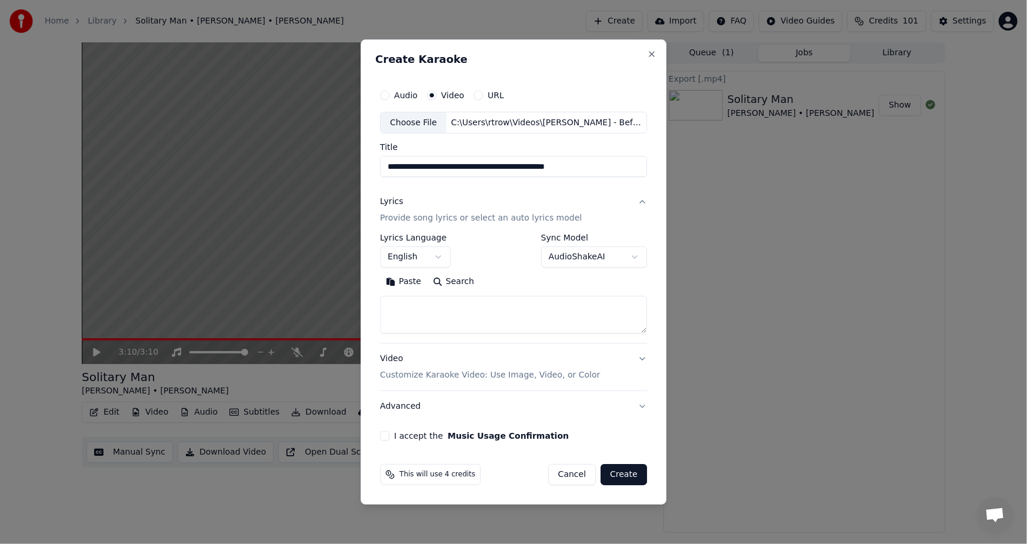
click at [408, 283] on button "Paste" at bounding box center [403, 282] width 47 height 19
click at [393, 438] on div "I accept the Music Usage Confirmation" at bounding box center [513, 435] width 267 height 9
click at [388, 437] on button "I accept the Music Usage Confirmation" at bounding box center [384, 435] width 9 height 9
click at [621, 477] on button "Create" at bounding box center [624, 474] width 46 height 21
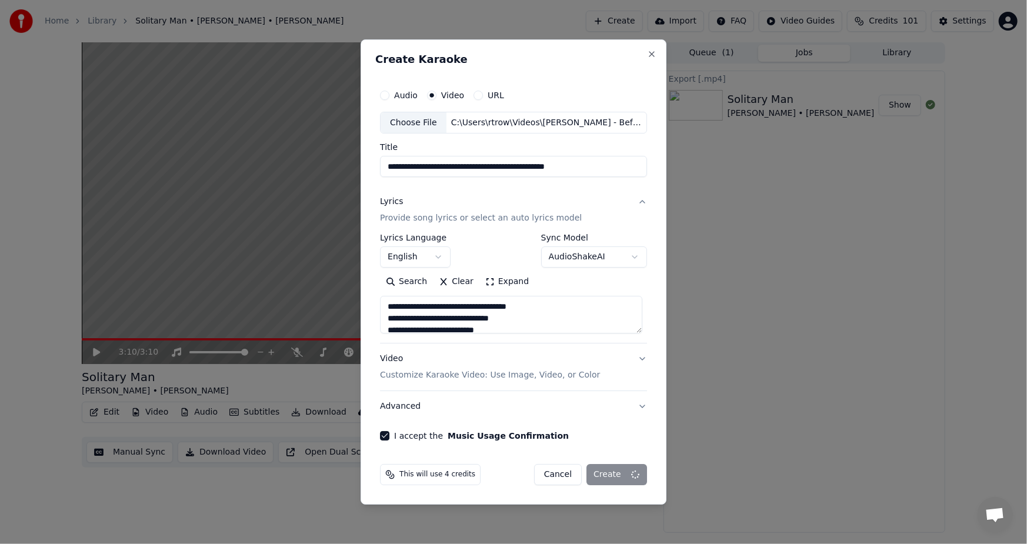
type textarea "**********"
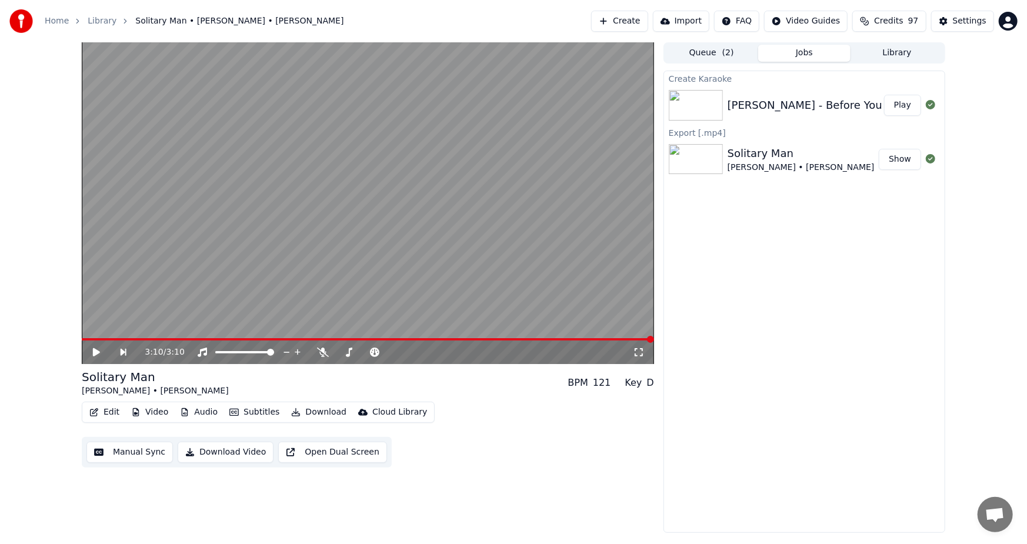
click at [647, 21] on button "Create" at bounding box center [619, 21] width 57 height 21
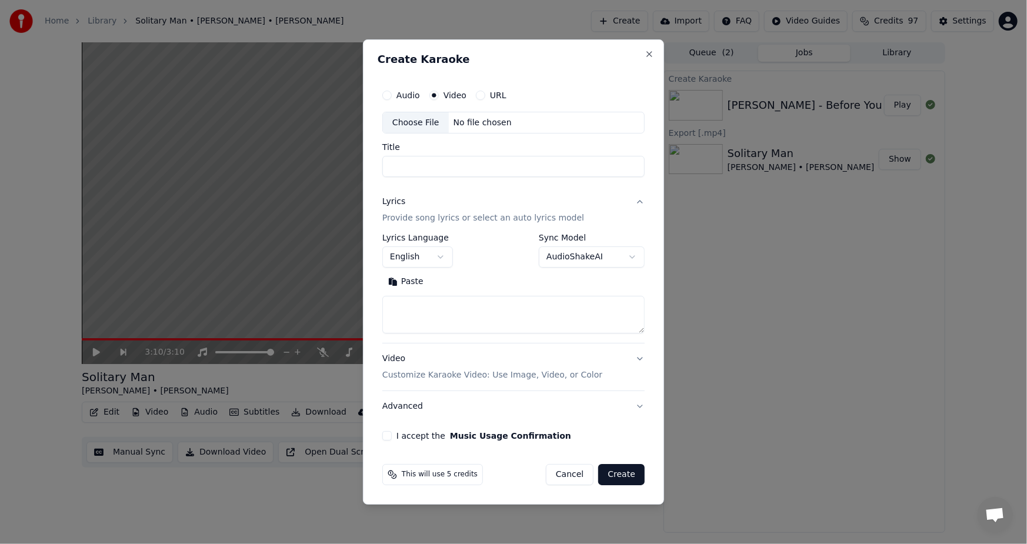
click at [408, 120] on div "Choose File" at bounding box center [416, 122] width 66 height 21
click at [407, 124] on div "Choose File" at bounding box center [416, 122] width 66 height 21
type input "**********"
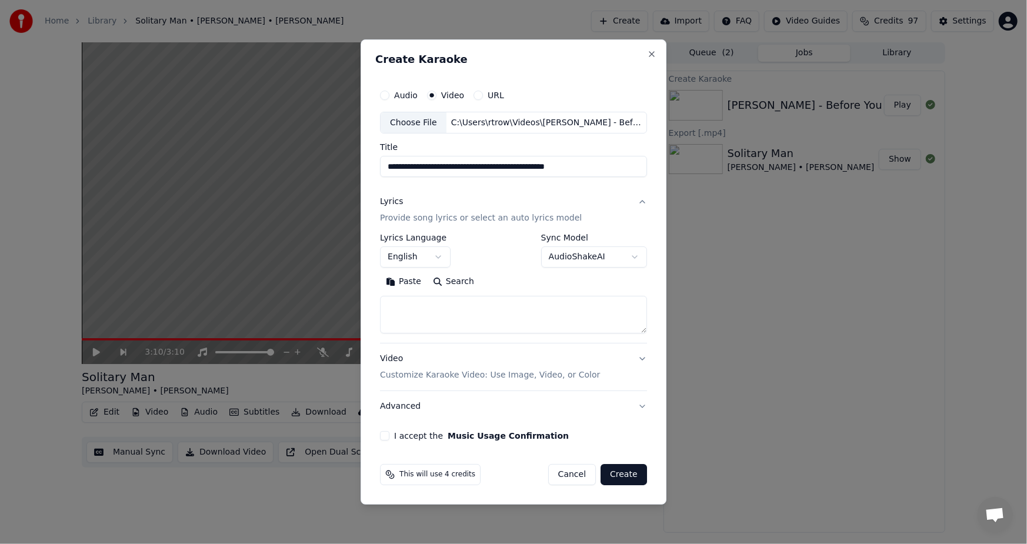
click at [406, 285] on button "Paste" at bounding box center [403, 282] width 47 height 19
click at [393, 434] on div "I accept the Music Usage Confirmation" at bounding box center [513, 435] width 267 height 9
click at [384, 438] on button "I accept the Music Usage Confirmation" at bounding box center [384, 435] width 9 height 9
click at [618, 475] on button "Create" at bounding box center [624, 474] width 46 height 21
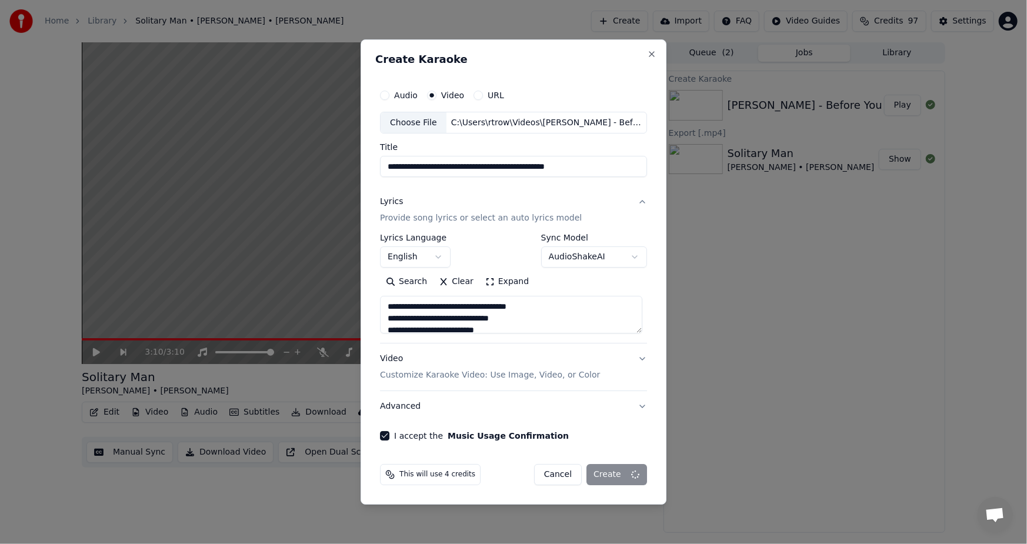
type textarea "**********"
select select
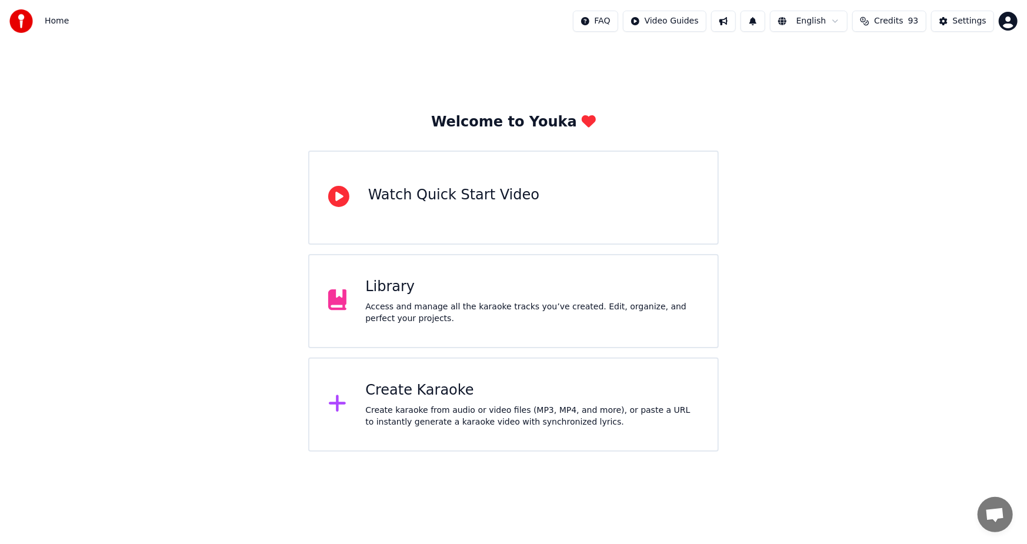
click at [458, 388] on div "Create Karaoke" at bounding box center [532, 390] width 334 height 19
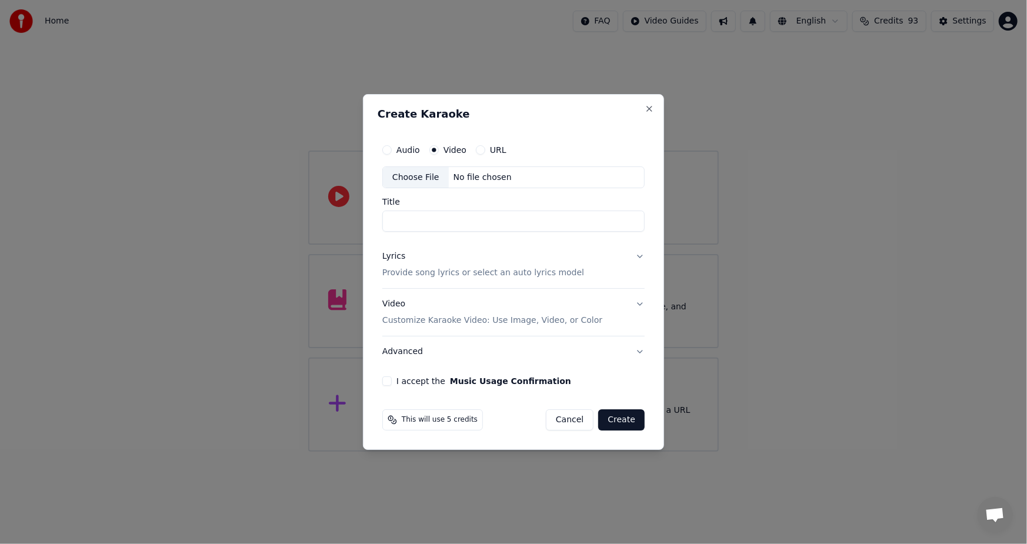
click at [404, 177] on div "Choose File" at bounding box center [416, 177] width 66 height 21
type input "**********"
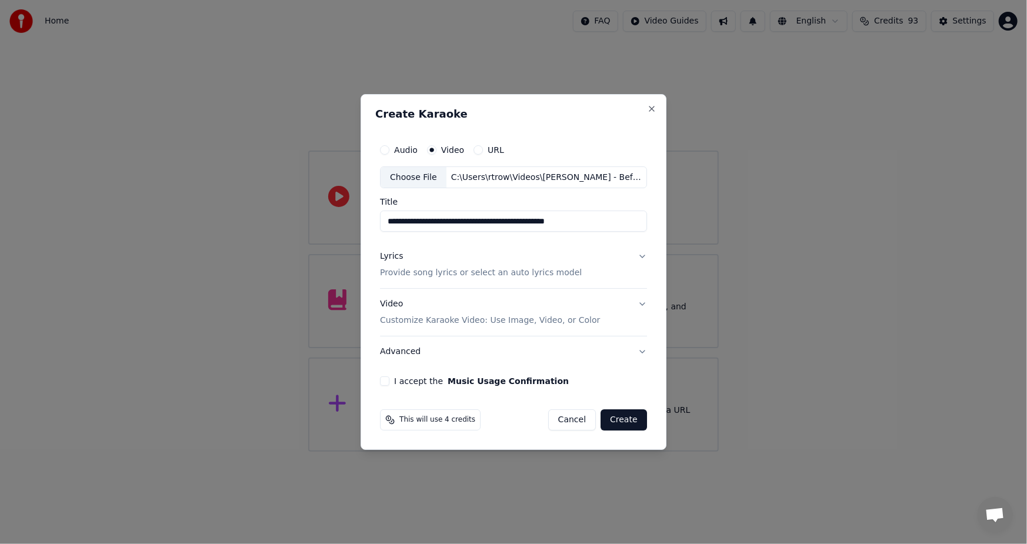
click at [398, 263] on div "Lyrics Provide song lyrics or select an auto lyrics model" at bounding box center [481, 265] width 202 height 28
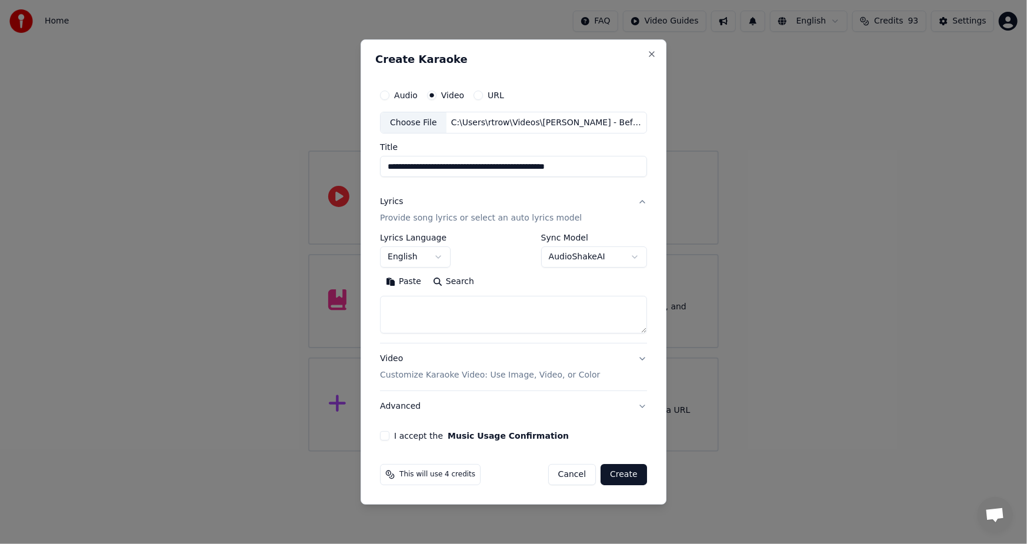
click at [398, 277] on button "Paste" at bounding box center [403, 282] width 47 height 19
click at [387, 438] on button "I accept the Music Usage Confirmation" at bounding box center [384, 435] width 9 height 9
click at [623, 475] on button "Create" at bounding box center [624, 474] width 46 height 21
type textarea "**********"
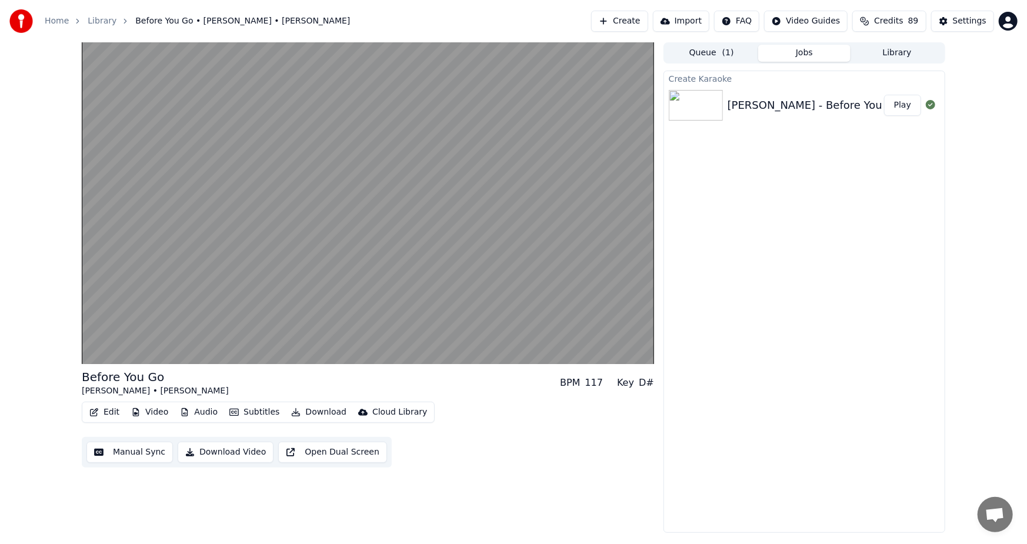
click at [260, 412] on button "Subtitles" at bounding box center [254, 412] width 59 height 16
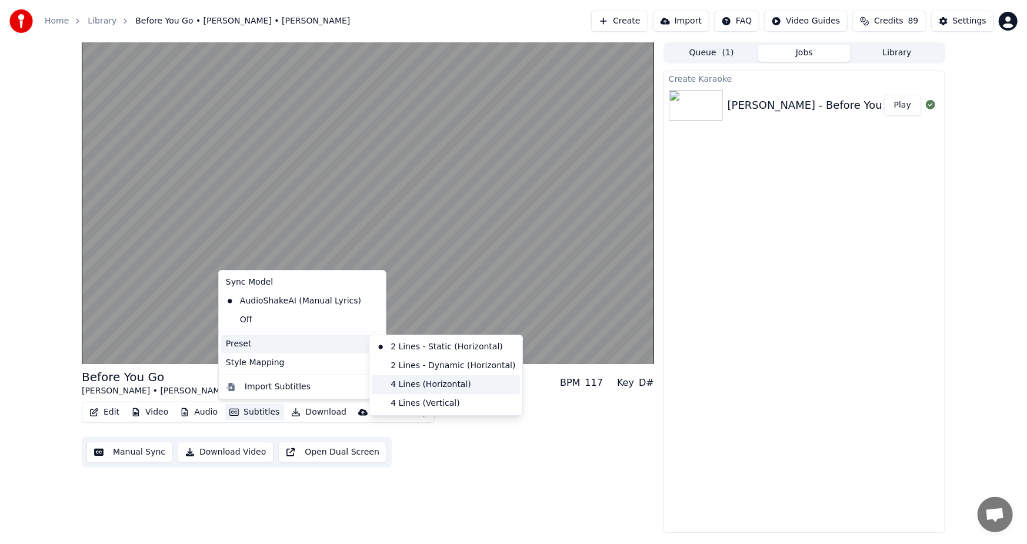
click at [408, 382] on div "4 Lines (Horizontal)" at bounding box center [446, 384] width 148 height 19
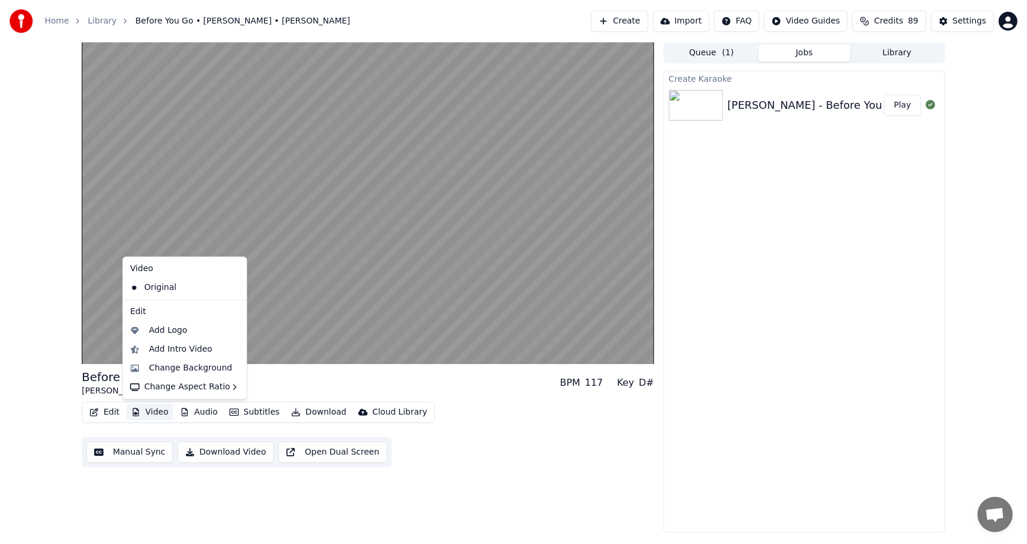
click at [145, 412] on button "Video" at bounding box center [150, 412] width 46 height 16
click at [170, 371] on div "Change Background" at bounding box center [191, 368] width 84 height 12
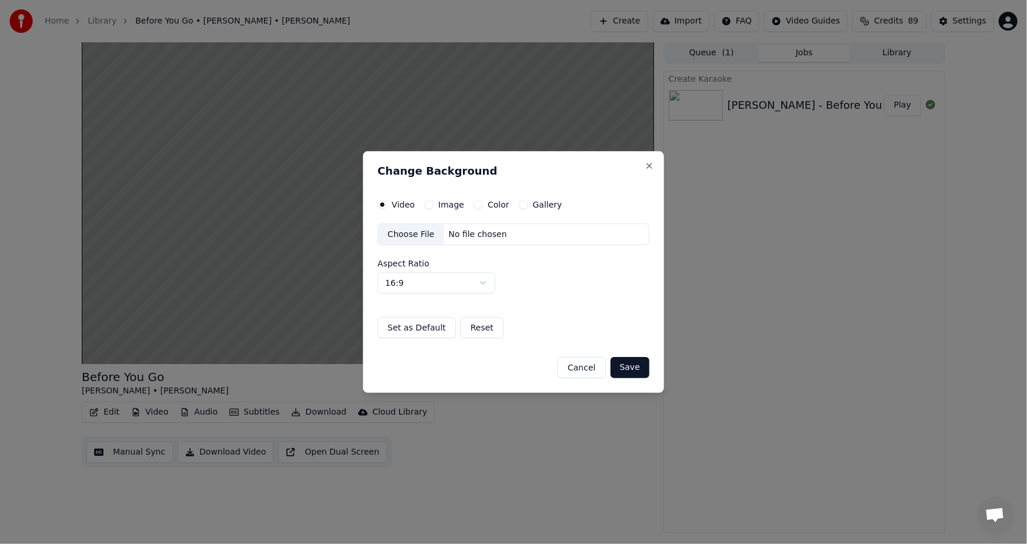
click at [447, 202] on label "Image" at bounding box center [451, 205] width 26 height 8
click at [434, 202] on button "Image" at bounding box center [428, 204] width 9 height 9
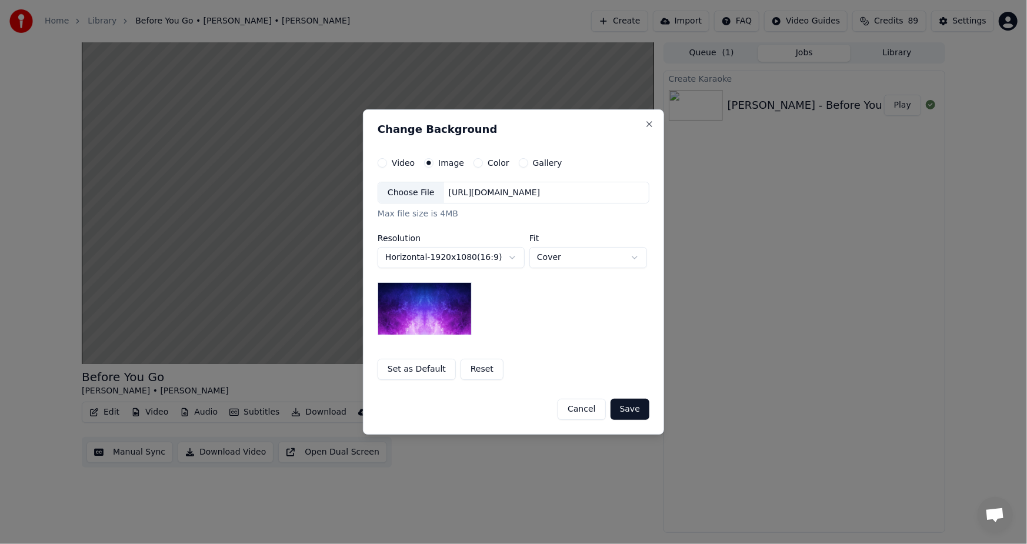
click at [411, 189] on div "Choose File" at bounding box center [411, 192] width 66 height 21
click at [636, 412] on button "Save" at bounding box center [630, 409] width 39 height 21
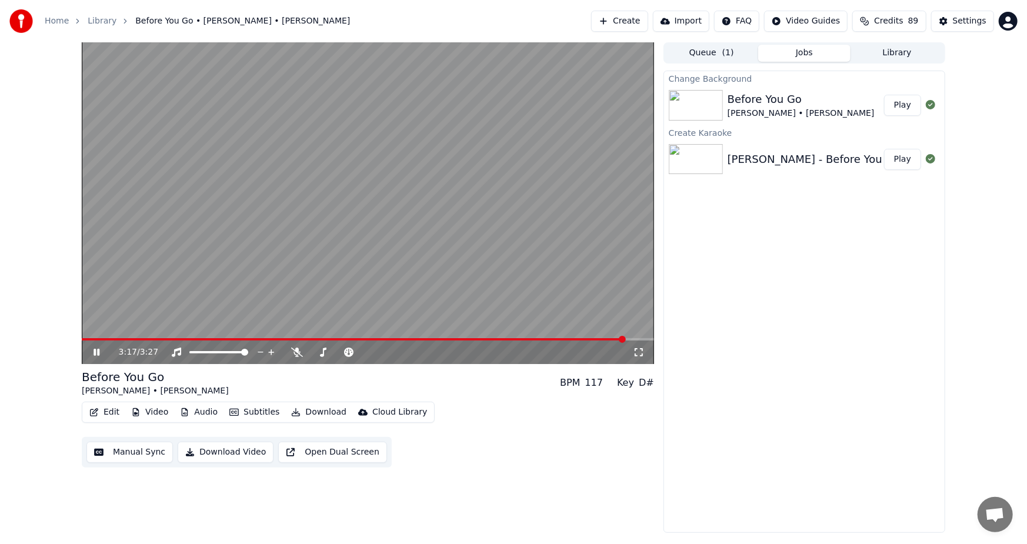
click at [99, 355] on icon at bounding box center [97, 352] width 6 height 7
click at [903, 104] on button "Play" at bounding box center [902, 105] width 37 height 21
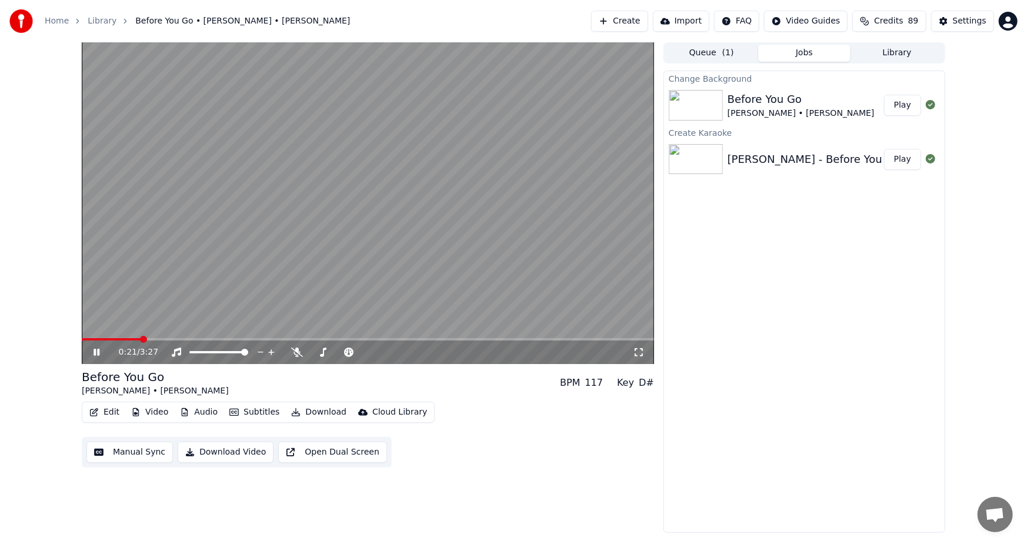
click at [95, 349] on icon at bounding box center [97, 352] width 6 height 7
click at [229, 451] on button "Download Video" at bounding box center [226, 452] width 96 height 21
